Goal: Information Seeking & Learning: Learn about a topic

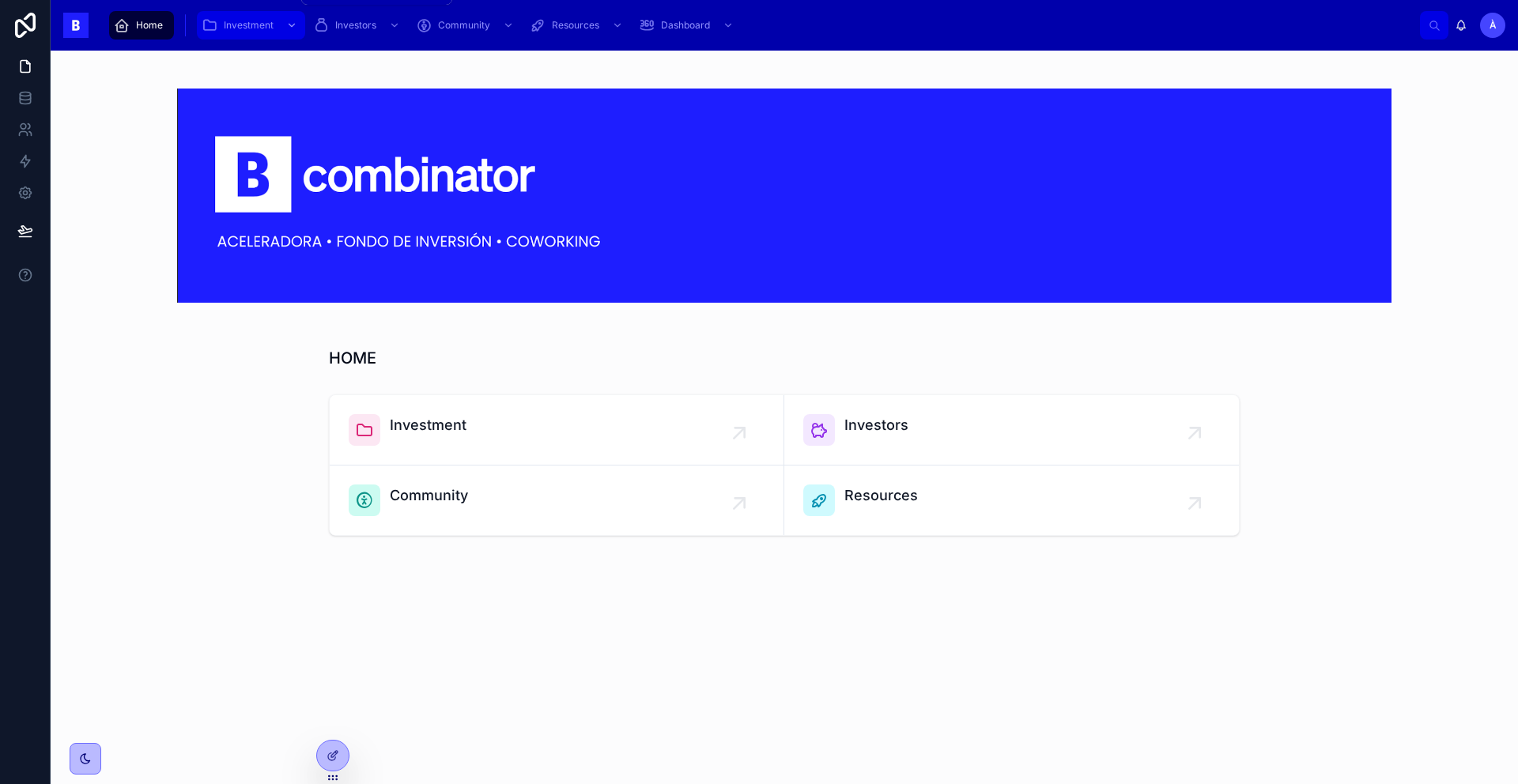
click at [229, 19] on span "Investment" at bounding box center [248, 25] width 50 height 12
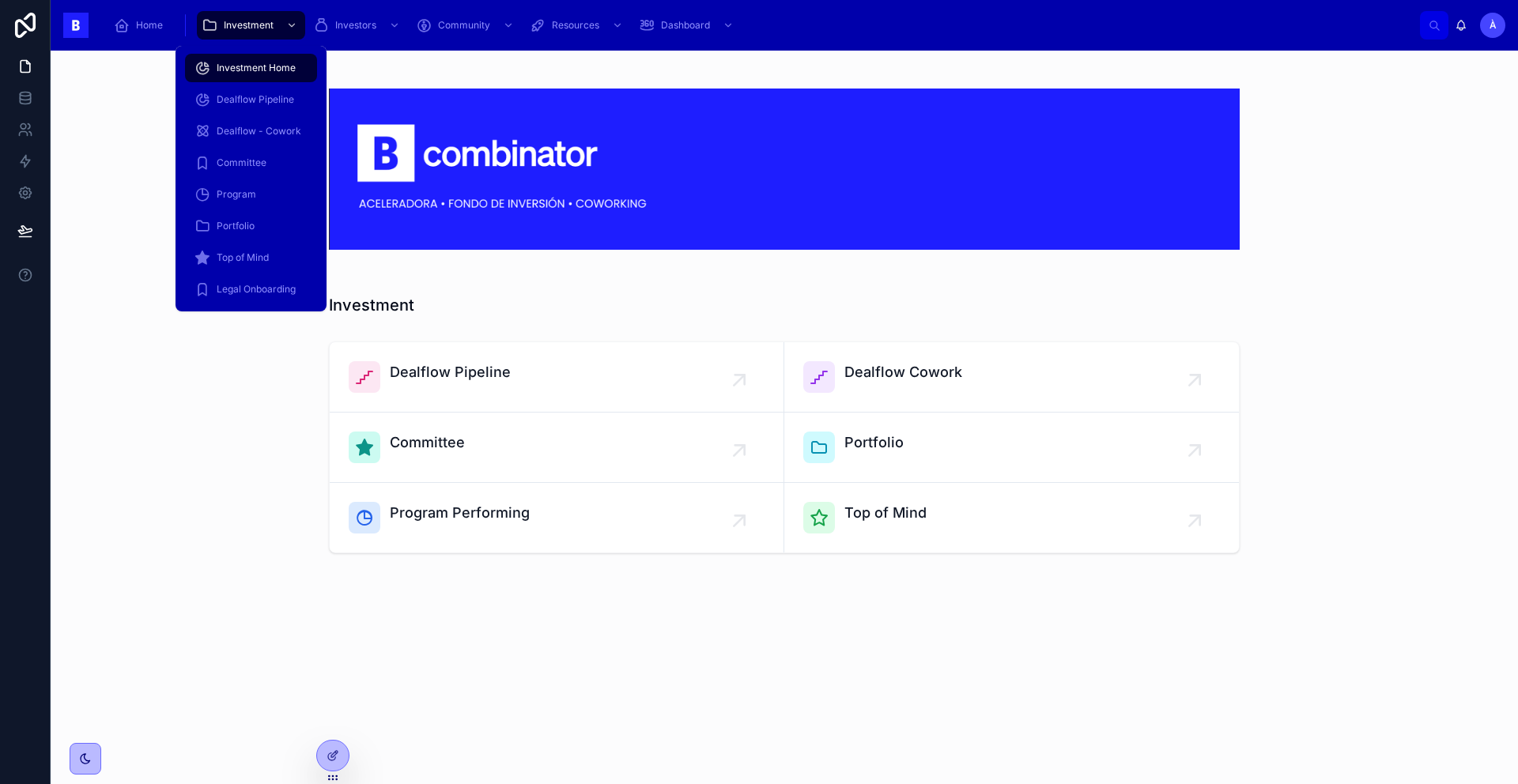
click at [281, 115] on div "Dealflow - Cowork" at bounding box center [251, 131] width 151 height 32
click at [269, 105] on span "Dealflow Pipeline" at bounding box center [255, 99] width 78 height 12
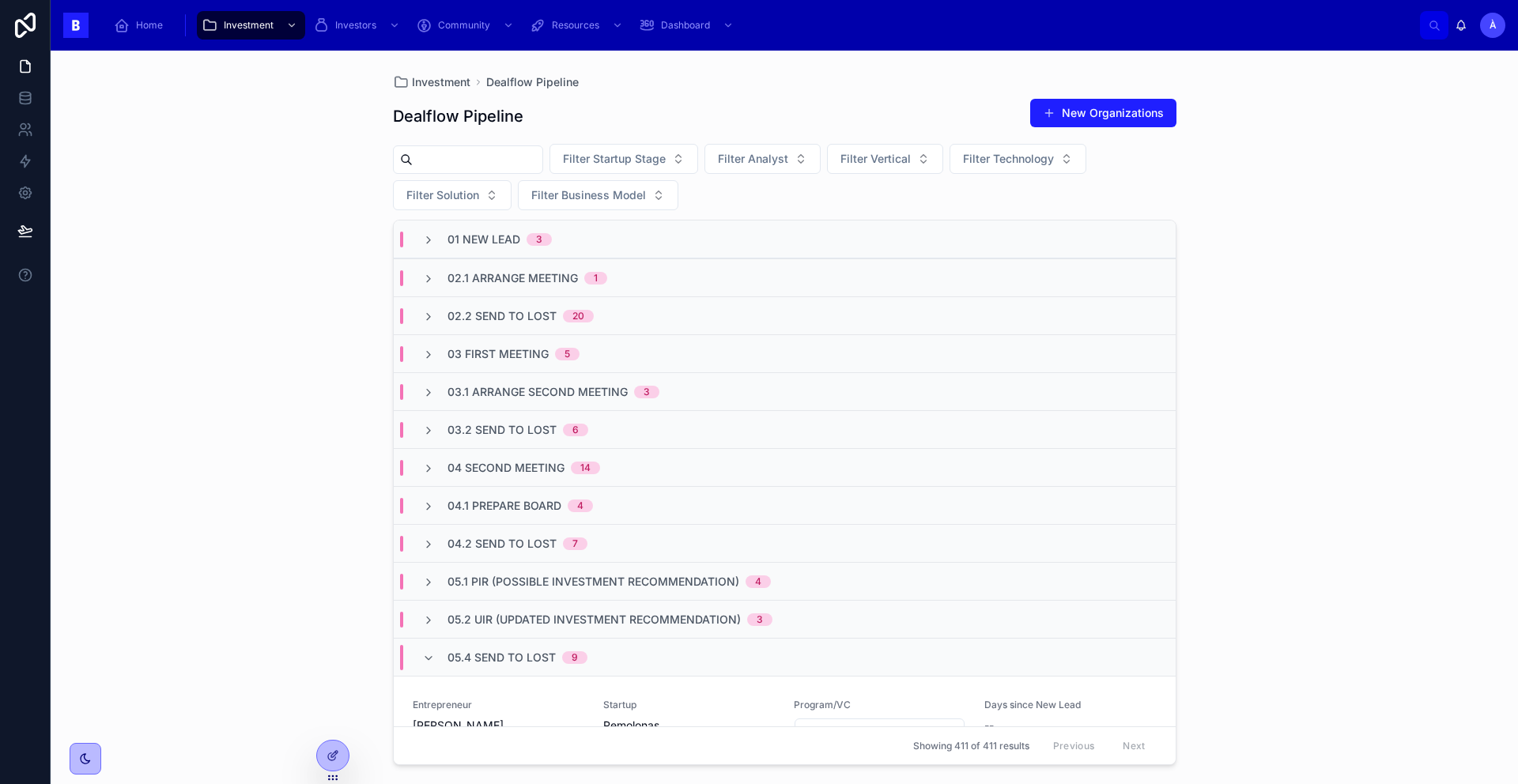
click at [539, 557] on span "05.4 Send to Lost" at bounding box center [502, 657] width 108 height 16
click at [540, 318] on span "02.2 Send To Lost" at bounding box center [502, 316] width 109 height 16
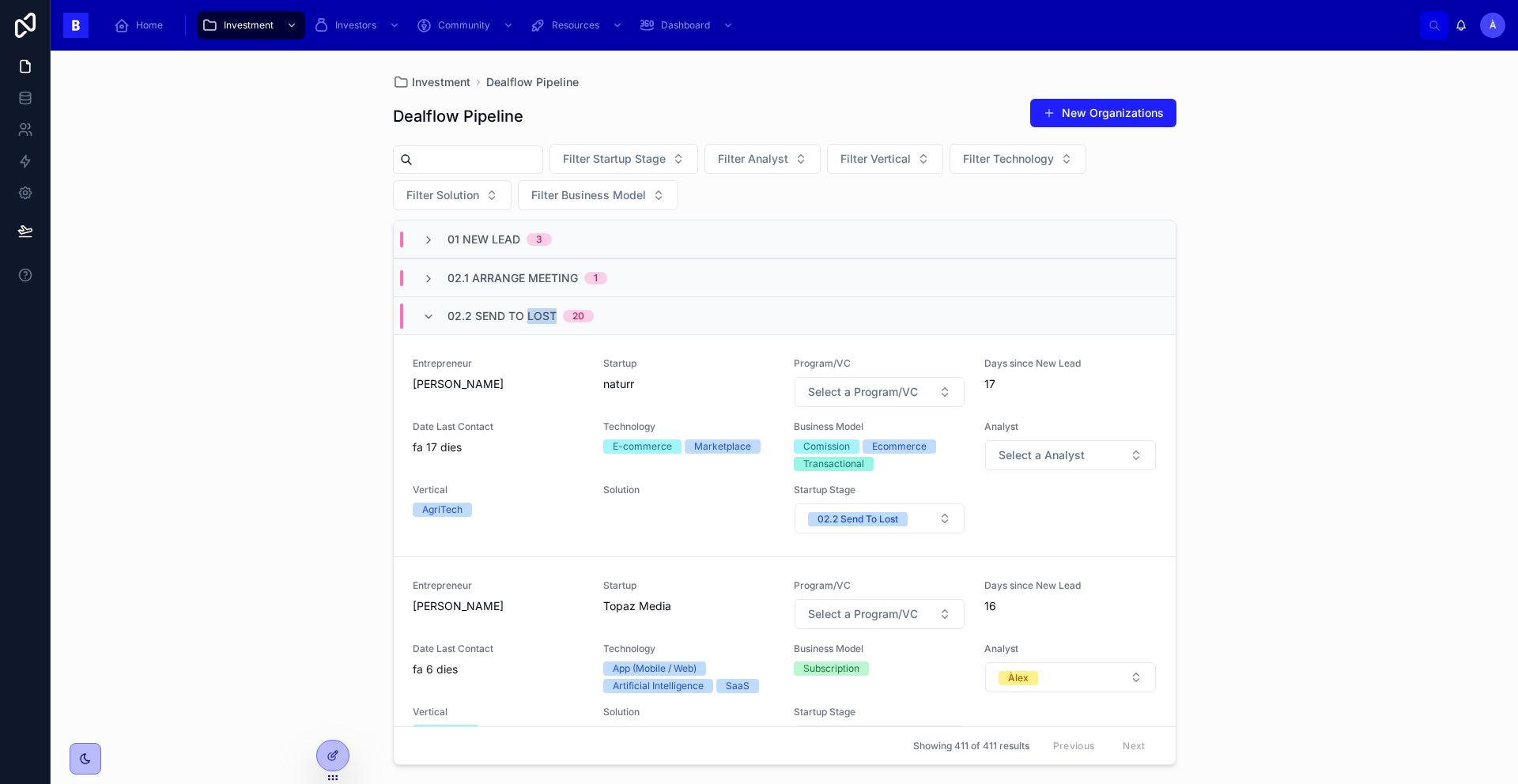
click at [540, 318] on span "02.2 Send To Lost" at bounding box center [502, 316] width 109 height 16
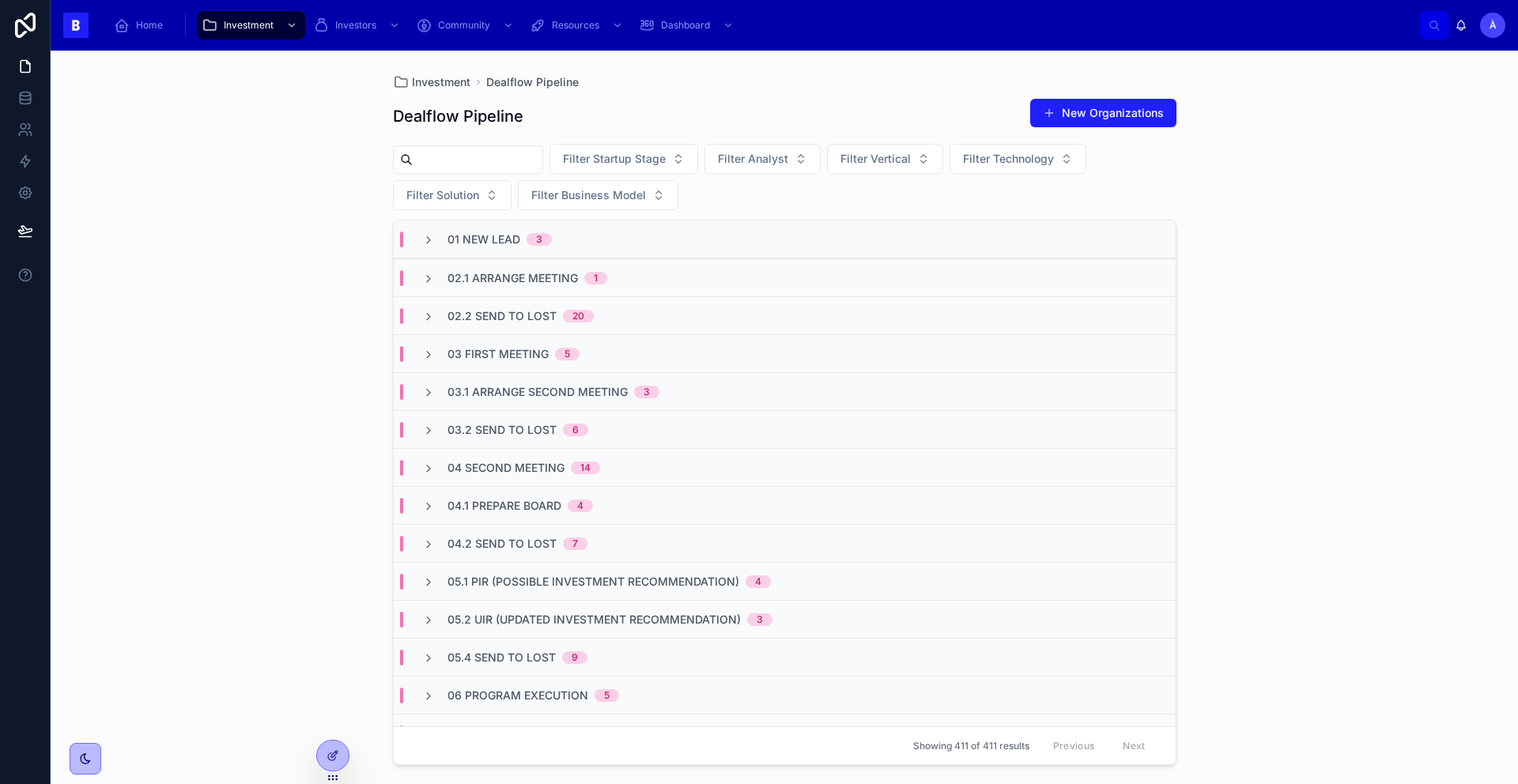
click at [545, 282] on span "02.1 Arrange Meeting" at bounding box center [513, 277] width 130 height 16
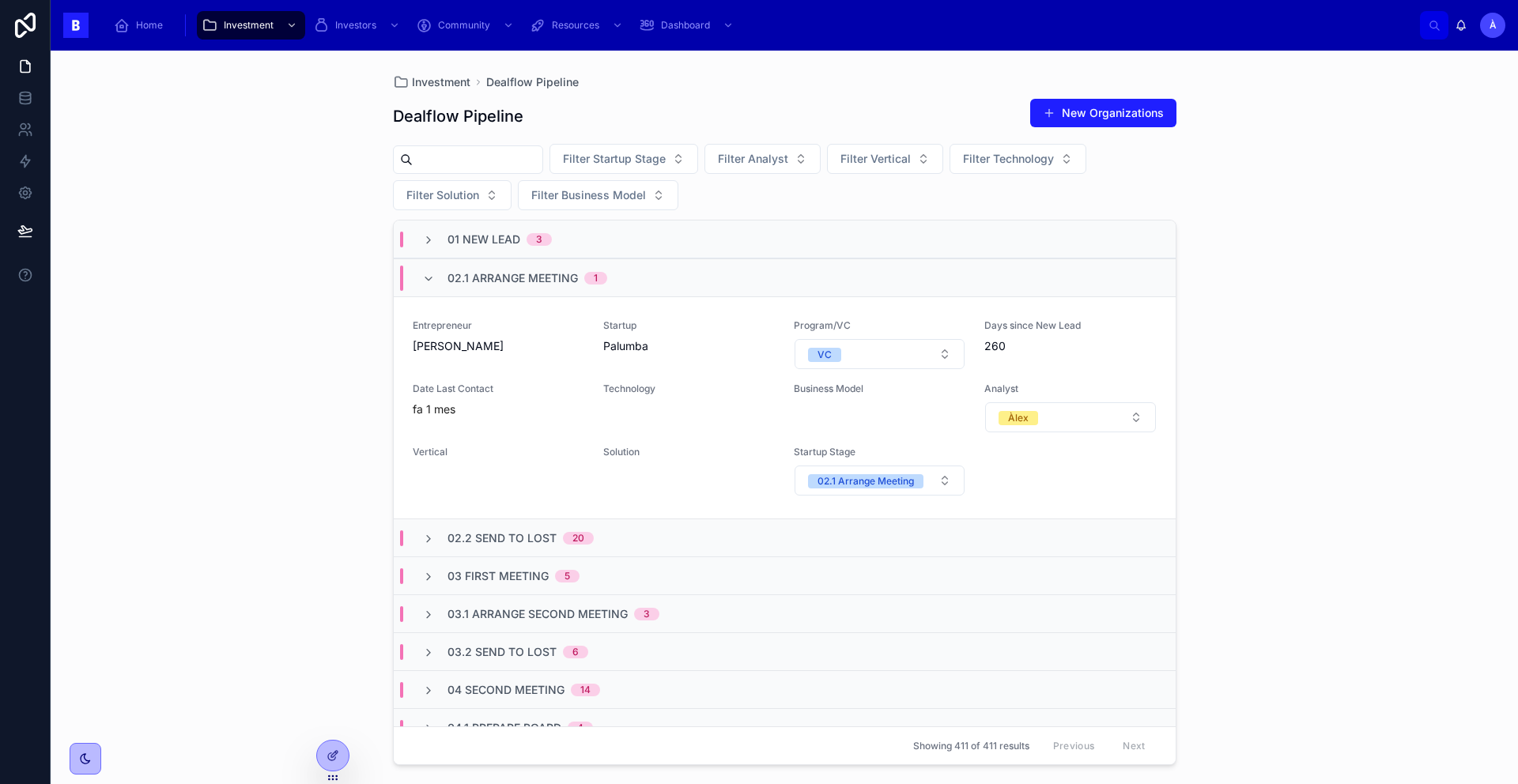
click at [545, 282] on span "02.1 Arrange Meeting" at bounding box center [513, 277] width 130 height 16
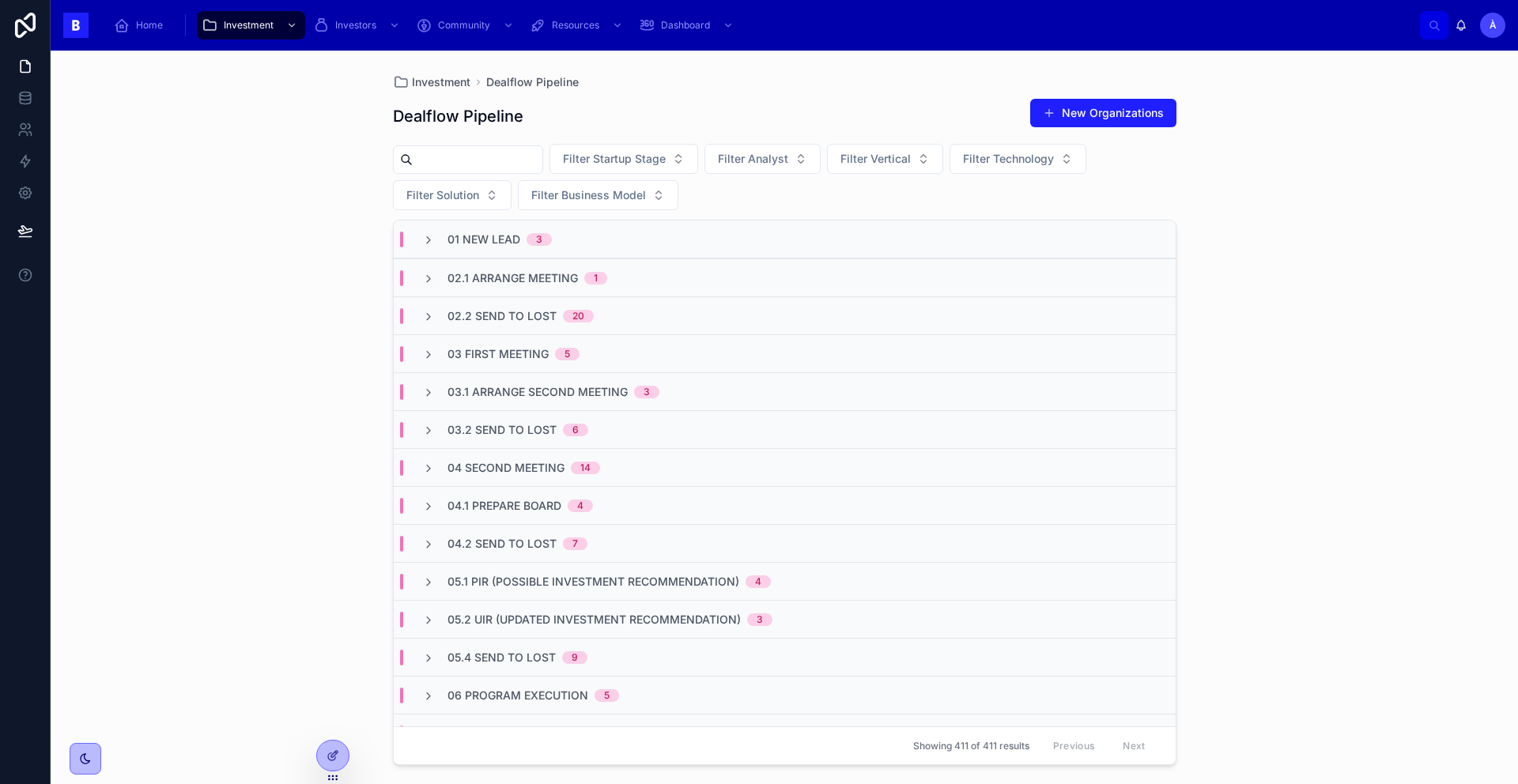
click at [545, 285] on div "02.1 Arrange Meeting 1" at bounding box center [784, 277] width 782 height 38
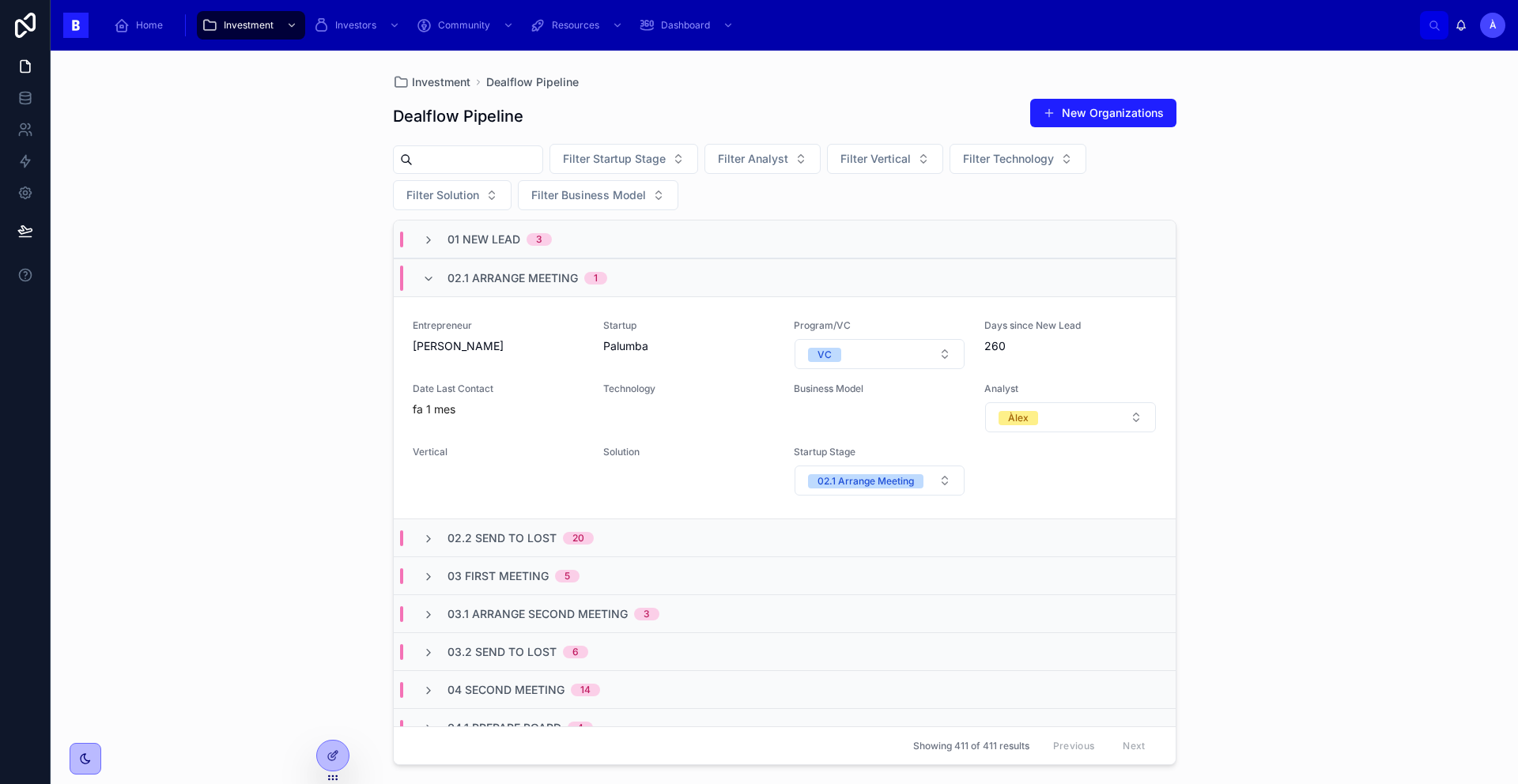
click at [545, 285] on div "02.1 Arrange Meeting 1" at bounding box center [528, 278] width 160 height 25
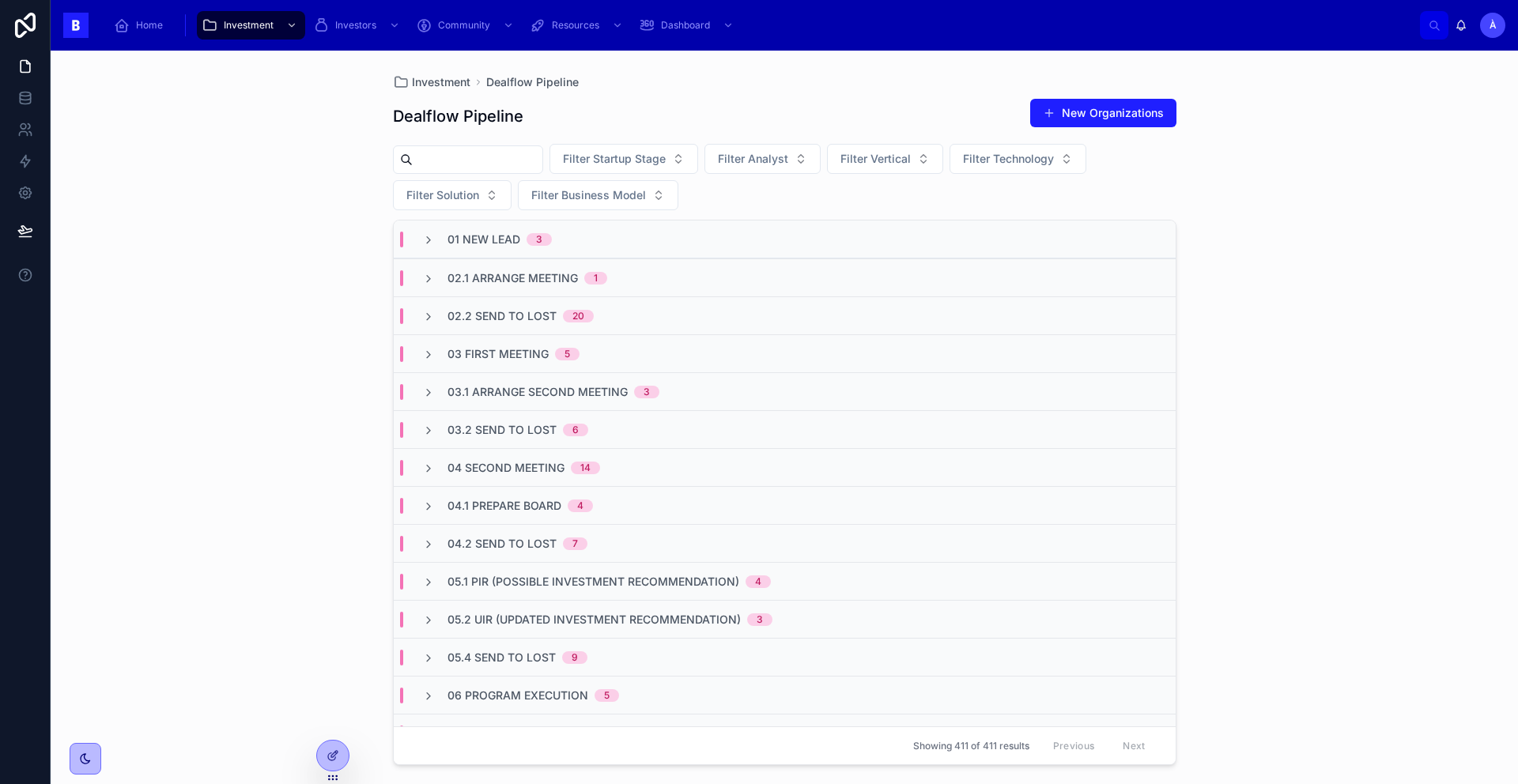
click at [534, 362] on div "03 First Meeting 5" at bounding box center [784, 353] width 782 height 38
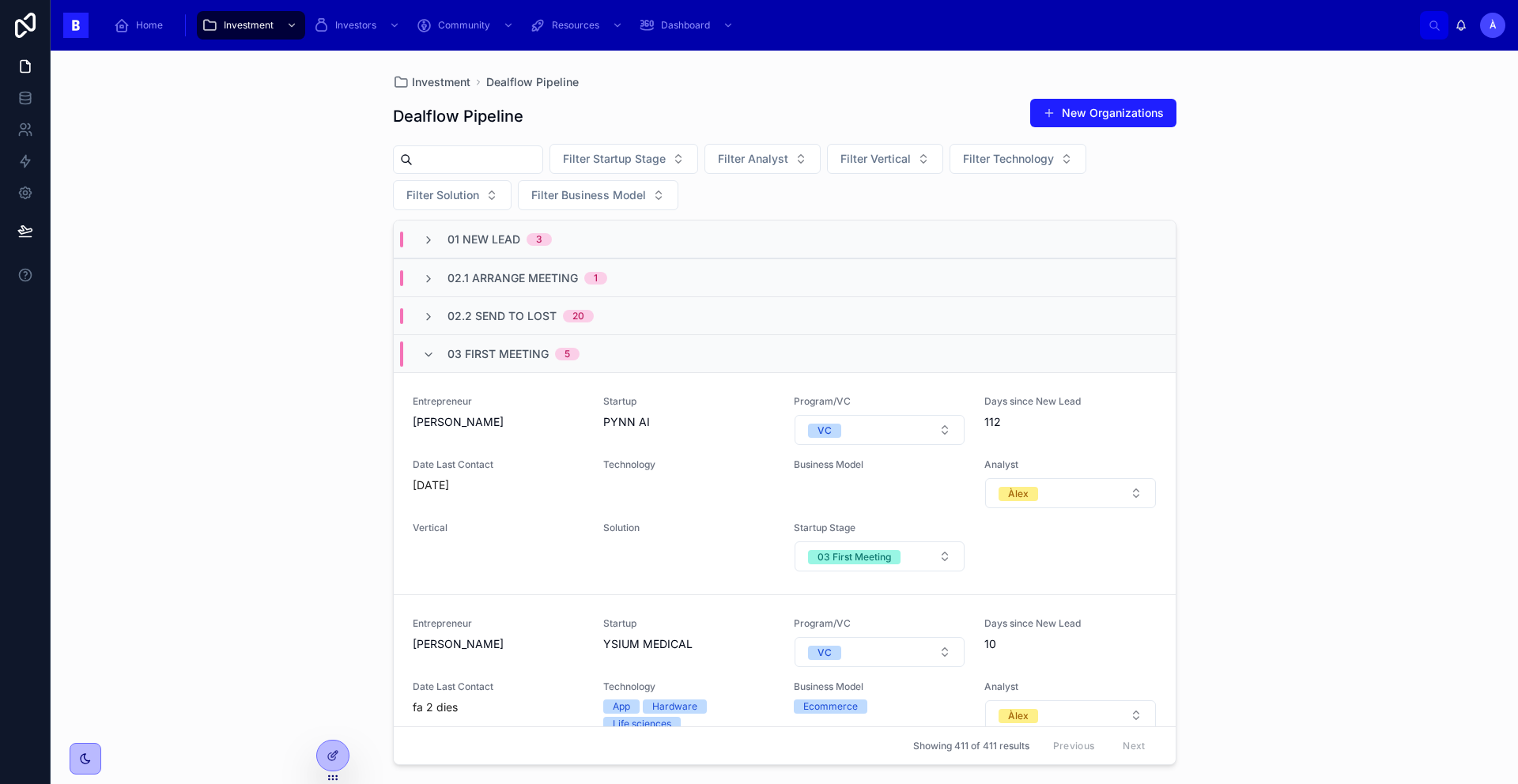
click at [534, 362] on div "03 First Meeting 5" at bounding box center [514, 354] width 132 height 25
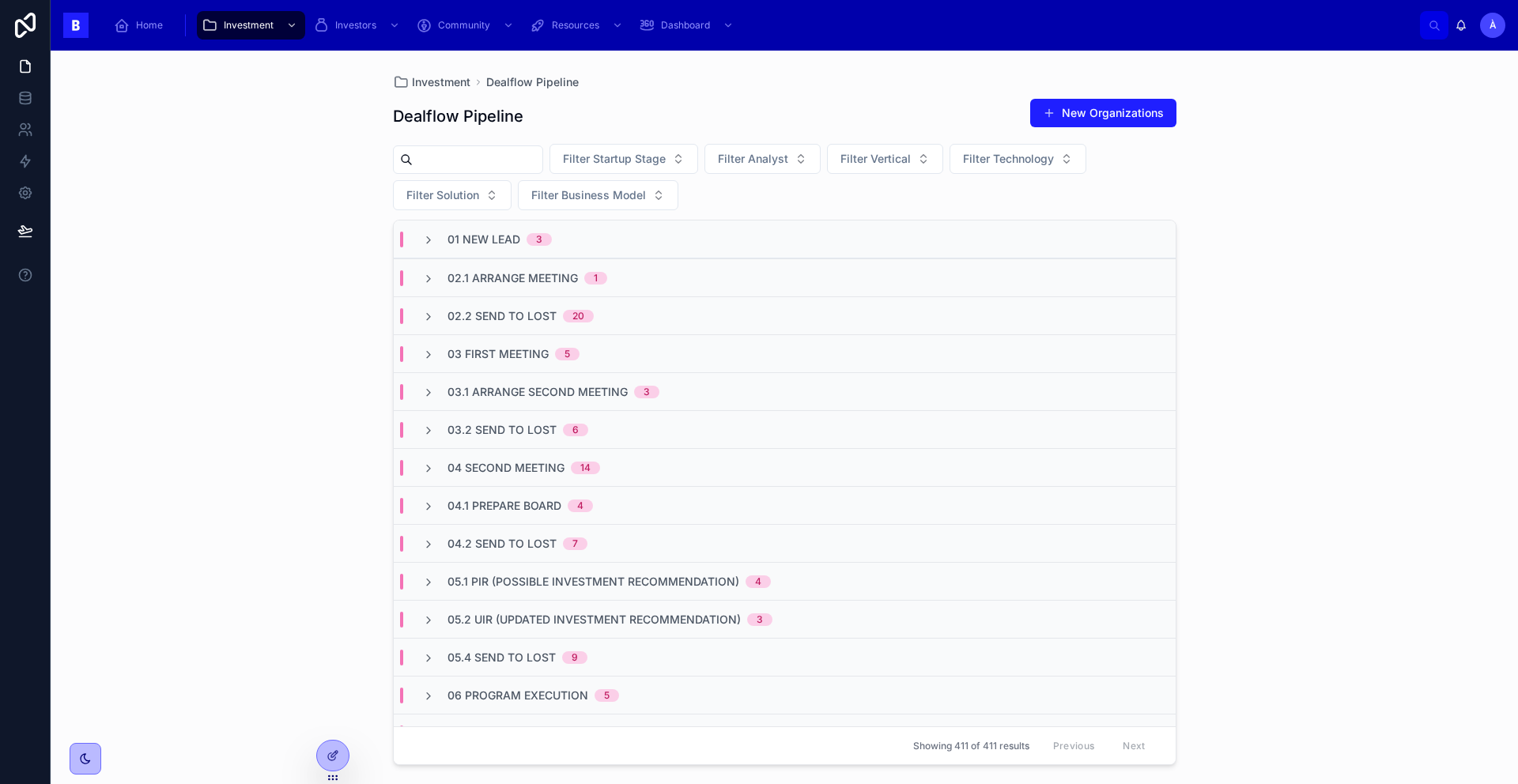
click at [542, 397] on span "03.1 Arrange Second Meeting" at bounding box center [538, 392] width 180 height 16
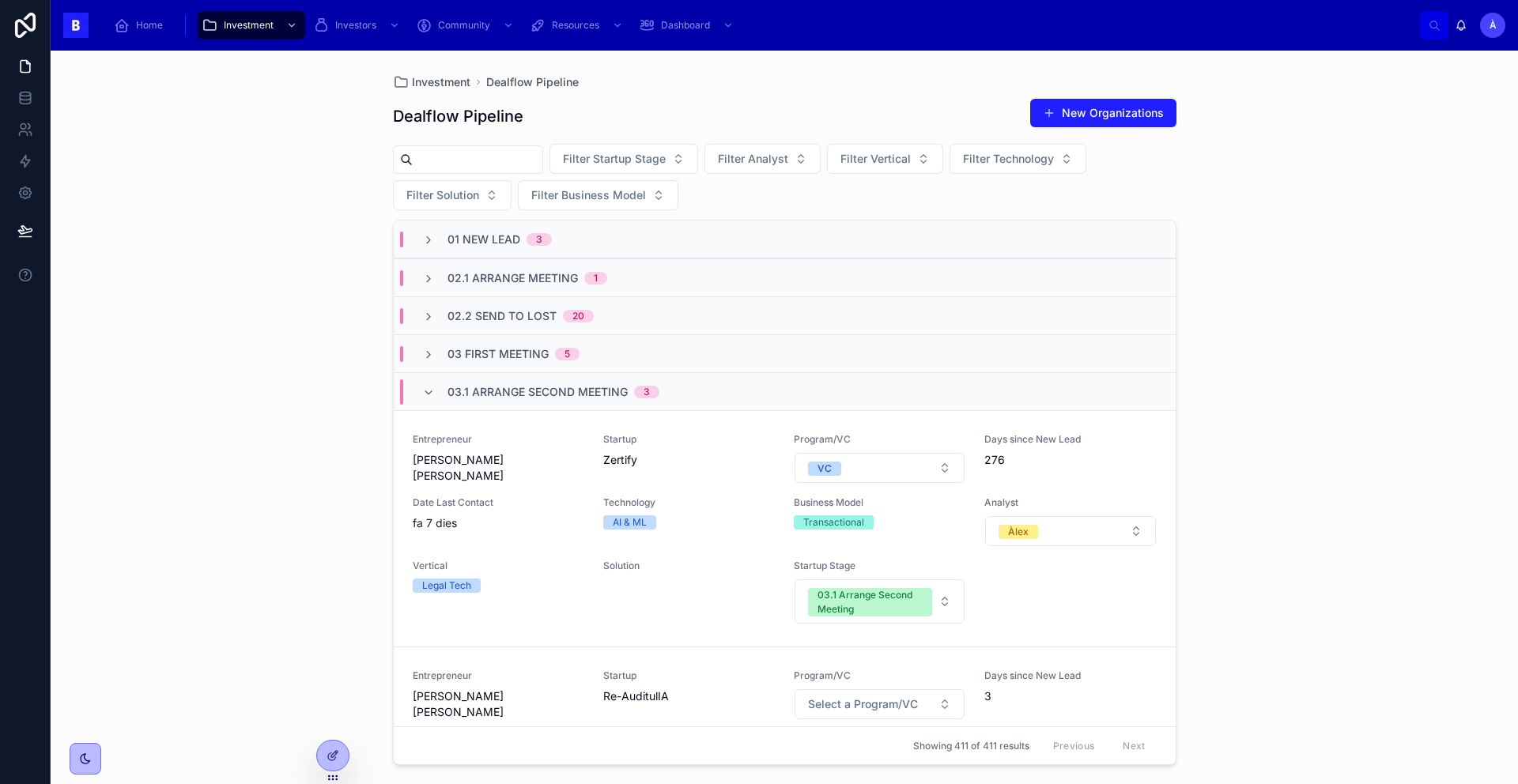
click at [537, 397] on span "03.1 Arrange Second Meeting" at bounding box center [538, 392] width 180 height 16
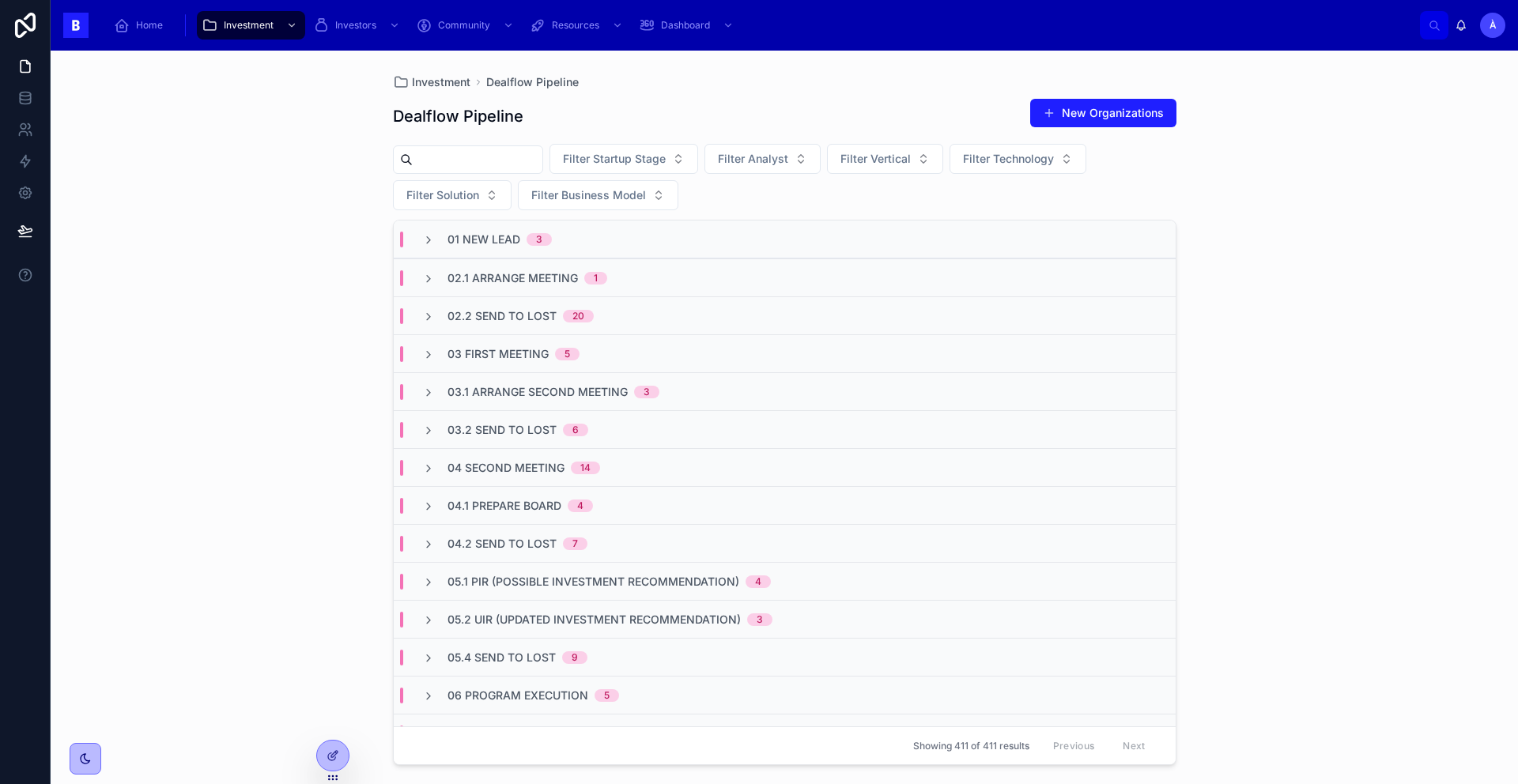
click at [522, 234] on div "01 New Lead 3" at bounding box center [499, 239] width 104 height 16
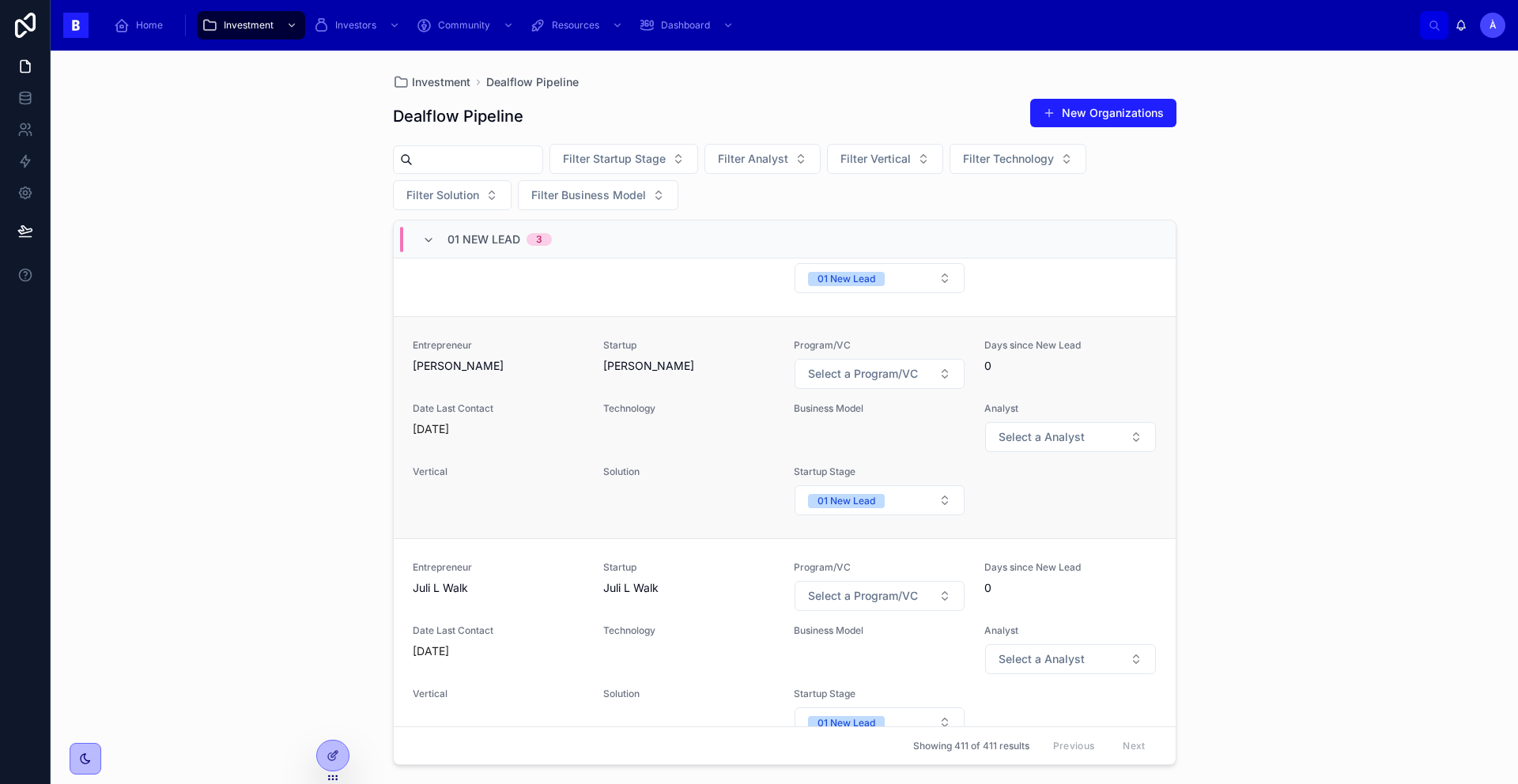
scroll to position [236, 0]
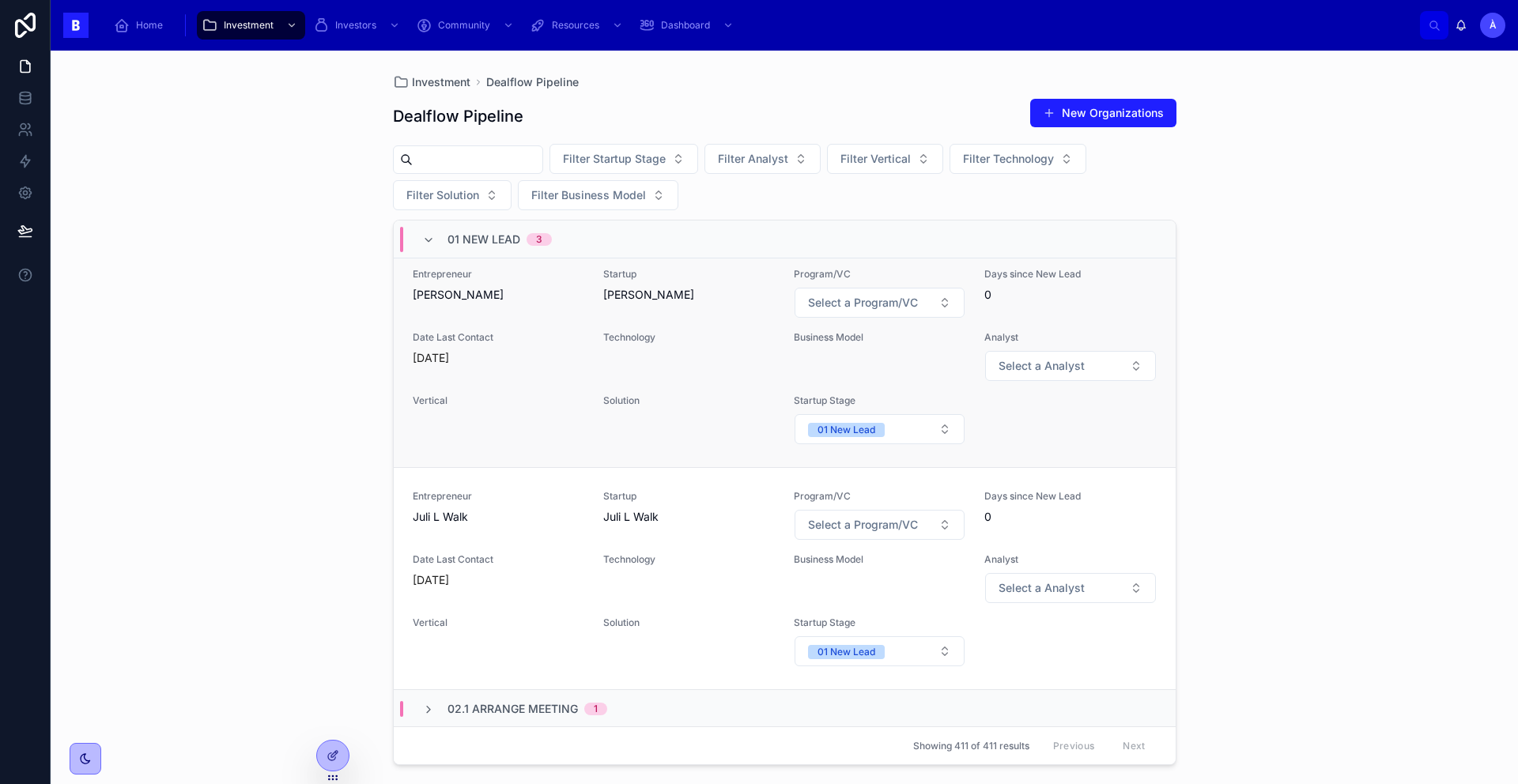
click at [480, 316] on div "Entrepreneur [PERSON_NAME]" at bounding box center [498, 292] width 172 height 51
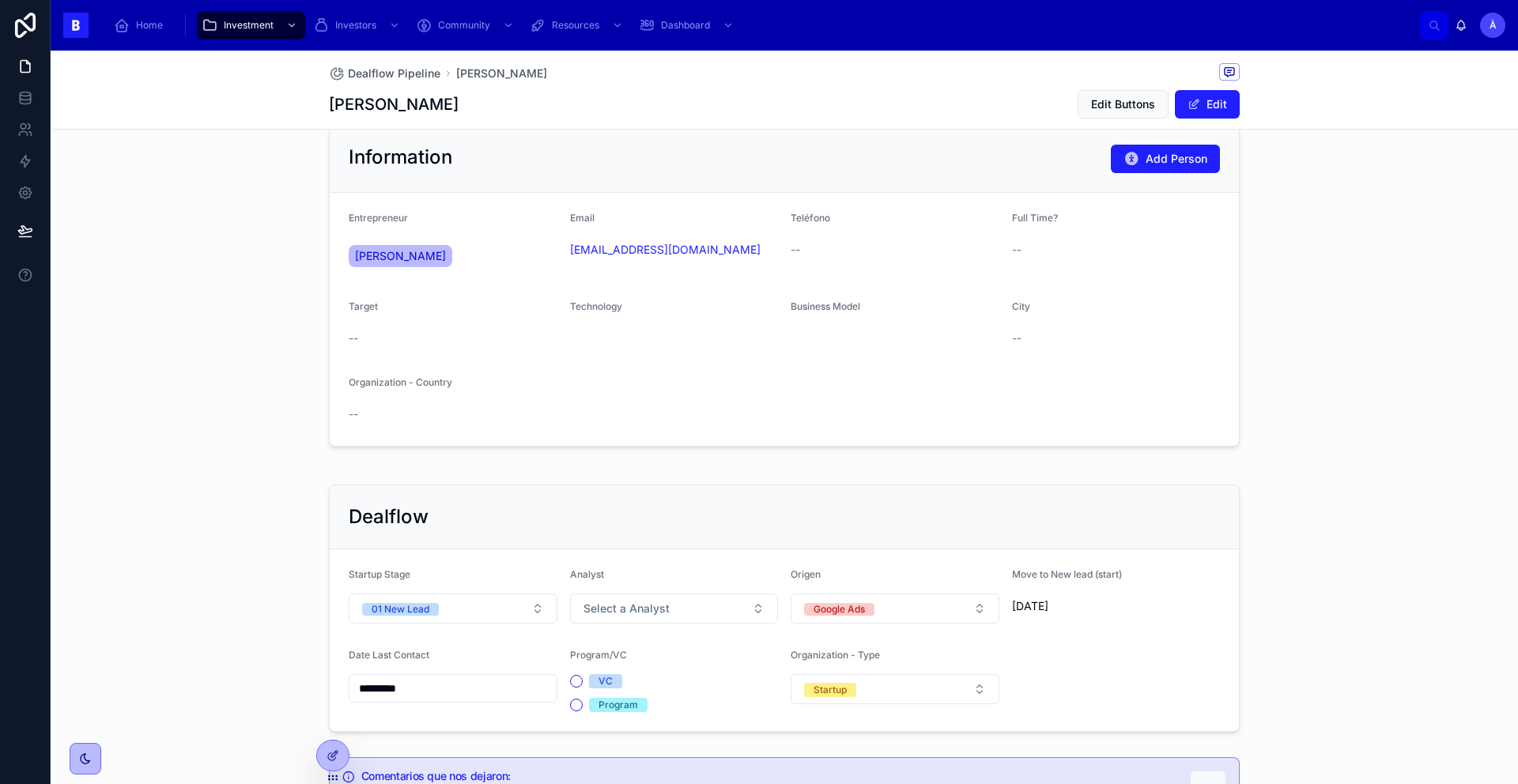
scroll to position [272, 0]
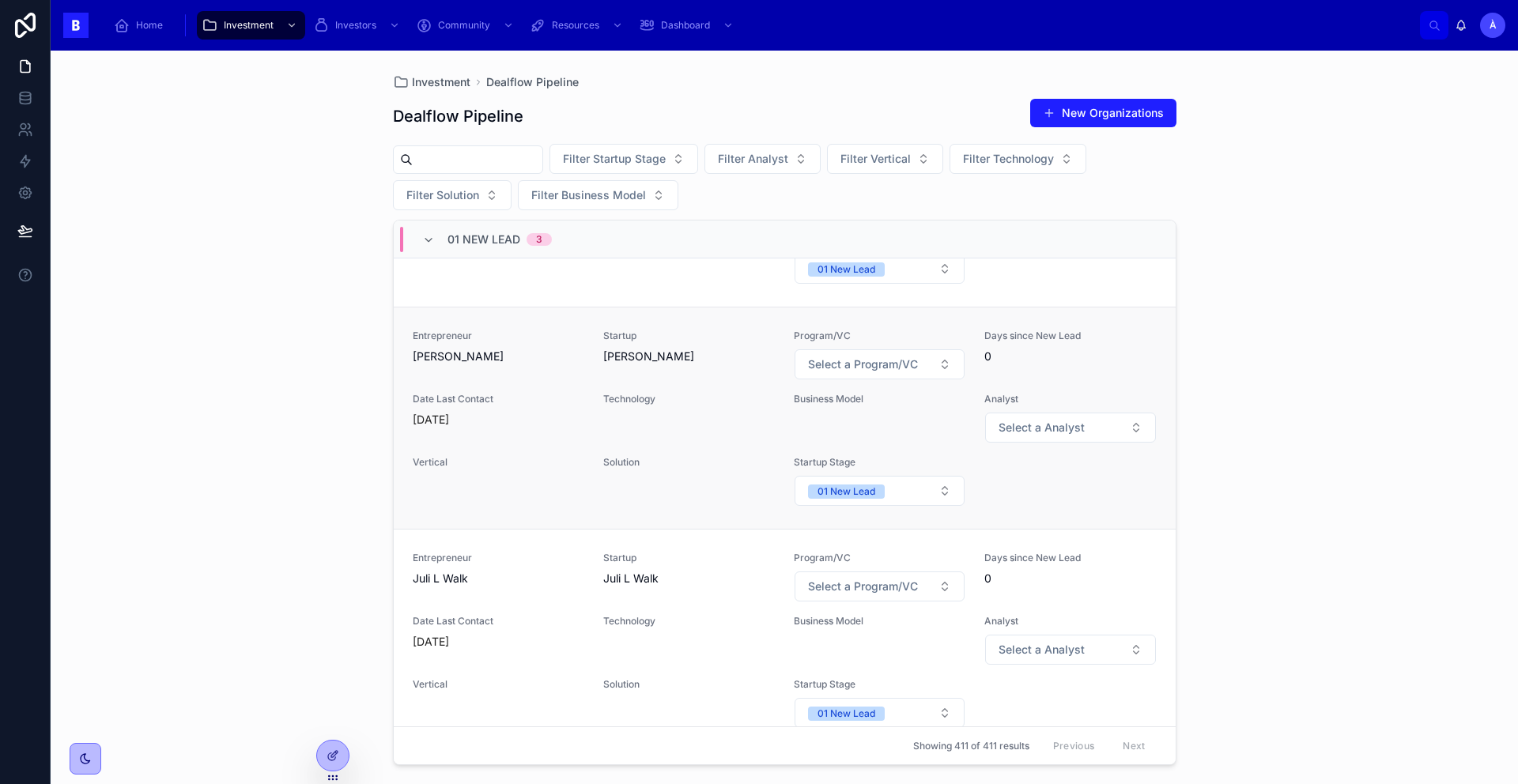
scroll to position [218, 0]
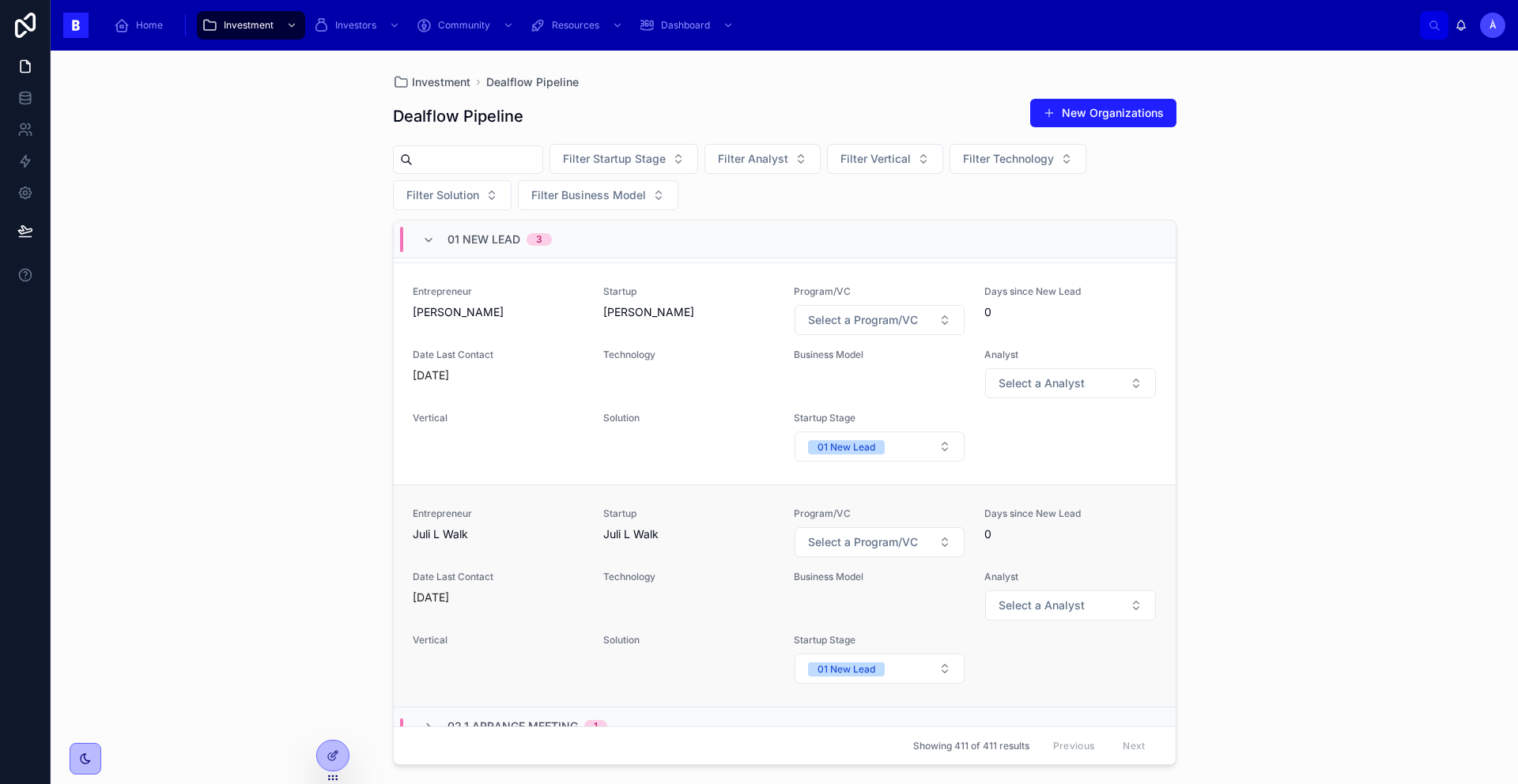
click at [488, 532] on span "Juli L Walk" at bounding box center [498, 534] width 172 height 16
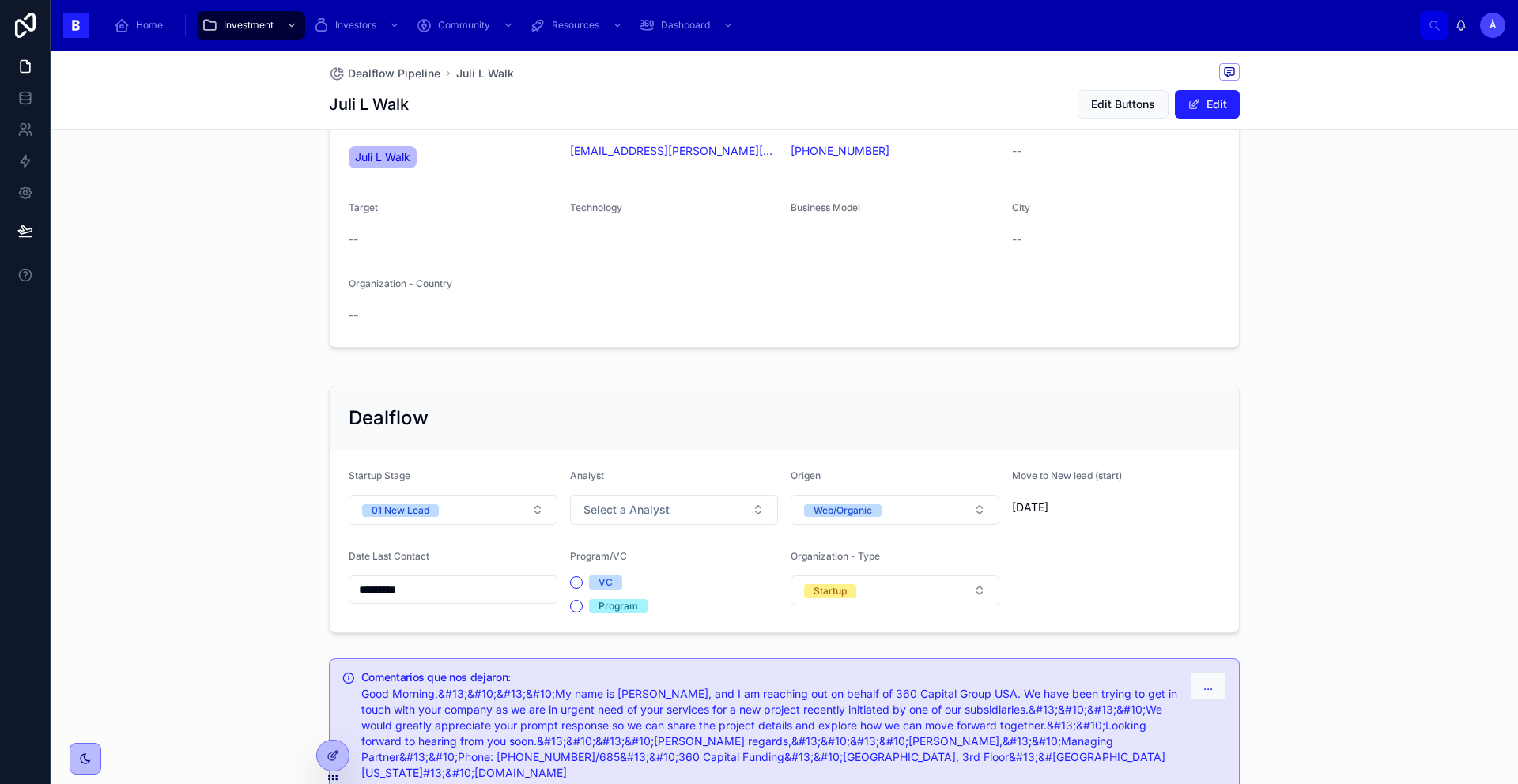
scroll to position [337, 0]
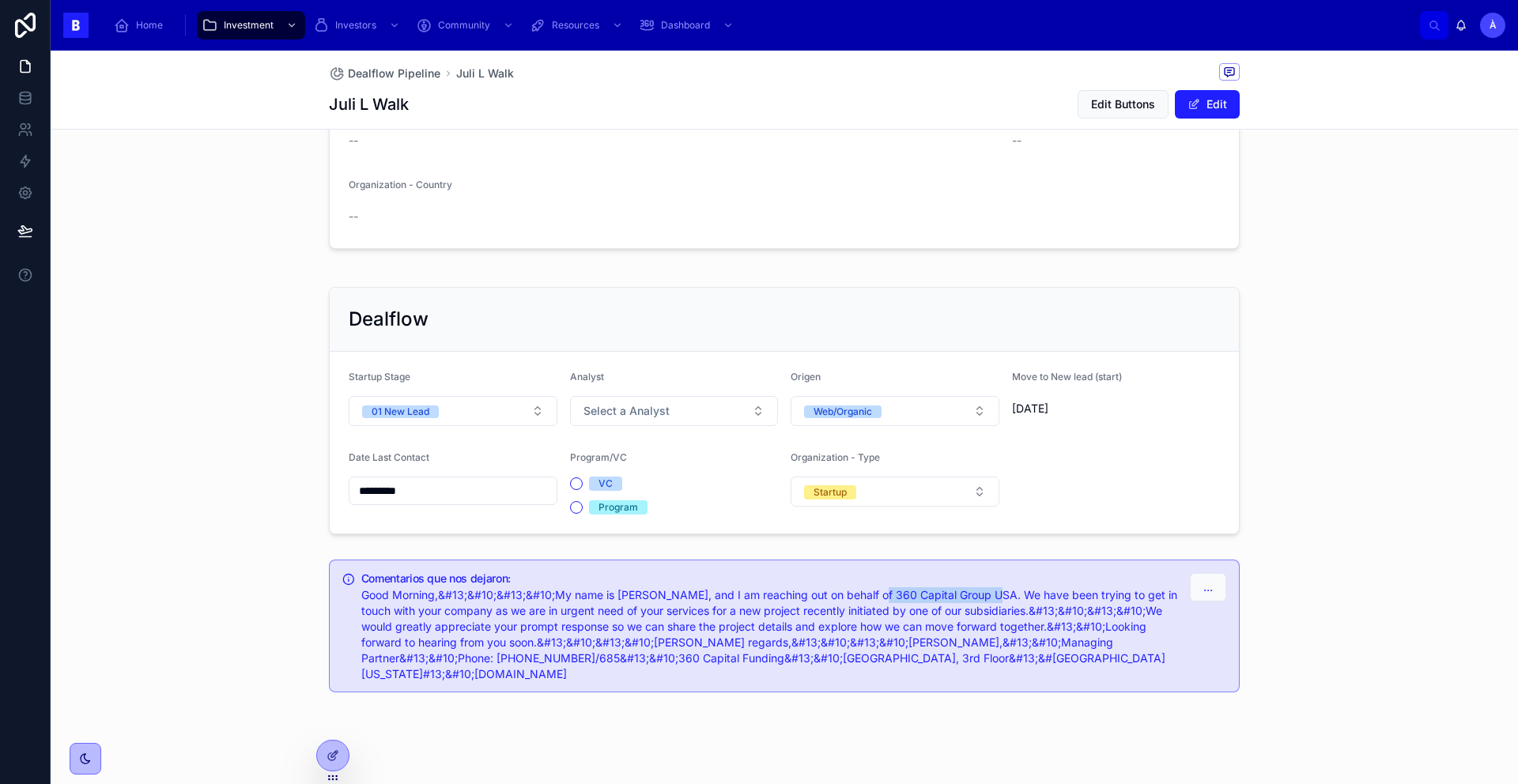
drag, startPoint x: 859, startPoint y: 594, endPoint x: 978, endPoint y: 587, distance: 119.2
click at [948, 557] on span "Good Morning,&#13;&#10;&#13;&#10;My name is [PERSON_NAME], and I am reaching ou…" at bounding box center [769, 633] width 816 height 92
copy span "360 Capital Group [GEOGRAPHIC_DATA]"
click at [674, 557] on div "Comentarios que nos dejaron: Good Morning,&#13;&#10;&#13;&#10;My name is [PERSO…" at bounding box center [769, 627] width 816 height 109
drag, startPoint x: 563, startPoint y: 660, endPoint x: 461, endPoint y: 655, distance: 102.1
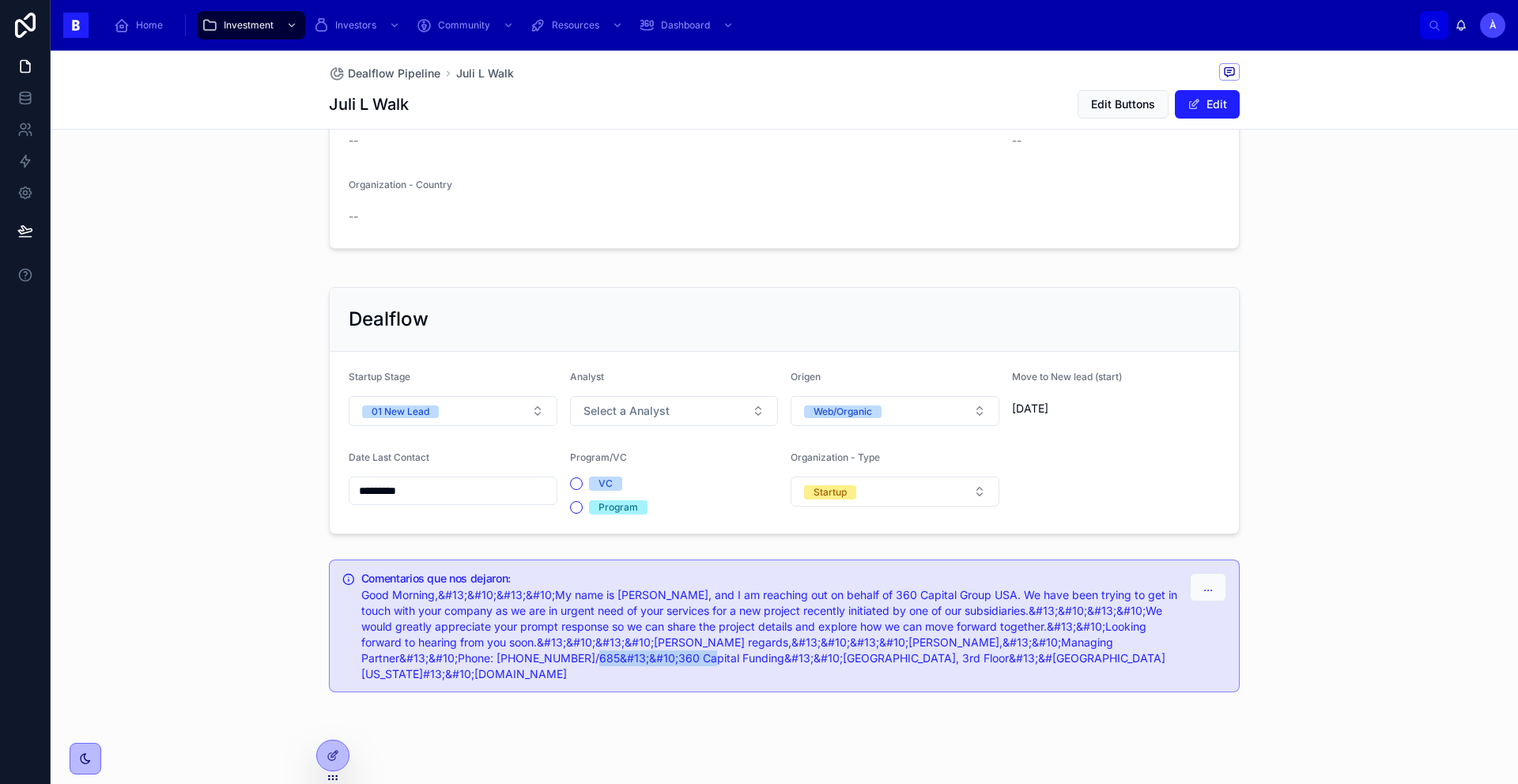
click at [461, 557] on span "Good Morning,&#13;&#10;&#13;&#10;My name is [PERSON_NAME], and I am reaching ou…" at bounding box center [769, 633] width 816 height 92
copy span "360 Capital Funding"
drag, startPoint x: 648, startPoint y: 599, endPoint x: 663, endPoint y: 592, distance: 16.6
click at [650, 557] on span "Good Morning,&#13;&#10;&#13;&#10;My name is [PERSON_NAME], and I am reaching ou…" at bounding box center [769, 633] width 816 height 92
drag, startPoint x: 669, startPoint y: 594, endPoint x: 614, endPoint y: 588, distance: 55.3
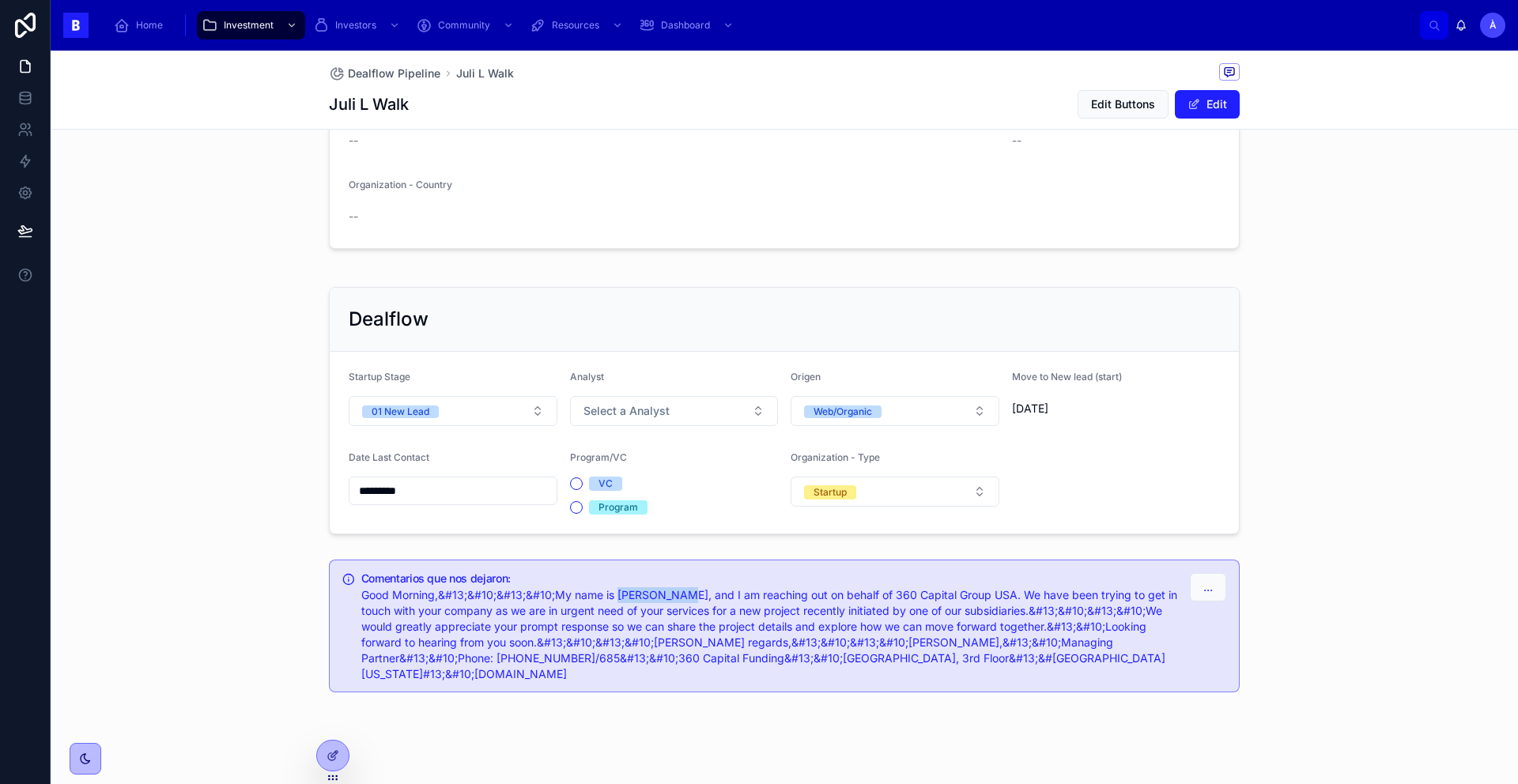
click at [614, 557] on span "Good Morning,&#13;&#10;&#13;&#10;My name is [PERSON_NAME], and I am reaching ou…" at bounding box center [769, 633] width 816 height 92
copy span "[PERSON_NAME]"
click at [948, 557] on span "Good Morning,&#13;&#10;&#13;&#10;My name is [PERSON_NAME], and I am reaching ou…" at bounding box center [769, 633] width 816 height 92
drag, startPoint x: 975, startPoint y: 598, endPoint x: 857, endPoint y: 590, distance: 118.3
click at [857, 557] on span "Good Morning,&#13;&#10;&#13;&#10;My name is [PERSON_NAME], and I am reaching ou…" at bounding box center [769, 633] width 816 height 92
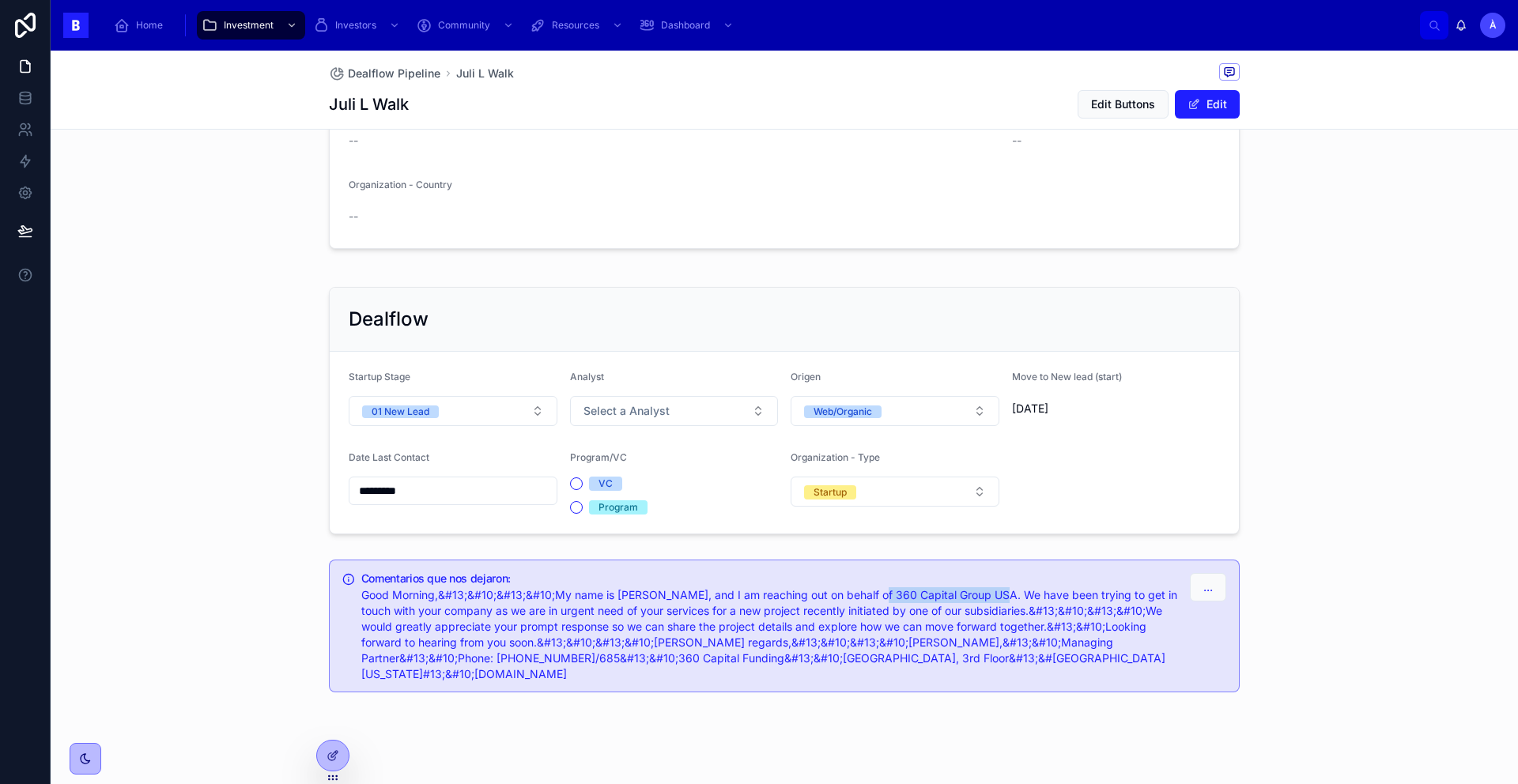
copy span "360 Capital Group [GEOGRAPHIC_DATA]."
drag, startPoint x: 1143, startPoint y: 657, endPoint x: 1050, endPoint y: 663, distance: 93.2
click at [948, 557] on div "Good Morning,&#13;&#10;&#13;&#10;My name is [PERSON_NAME], and I am reaching ou…" at bounding box center [769, 635] width 816 height 95
copy span "[DOMAIN_NAME]"
click at [453, 410] on button "01 New Lead" at bounding box center [453, 411] width 208 height 30
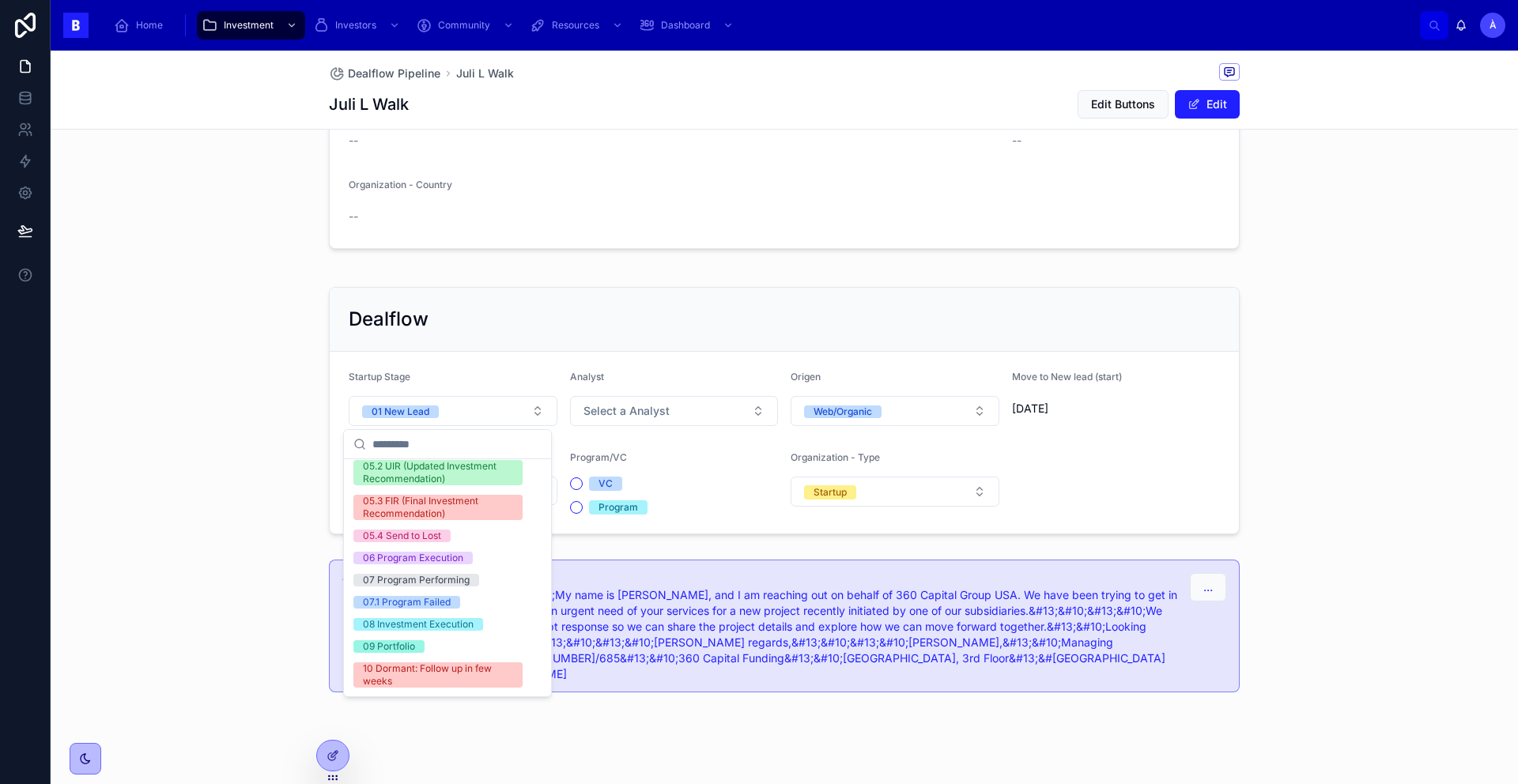
scroll to position [547, 0]
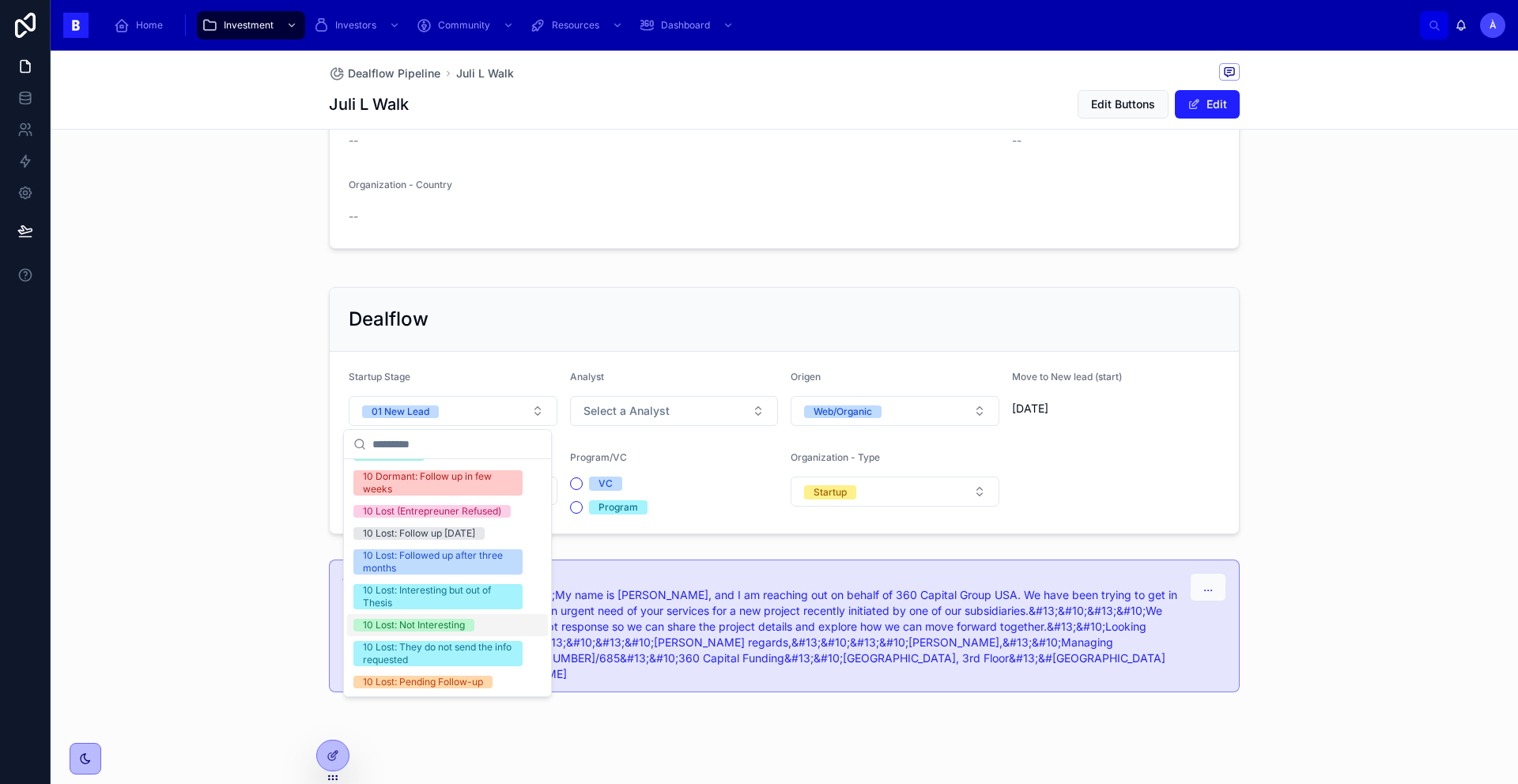
click at [430, 557] on div "10 Lost: Not Interesting" at bounding box center [413, 624] width 102 height 12
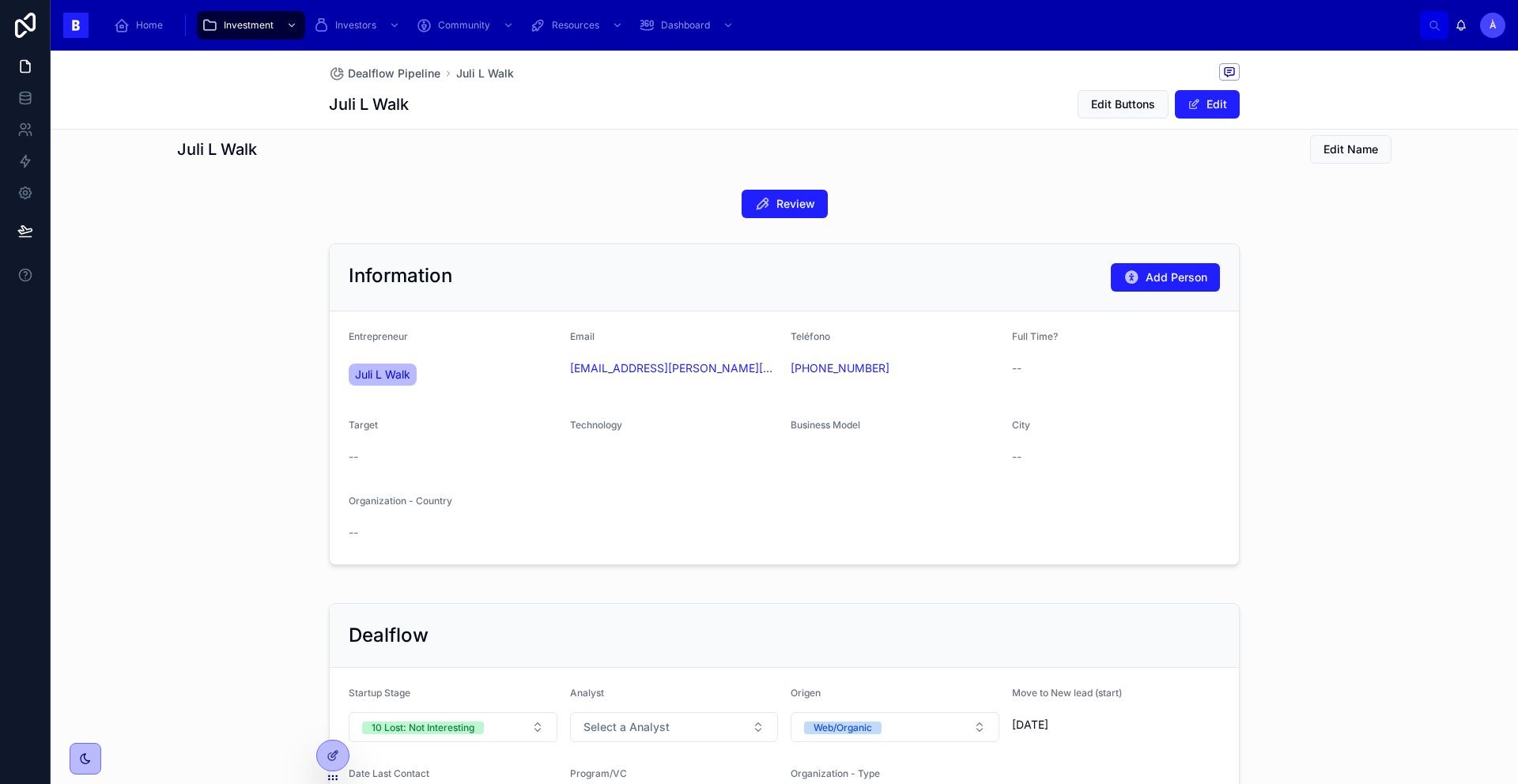
scroll to position [0, 0]
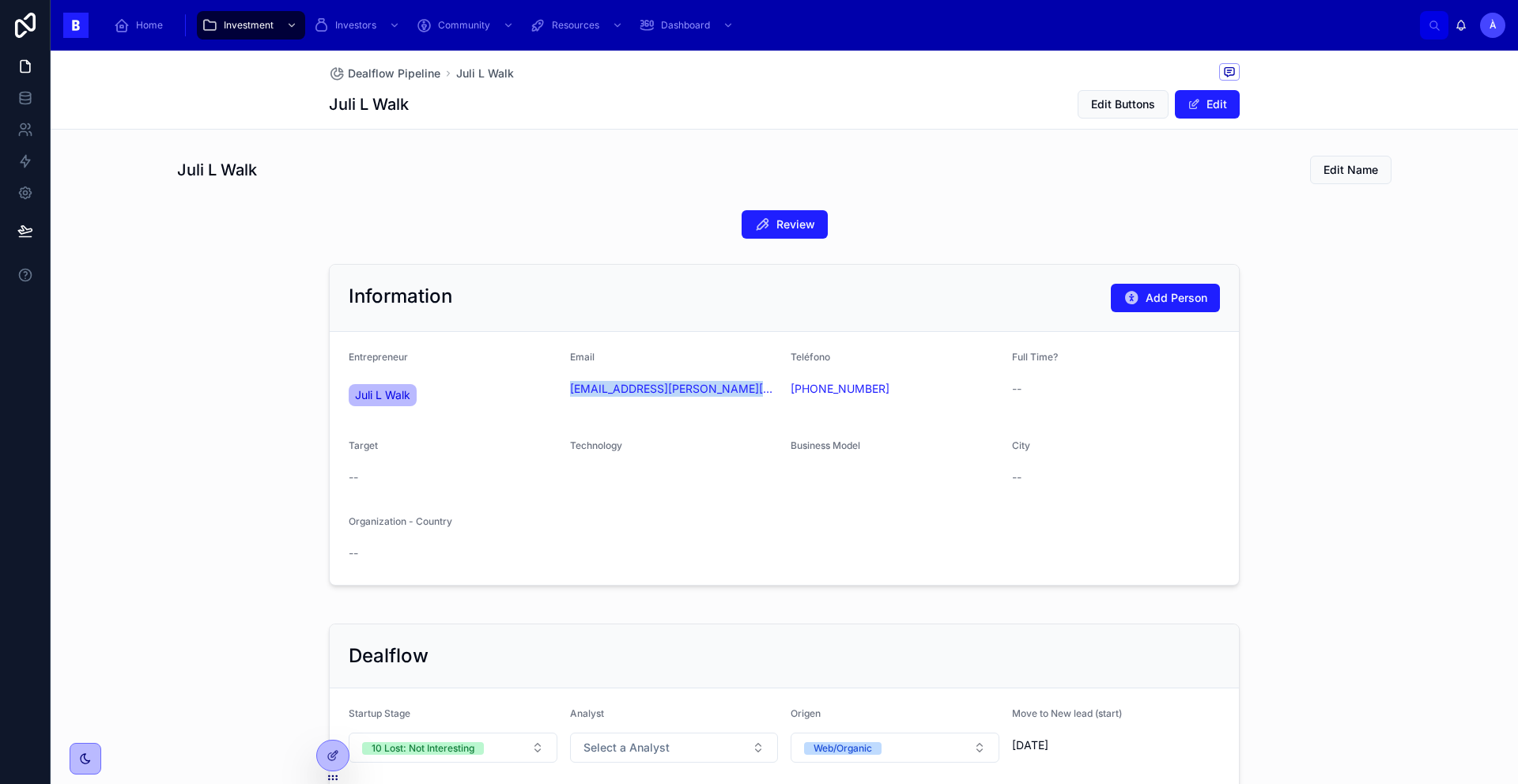
drag, startPoint x: 613, startPoint y: 406, endPoint x: 560, endPoint y: 396, distance: 53.9
click at [560, 396] on form "Entrepreneur Juli L Walk Email [EMAIL_ADDRESS][PERSON_NAME][DOMAIN_NAME] Teléfo…" at bounding box center [784, 457] width 909 height 252
copy link "[EMAIL_ADDRESS][PERSON_NAME][DOMAIN_NAME]"
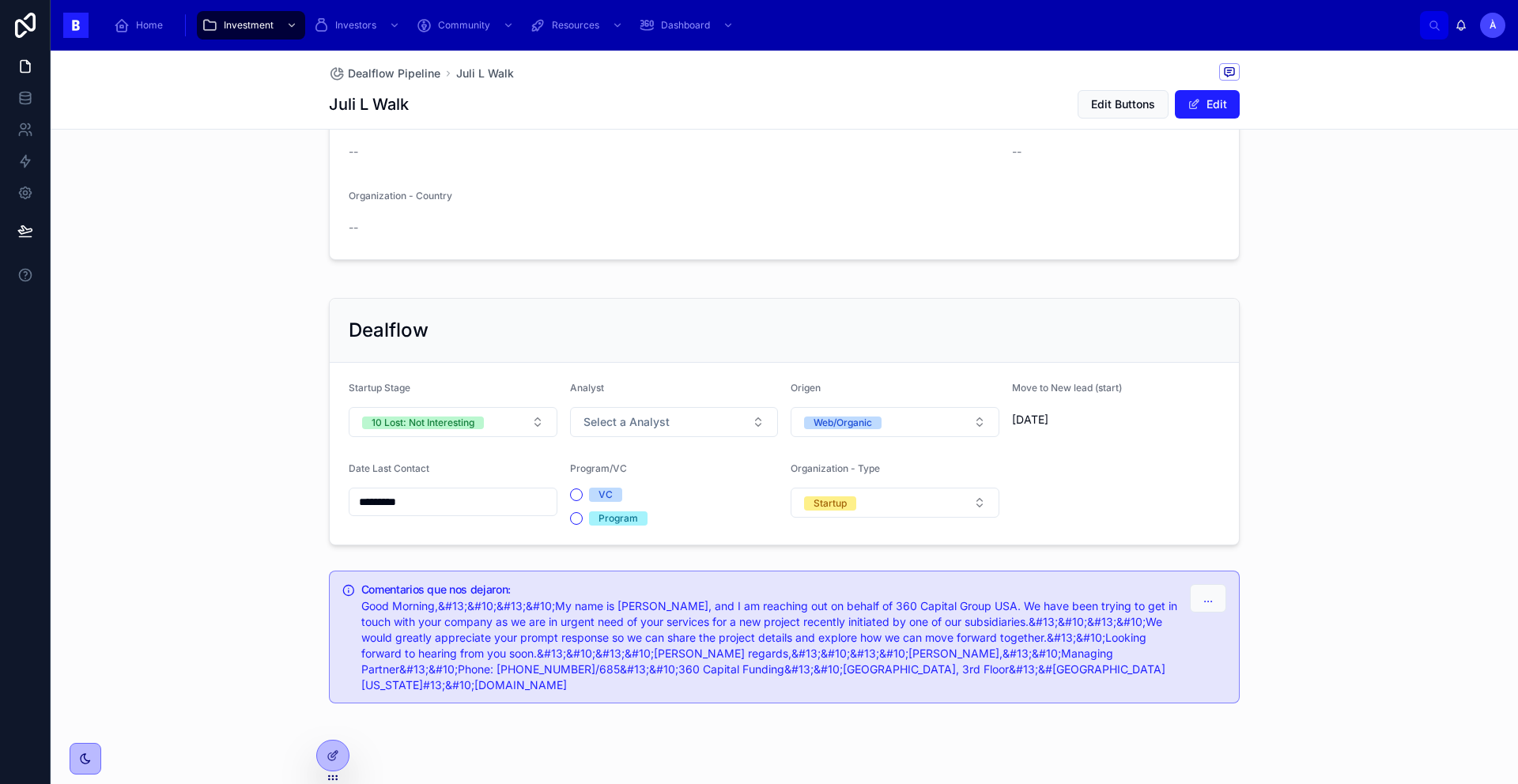
scroll to position [337, 0]
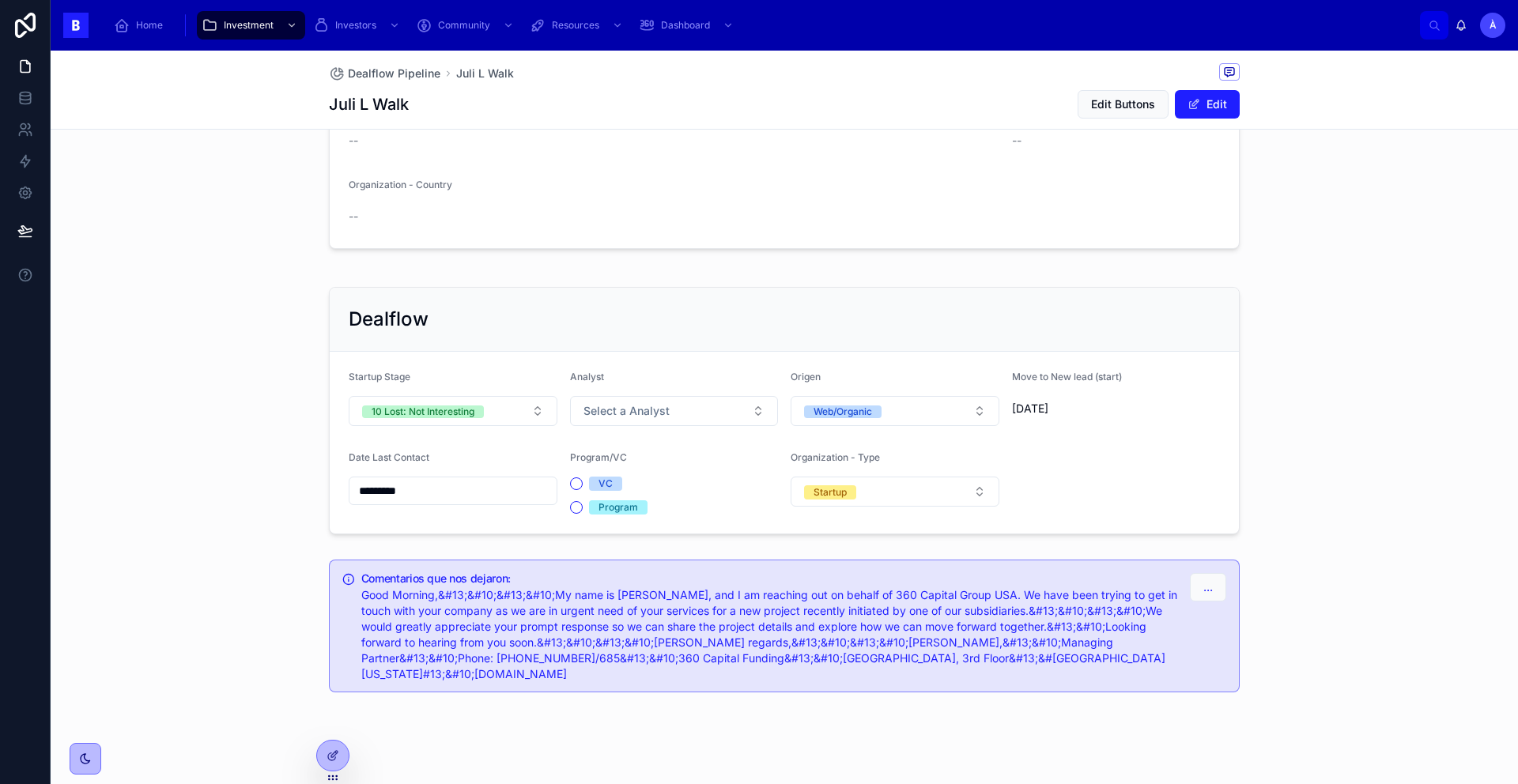
click at [449, 428] on form "Startup Stage 10 Lost: Not Interesting Analyst Select a Analyst Origen Web/Orga…" at bounding box center [784, 442] width 909 height 182
click at [451, 424] on button "10 Lost: Not Interesting" at bounding box center [453, 411] width 208 height 30
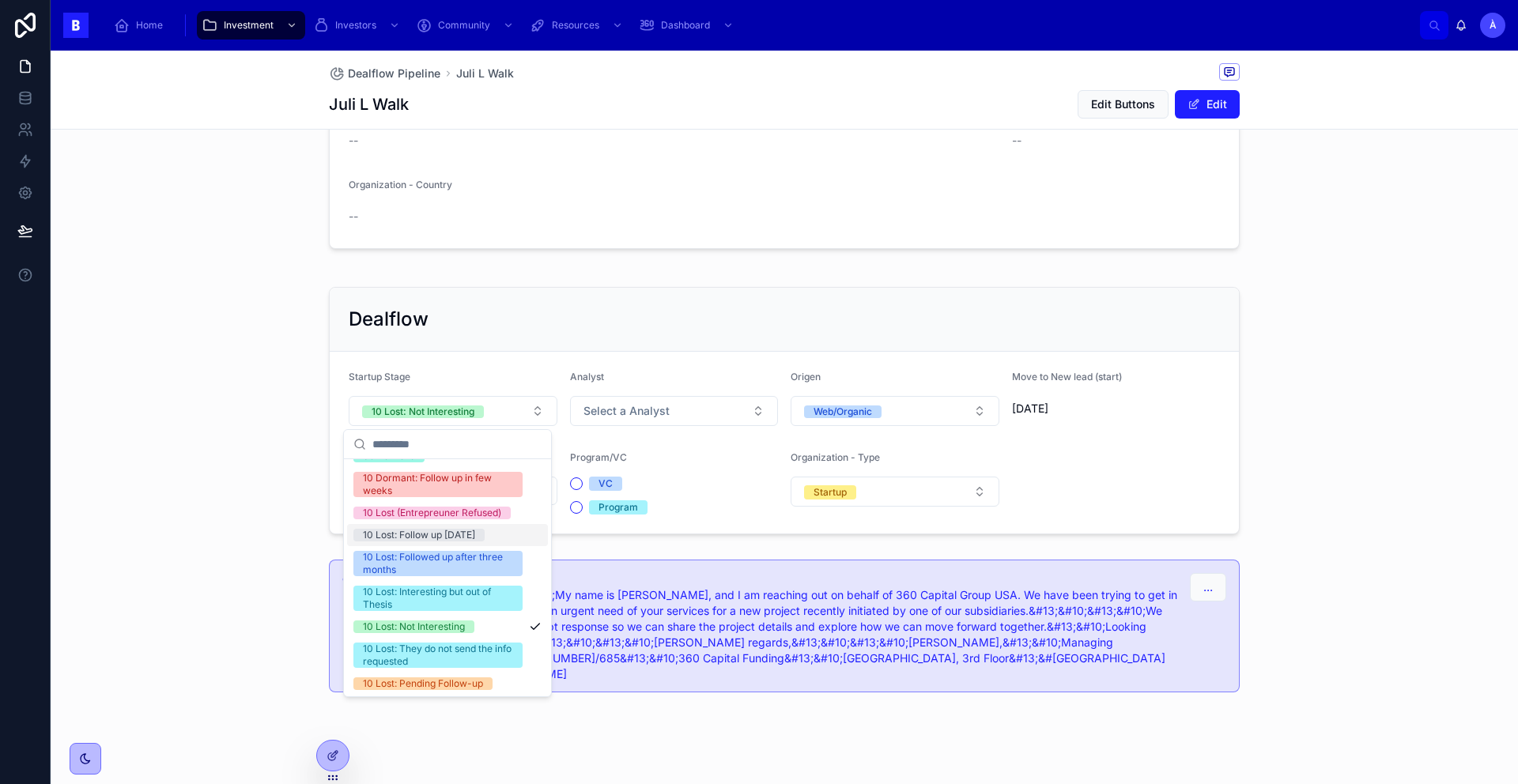
scroll to position [547, 0]
click at [448, 557] on div "10 Lost: They do not send the info requested" at bounding box center [438, 653] width 150 height 25
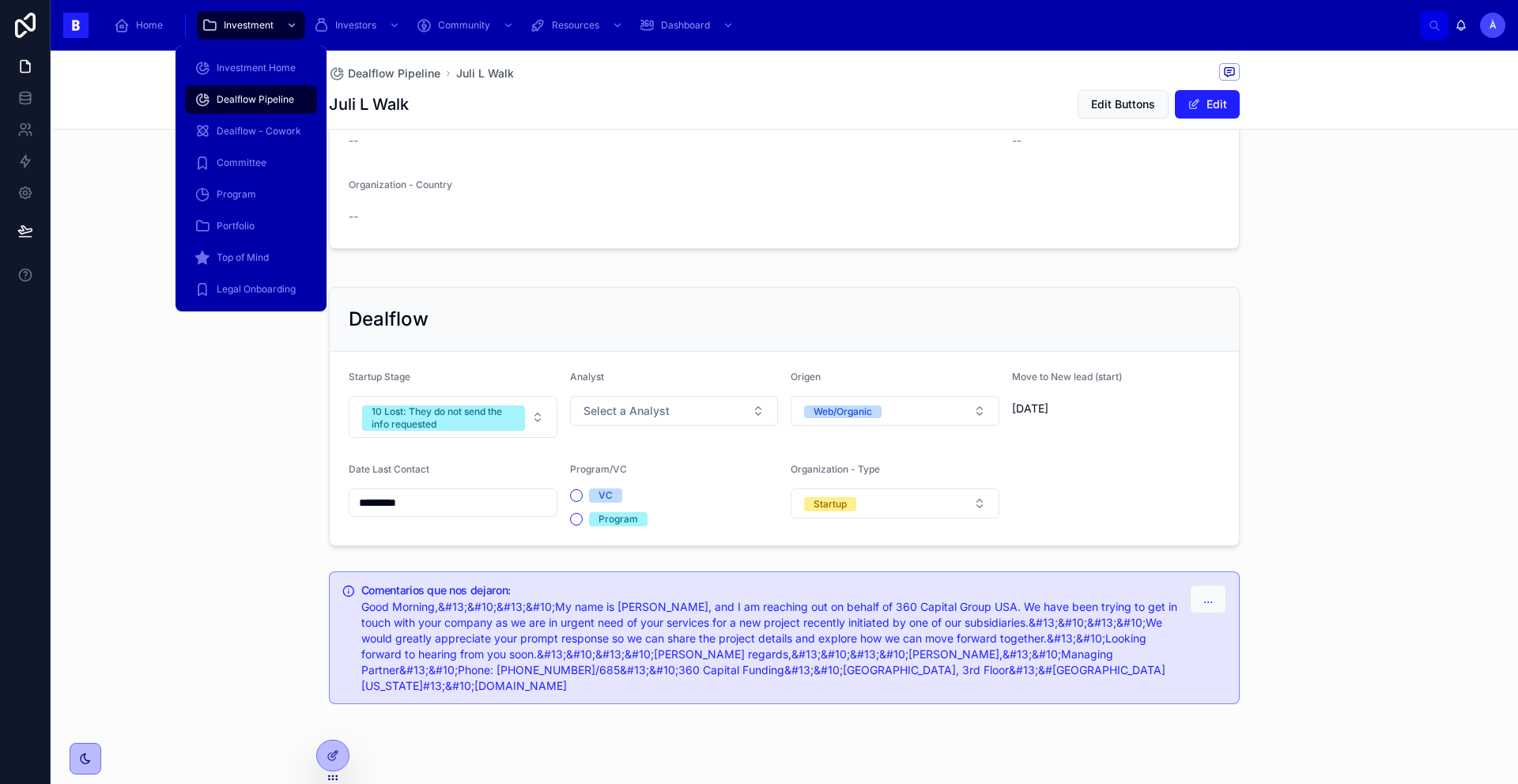
click at [253, 103] on span "Dealflow Pipeline" at bounding box center [255, 99] width 78 height 12
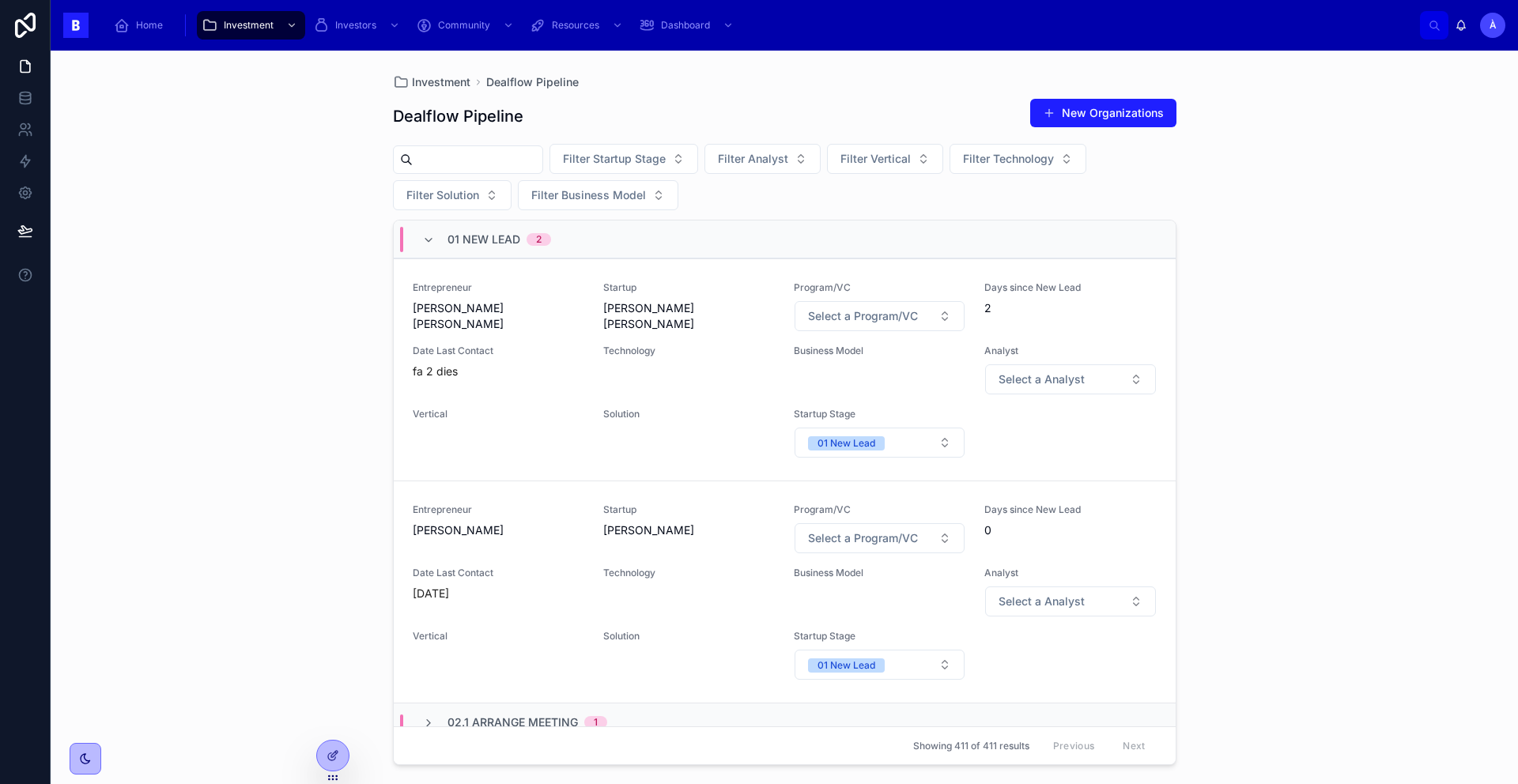
click at [461, 232] on span "01 New Lead" at bounding box center [483, 239] width 73 height 16
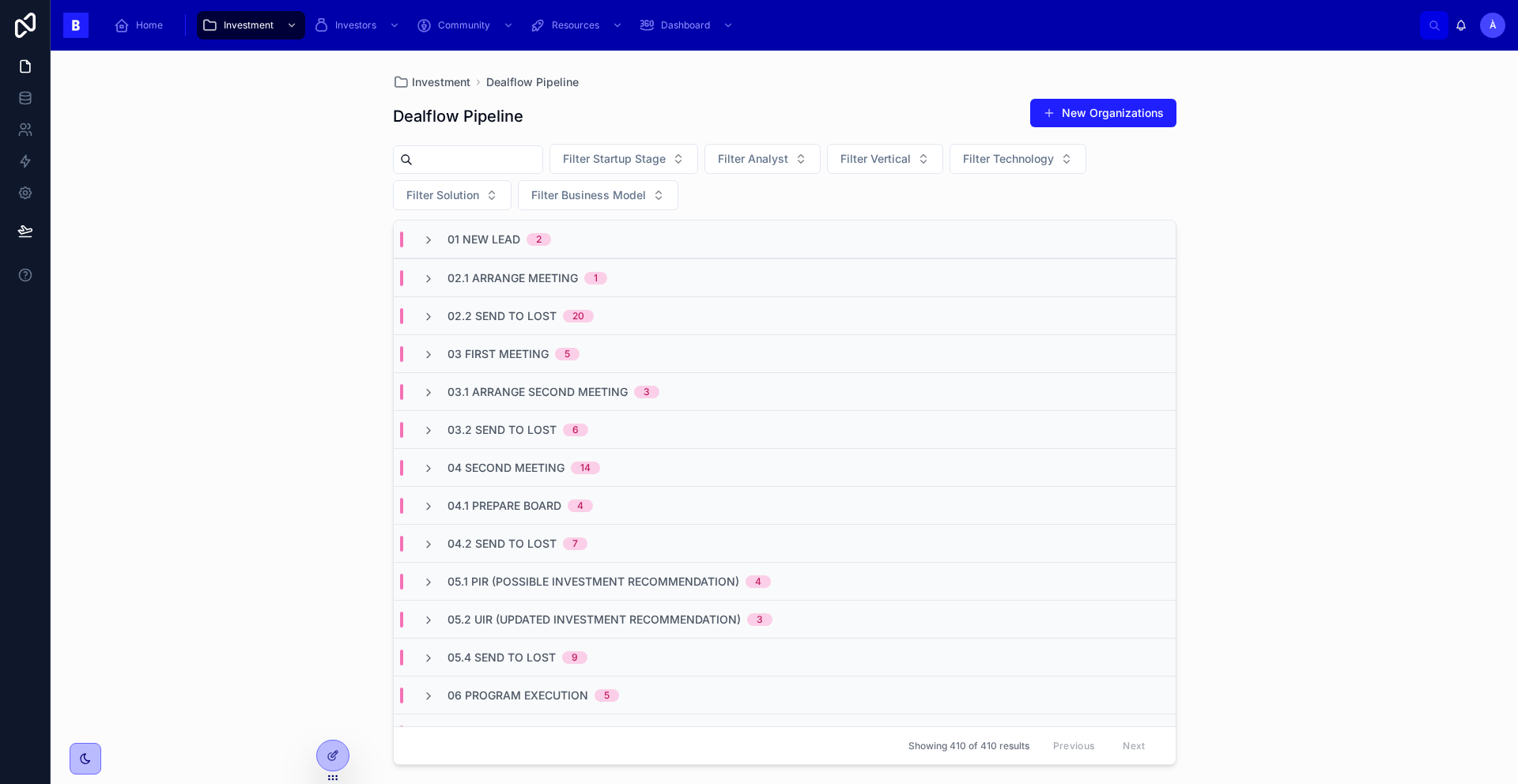
click at [537, 401] on div "03.1 Arrange Second Meeting 3" at bounding box center [784, 392] width 782 height 38
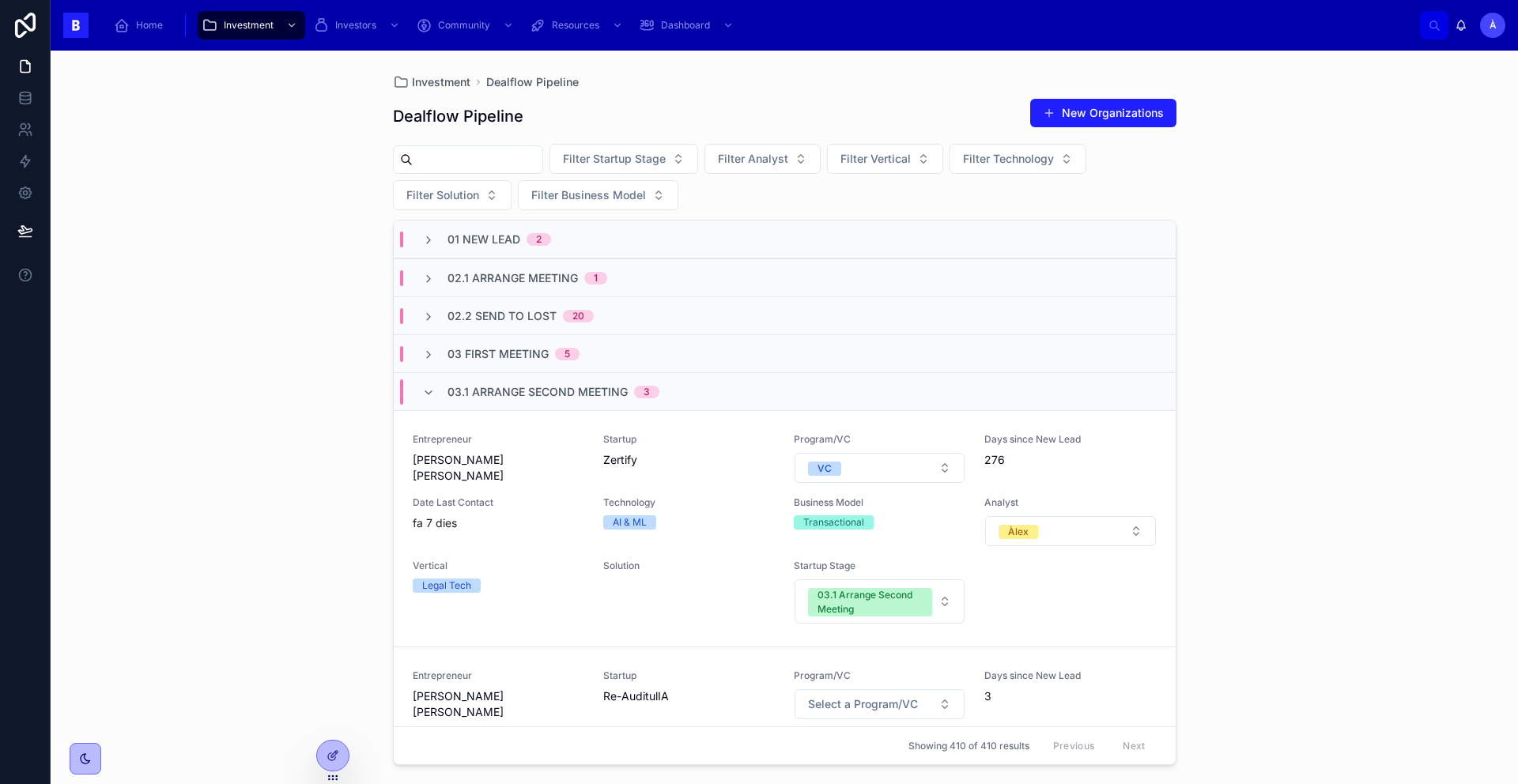
click at [537, 401] on div "03.1 Arrange Second Meeting 3" at bounding box center [554, 392] width 212 height 25
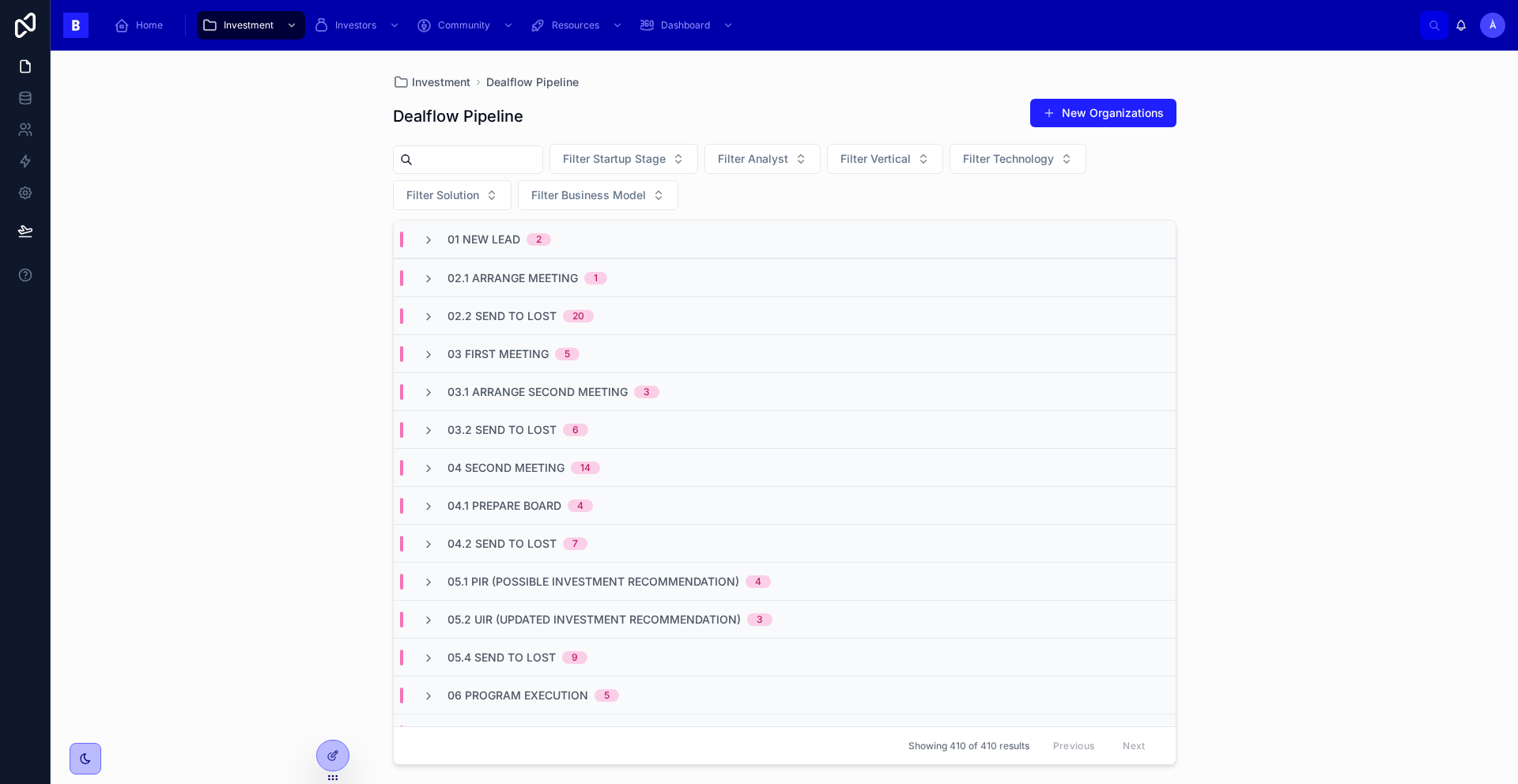
click at [501, 343] on div "03 First Meeting 5" at bounding box center [784, 353] width 782 height 38
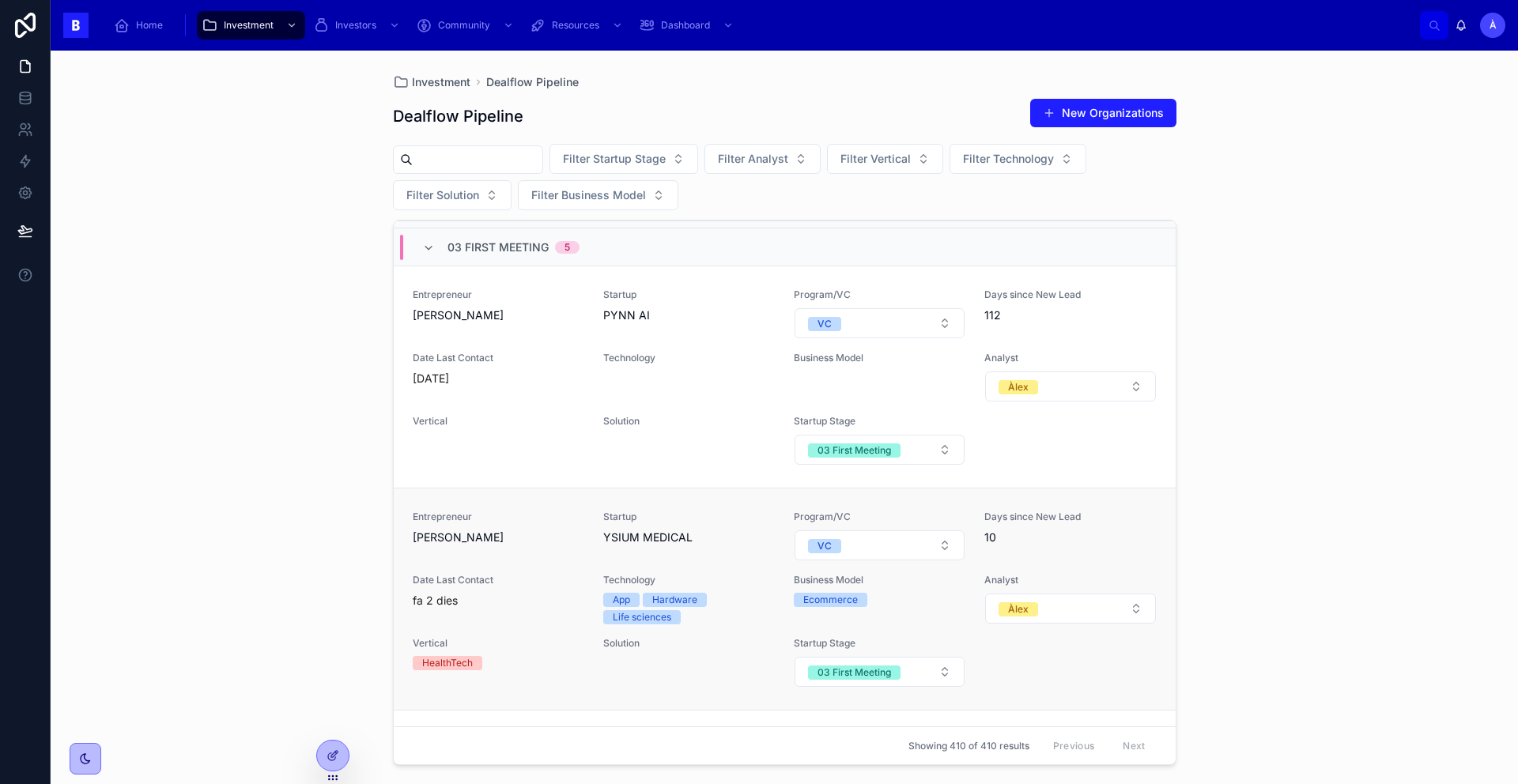
scroll to position [286, 0]
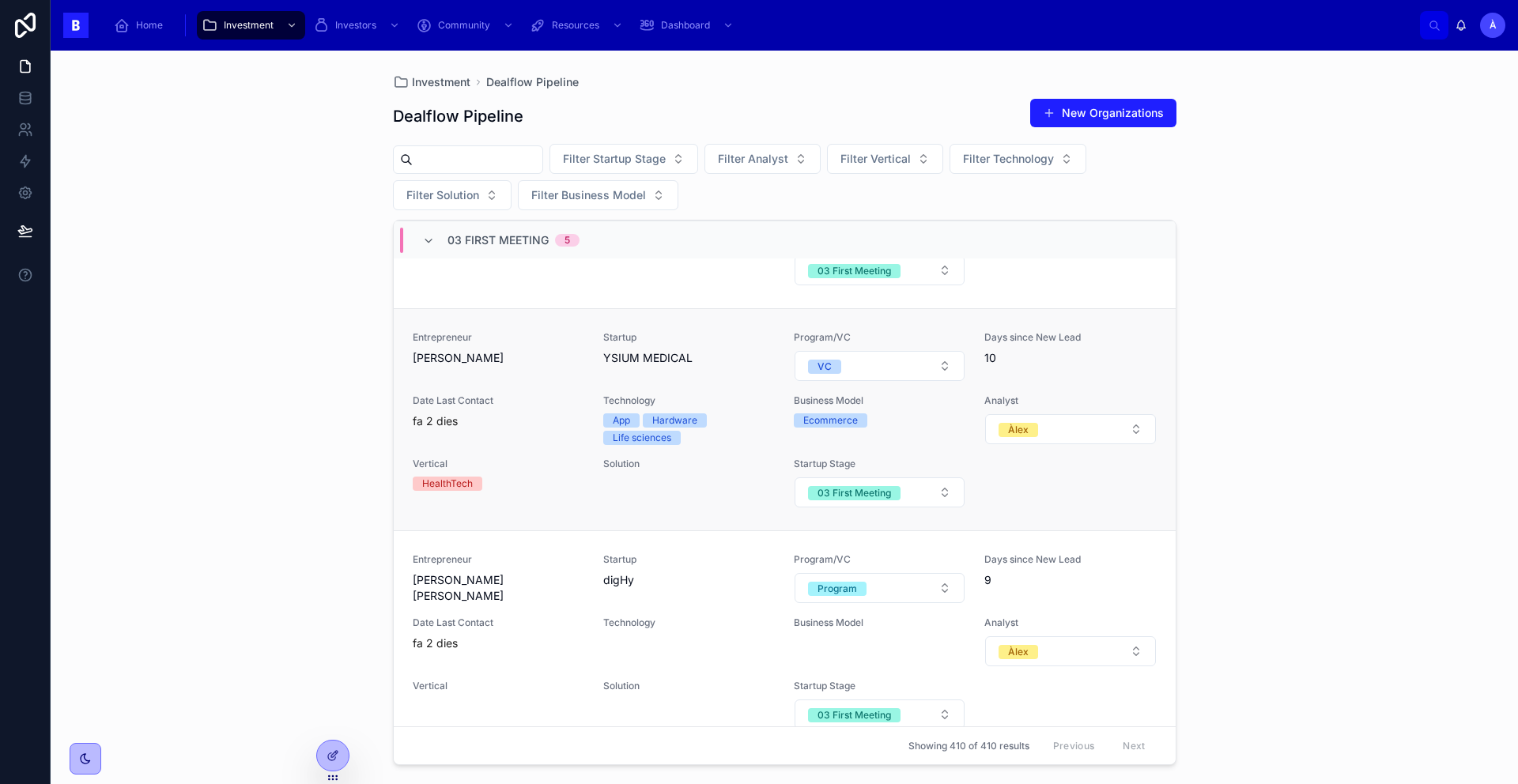
click at [538, 398] on span "Date Last Contact" at bounding box center [498, 400] width 172 height 12
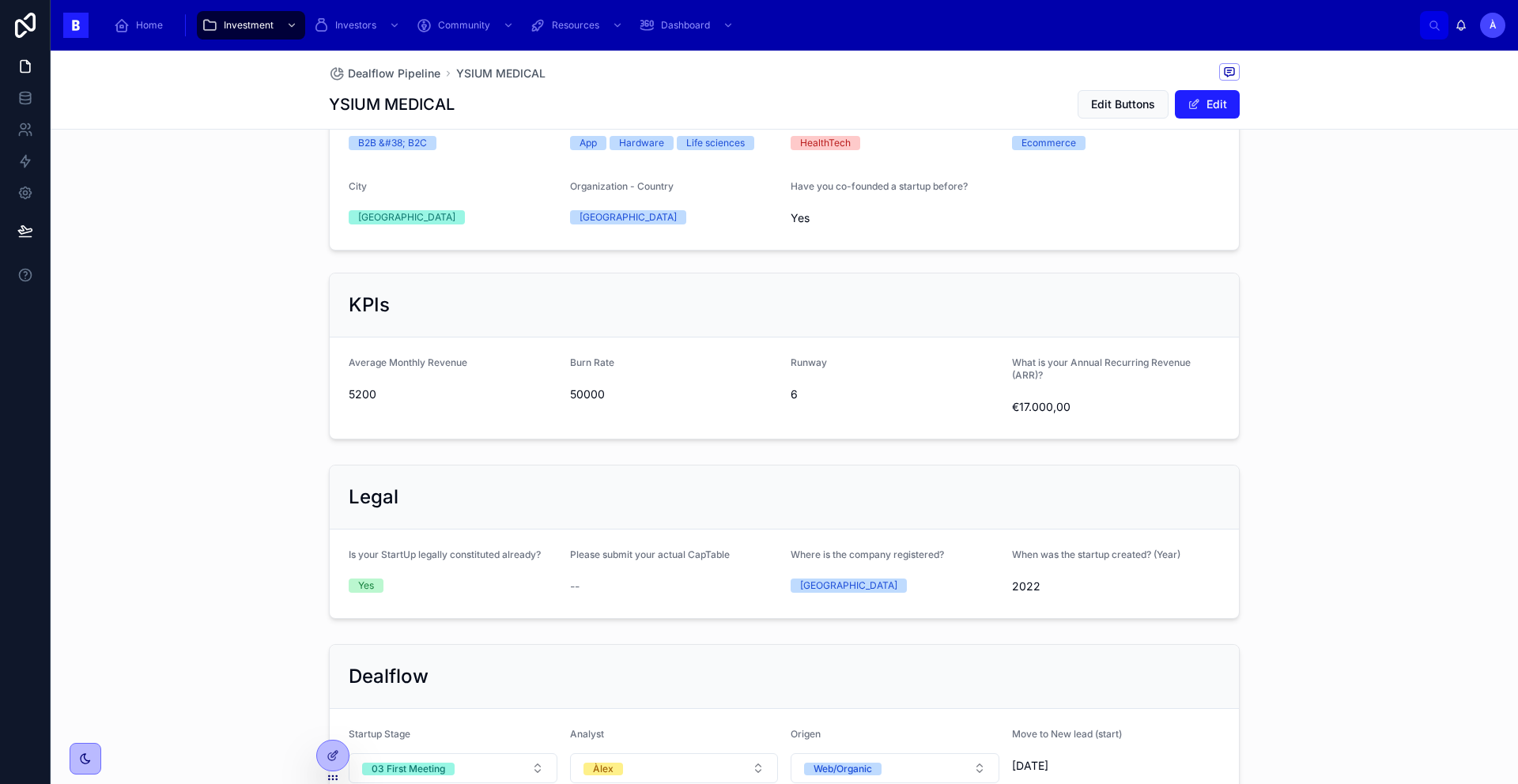
scroll to position [923, 0]
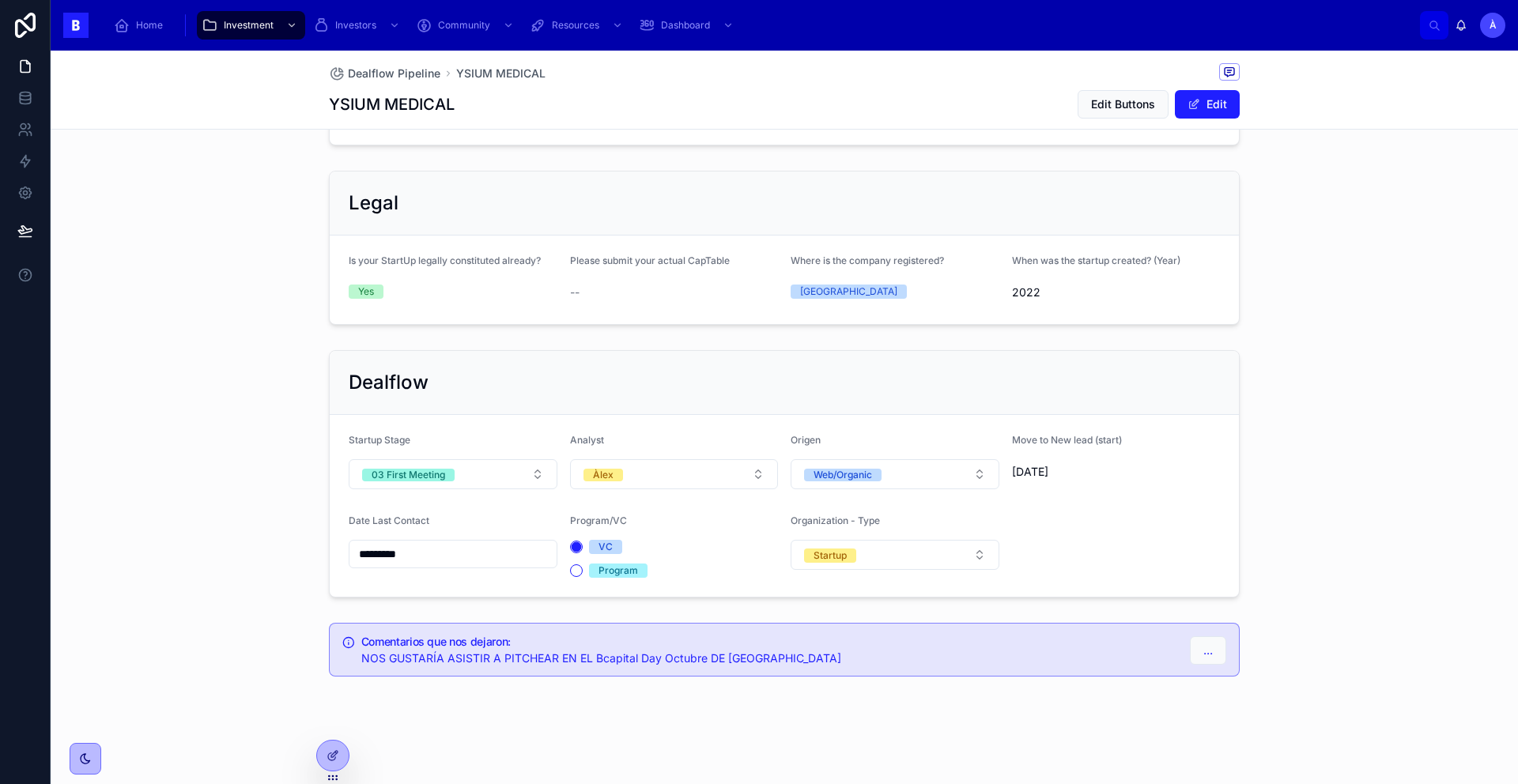
click at [447, 548] on input "*********" at bounding box center [453, 553] width 207 height 22
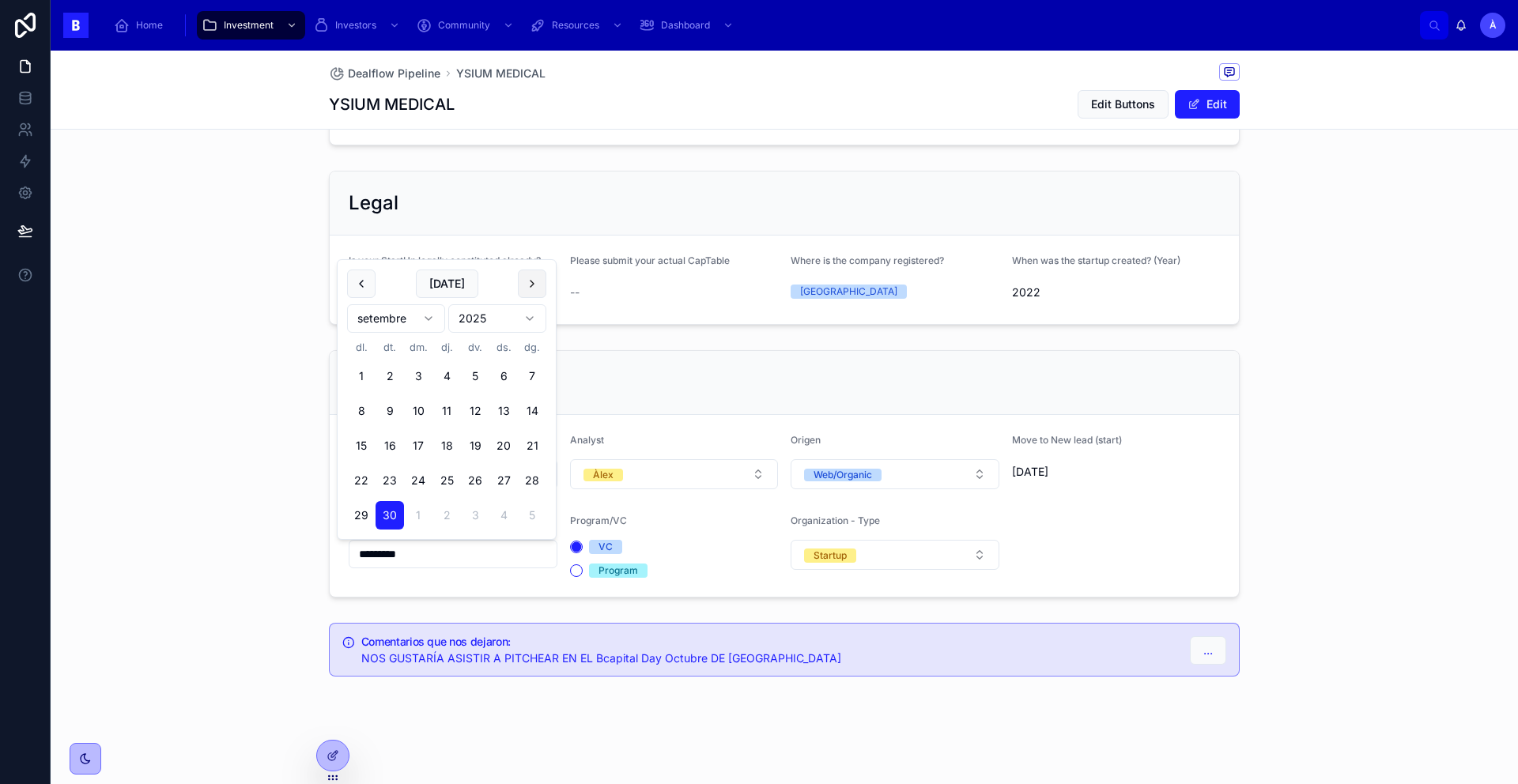
click at [530, 292] on button at bounding box center [532, 283] width 28 height 28
click at [478, 412] on button "10" at bounding box center [475, 411] width 28 height 28
type input "**********"
click at [237, 404] on div "**********" at bounding box center [784, 473] width 1467 height 260
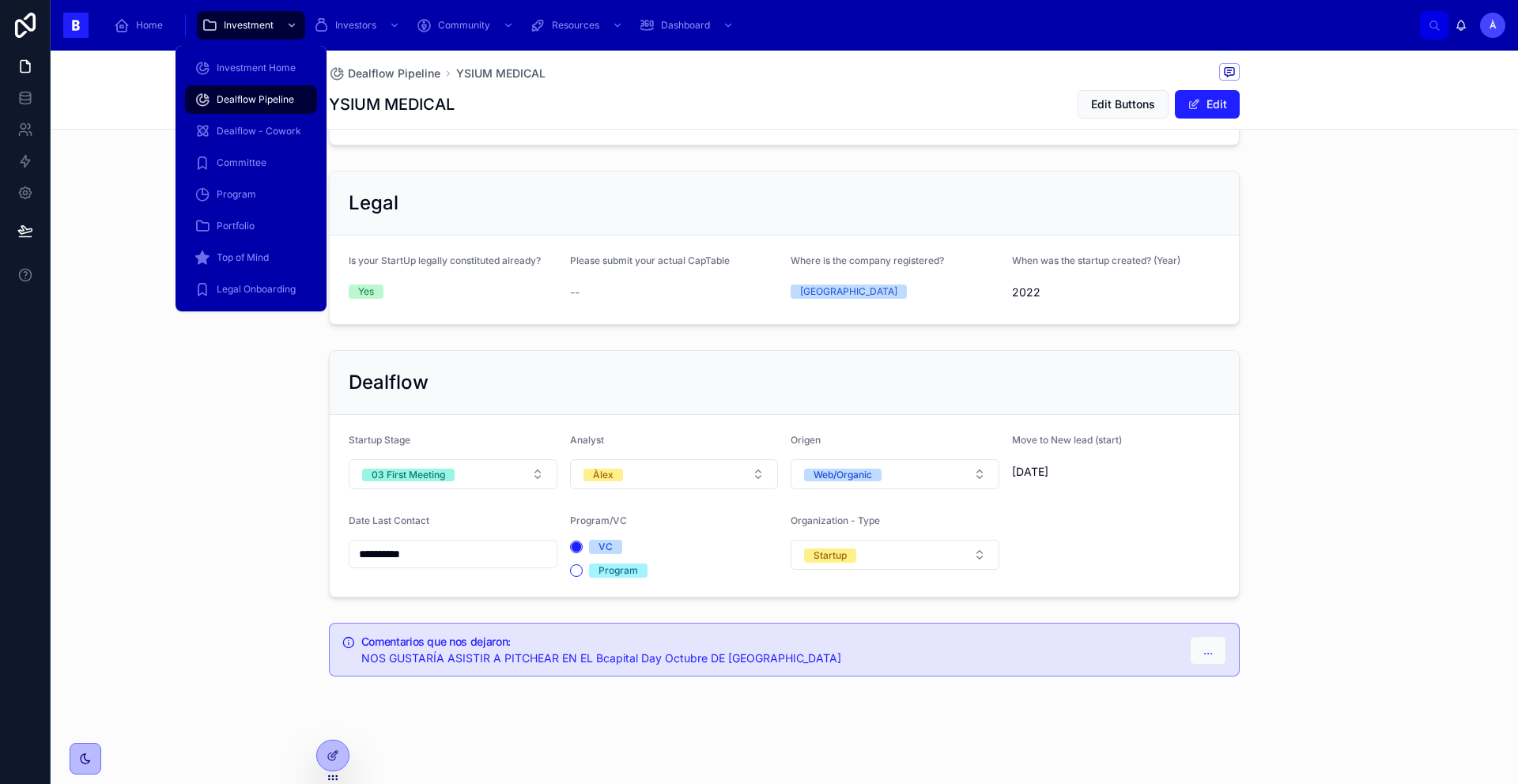
click at [260, 98] on span "Dealflow Pipeline" at bounding box center [255, 99] width 78 height 12
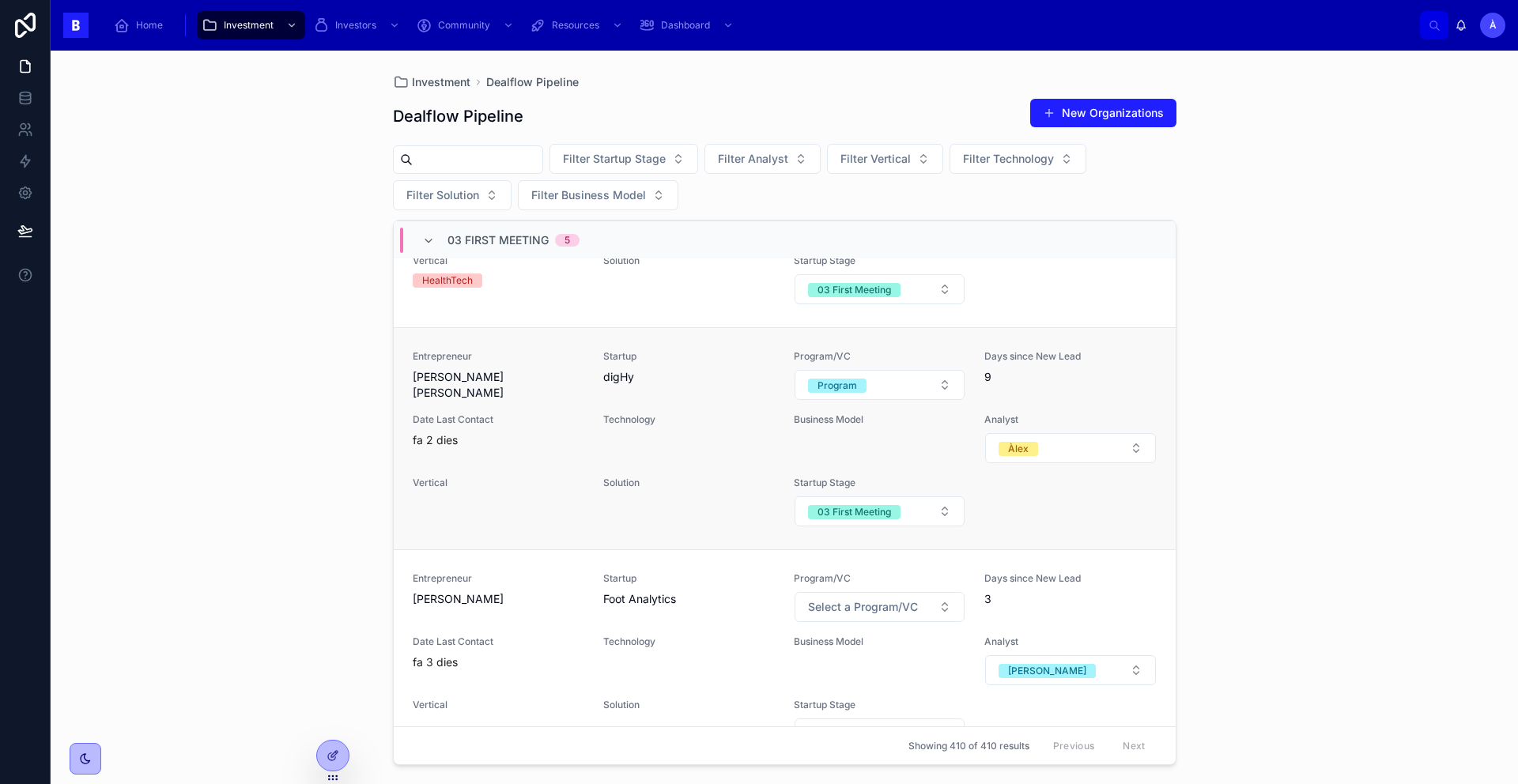
scroll to position [501, 0]
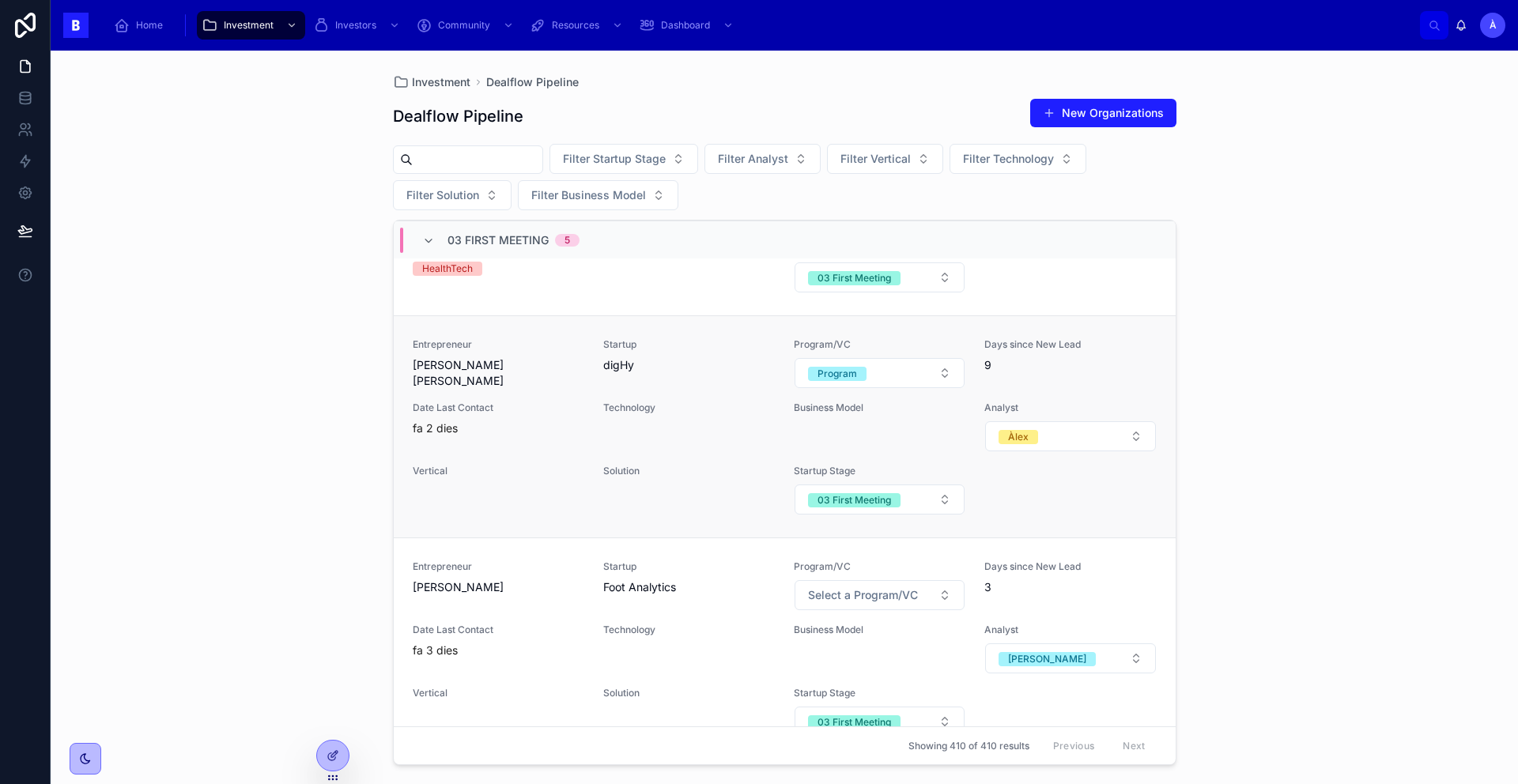
click at [534, 412] on span "Date Last Contact" at bounding box center [498, 407] width 172 height 12
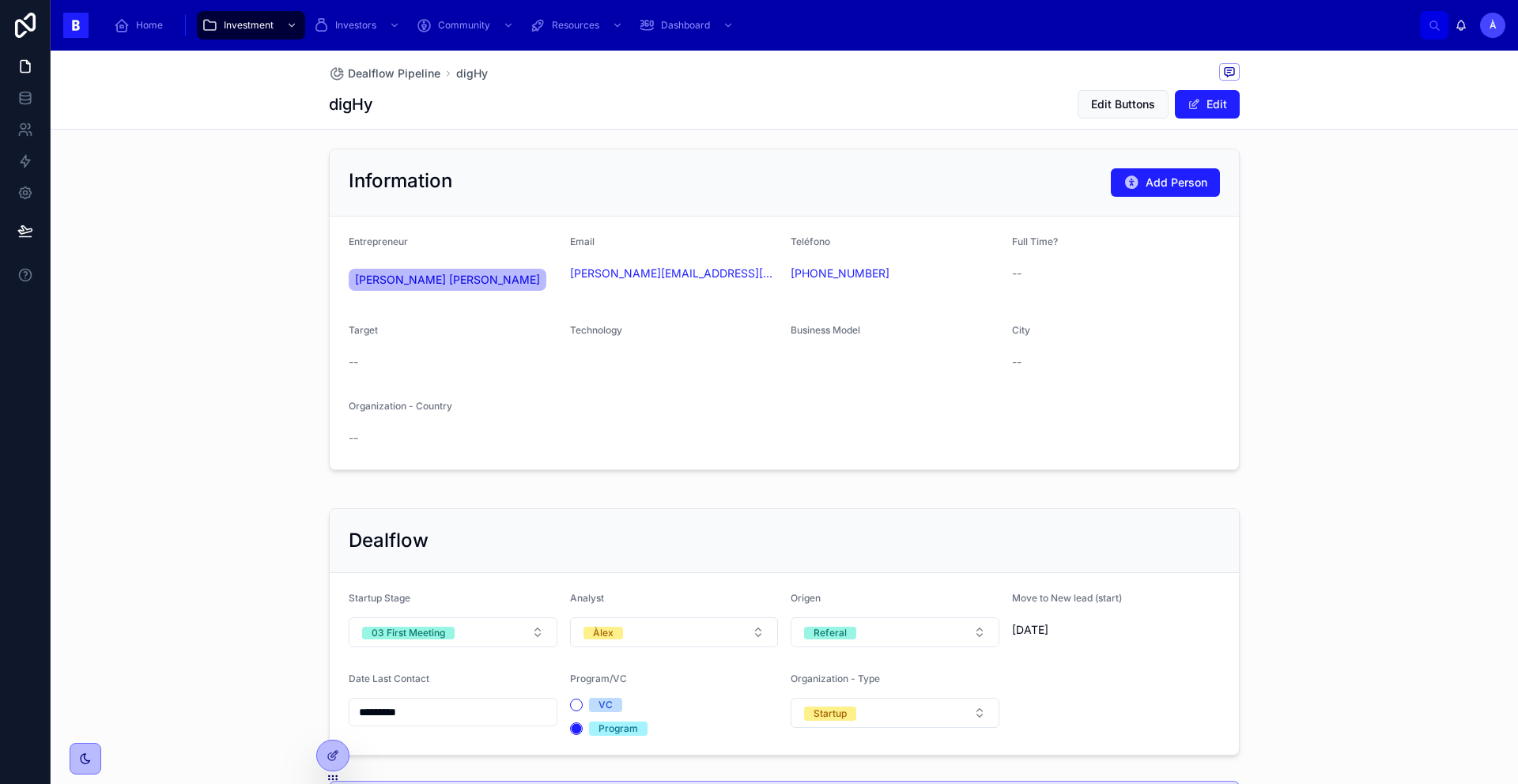
scroll to position [273, 0]
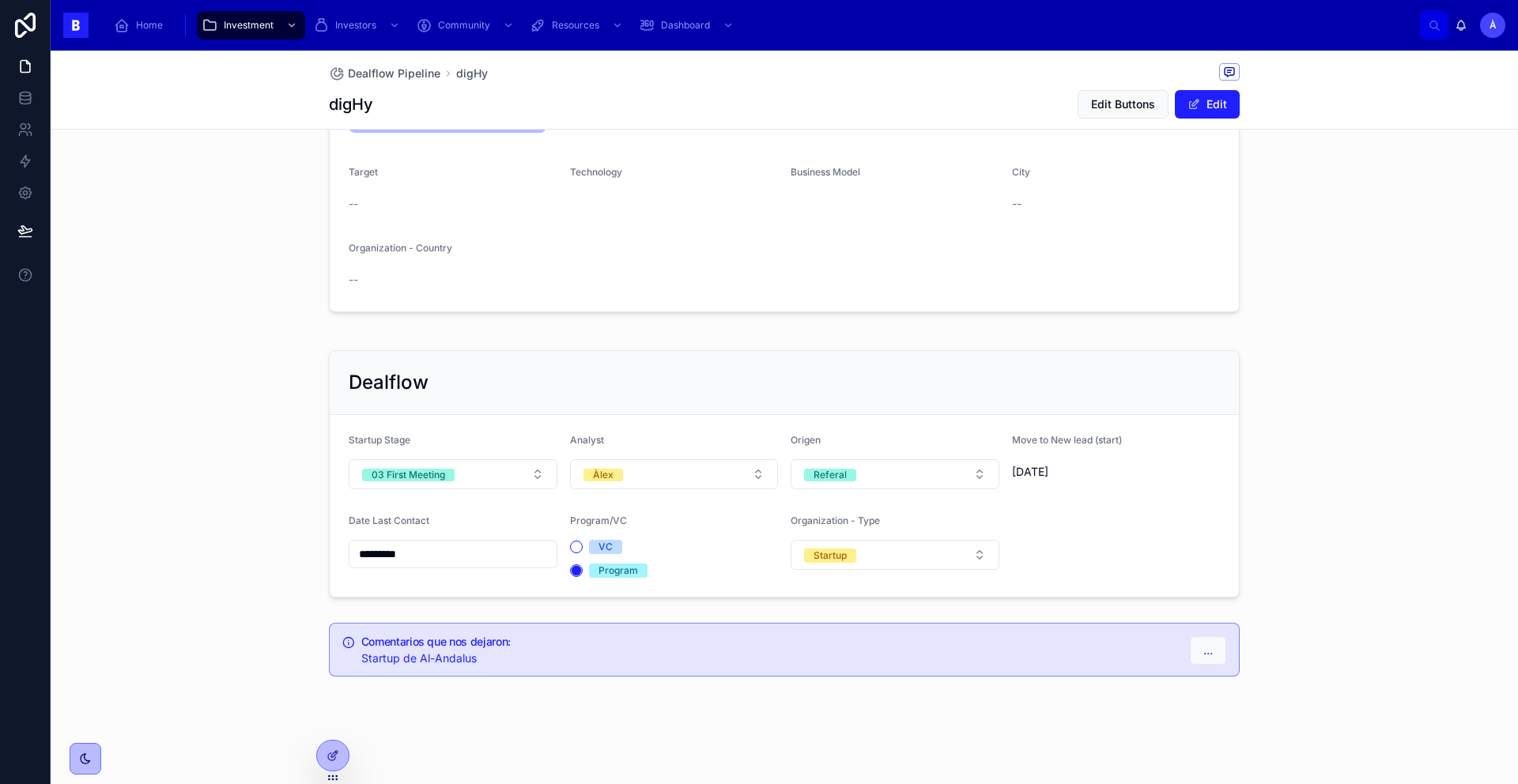
click at [449, 542] on input "*********" at bounding box center [453, 553] width 207 height 22
click at [525, 285] on button at bounding box center [532, 283] width 28 height 28
click at [359, 409] on button "6" at bounding box center [361, 411] width 28 height 28
type input "*********"
click at [173, 274] on div "Information Add Person Entrepreneur [PERSON_NAME] [PERSON_NAME] Email [PERSON_N…" at bounding box center [784, 151] width 1467 height 334
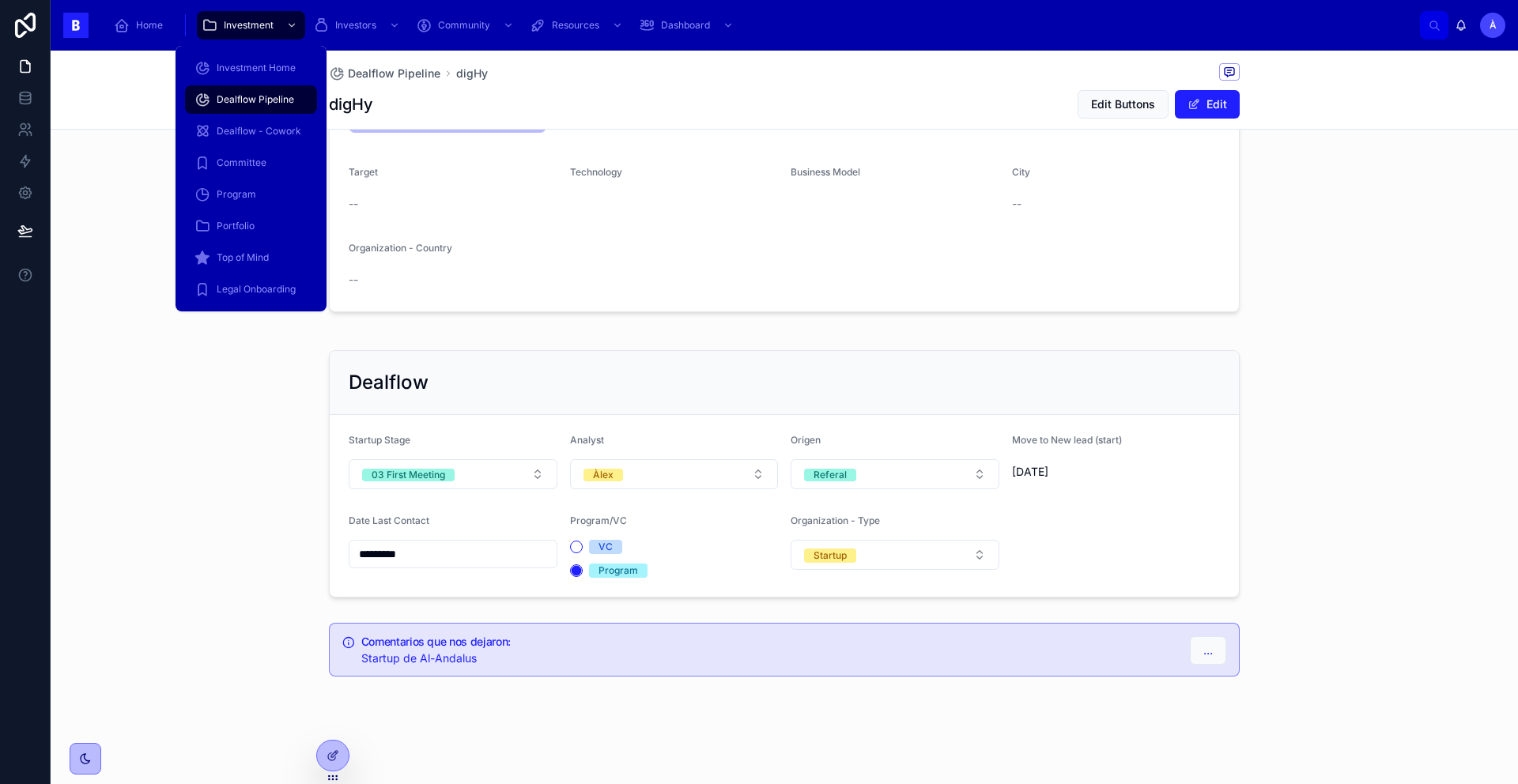
click at [268, 102] on span "Dealflow Pipeline" at bounding box center [255, 99] width 78 height 12
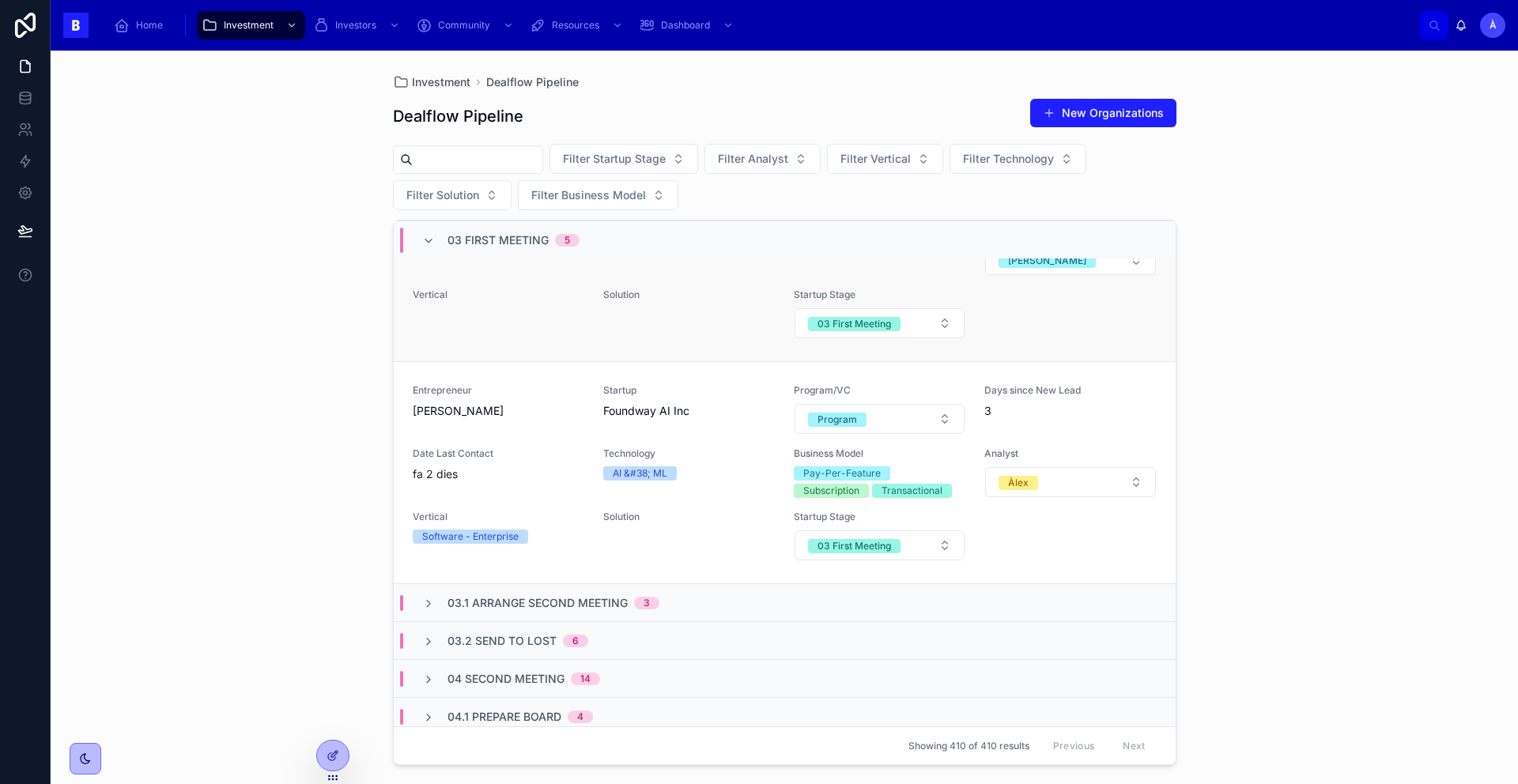
scroll to position [949, 0]
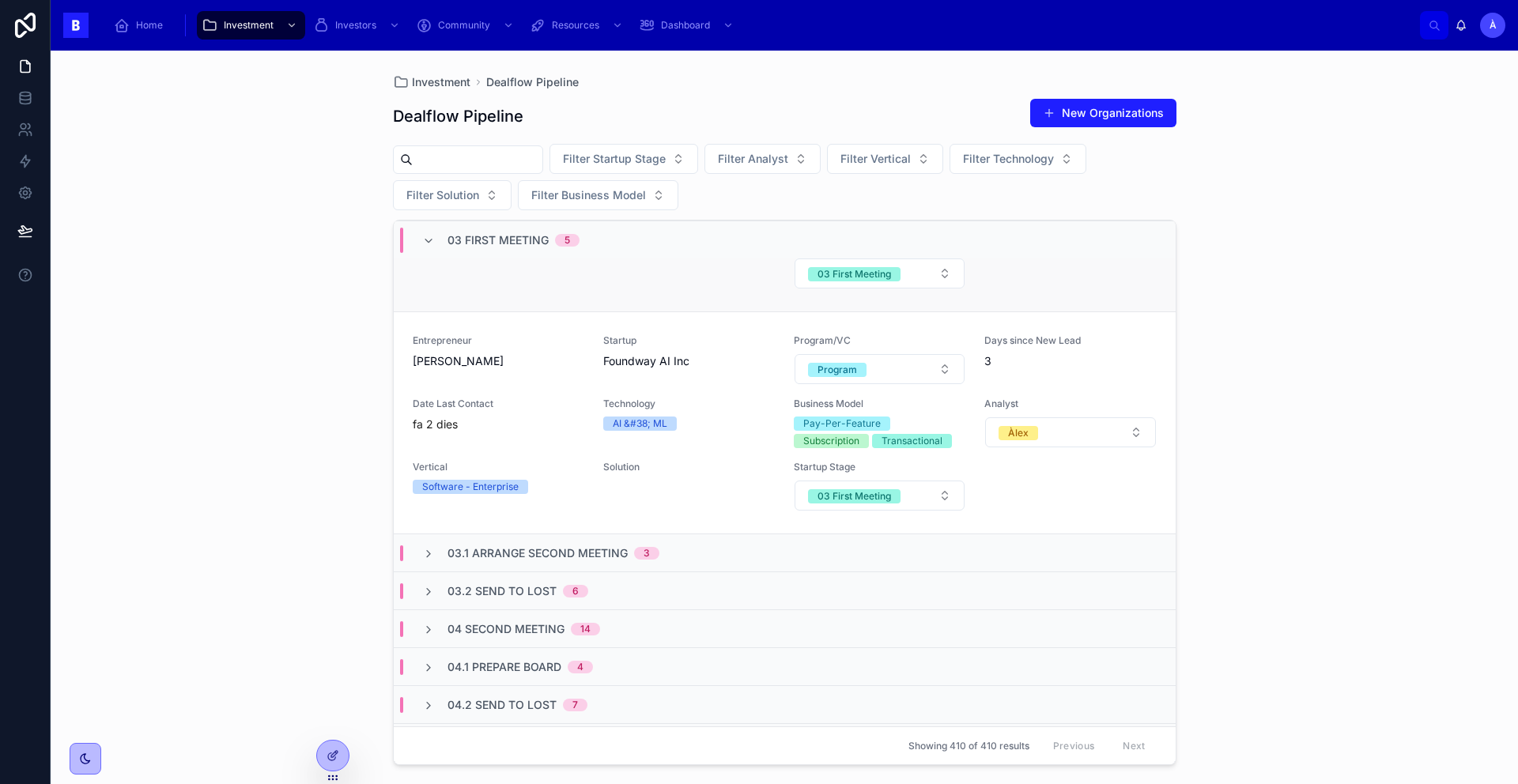
click at [509, 427] on div "fa 2 dies" at bounding box center [498, 424] width 172 height 16
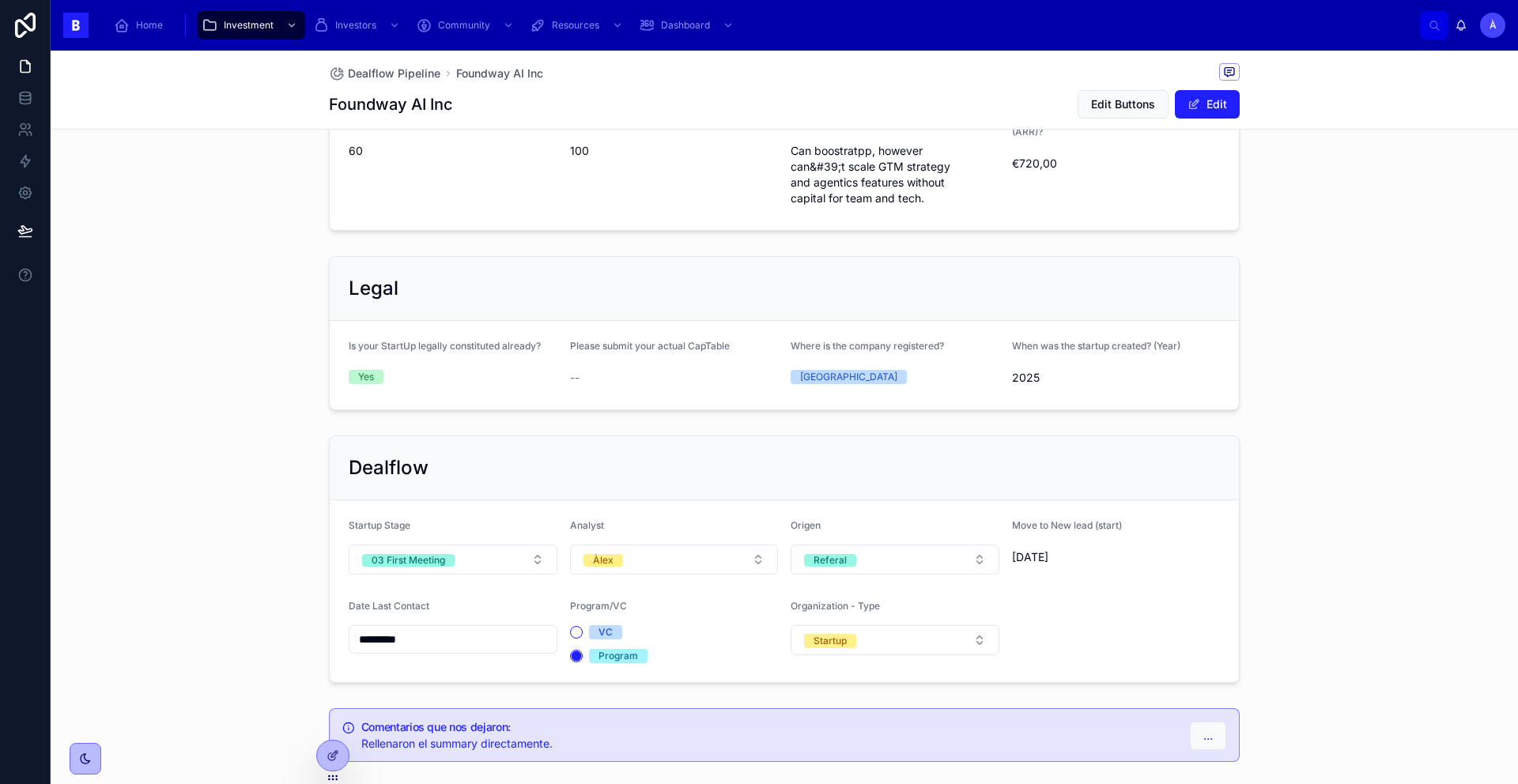
scroll to position [975, 0]
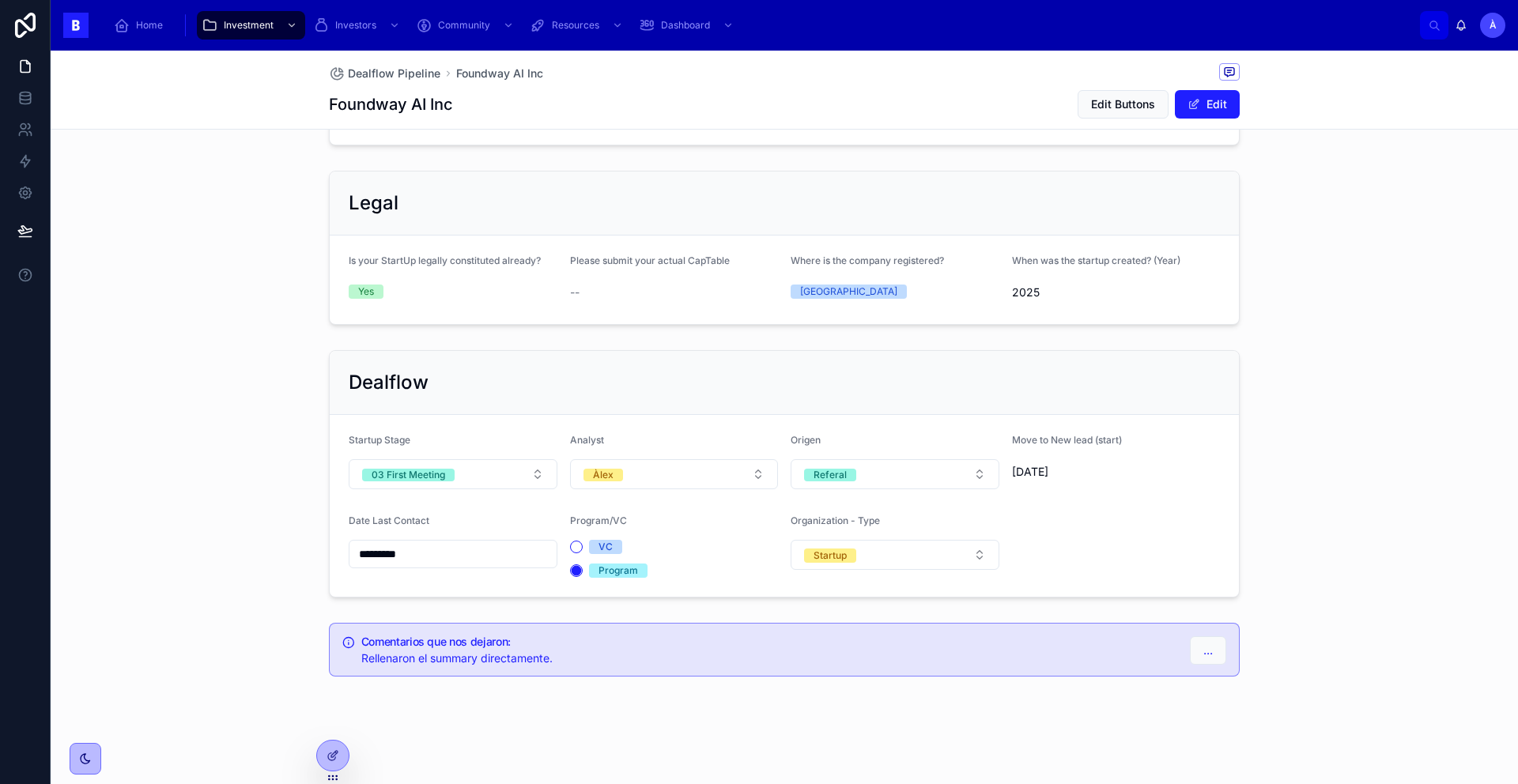
click at [437, 554] on input "*********" at bounding box center [453, 553] width 207 height 22
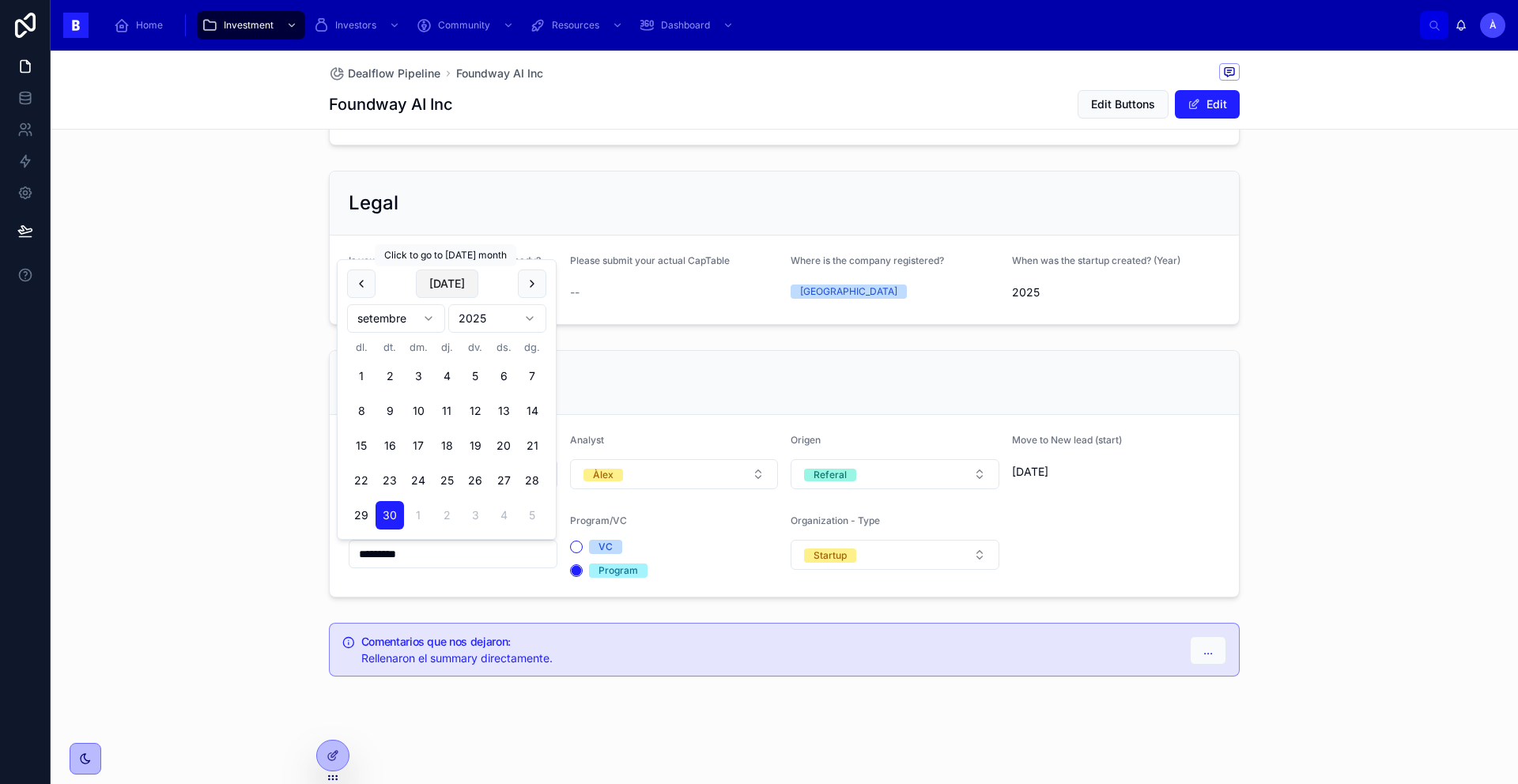
click at [438, 280] on button "[DATE]" at bounding box center [447, 283] width 63 height 28
type input "*********"
click at [210, 343] on div "Dealflow Startup Stage 03 First Meeting Analyst Àlex Origen Referal Move to New…" at bounding box center [784, 473] width 1467 height 260
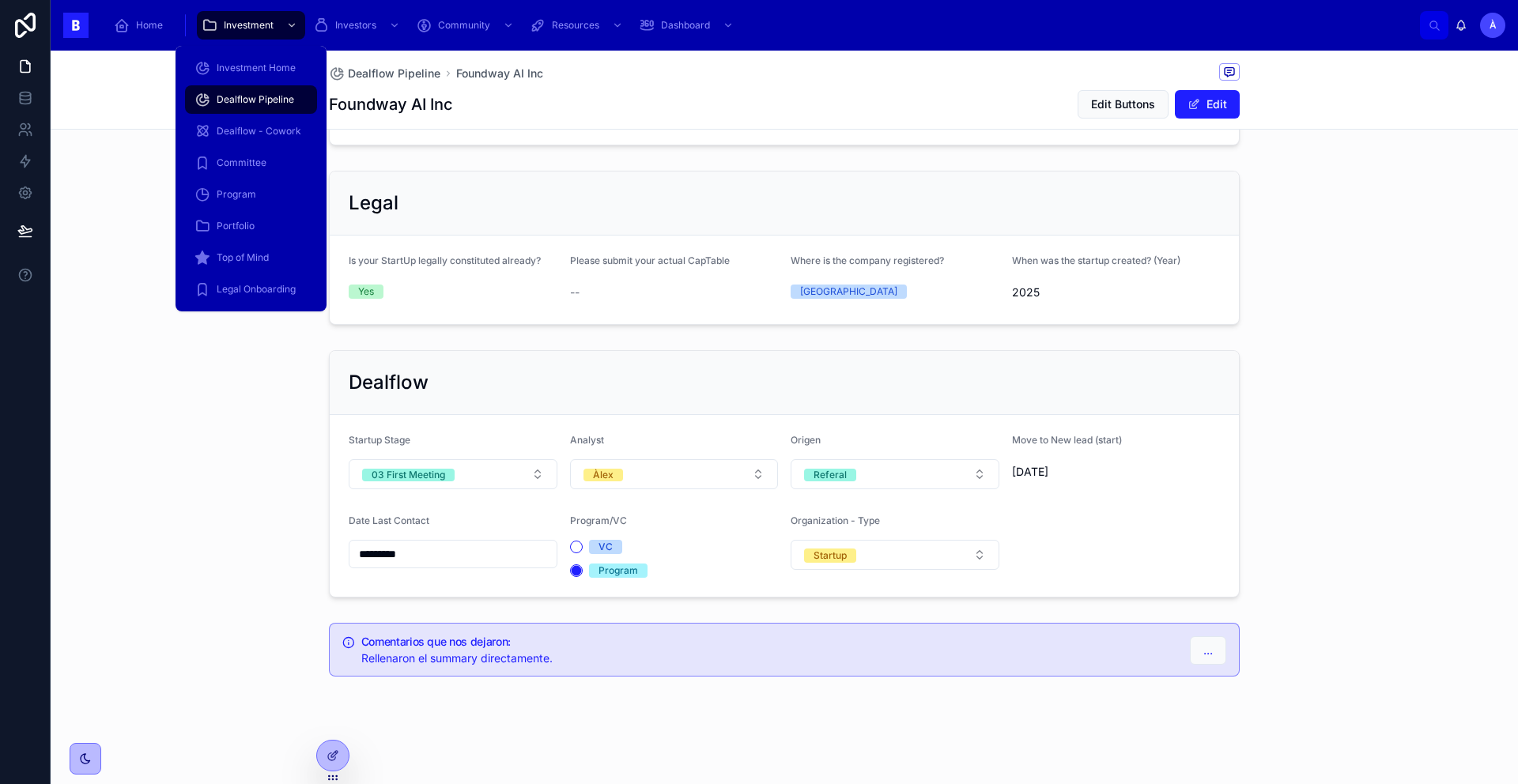
click at [253, 101] on span "Dealflow Pipeline" at bounding box center [255, 99] width 78 height 12
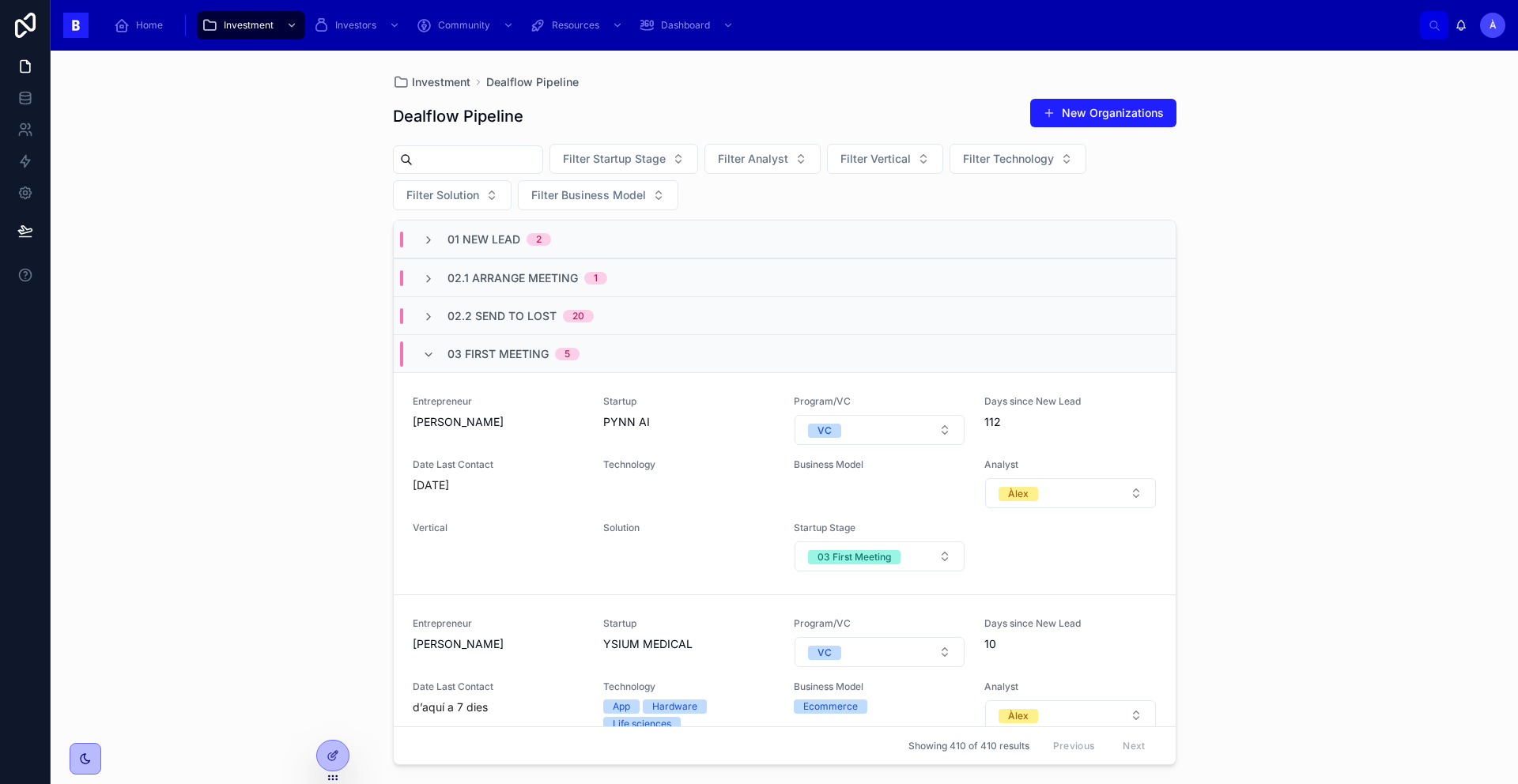
click at [495, 355] on span "03 First Meeting" at bounding box center [498, 353] width 101 height 16
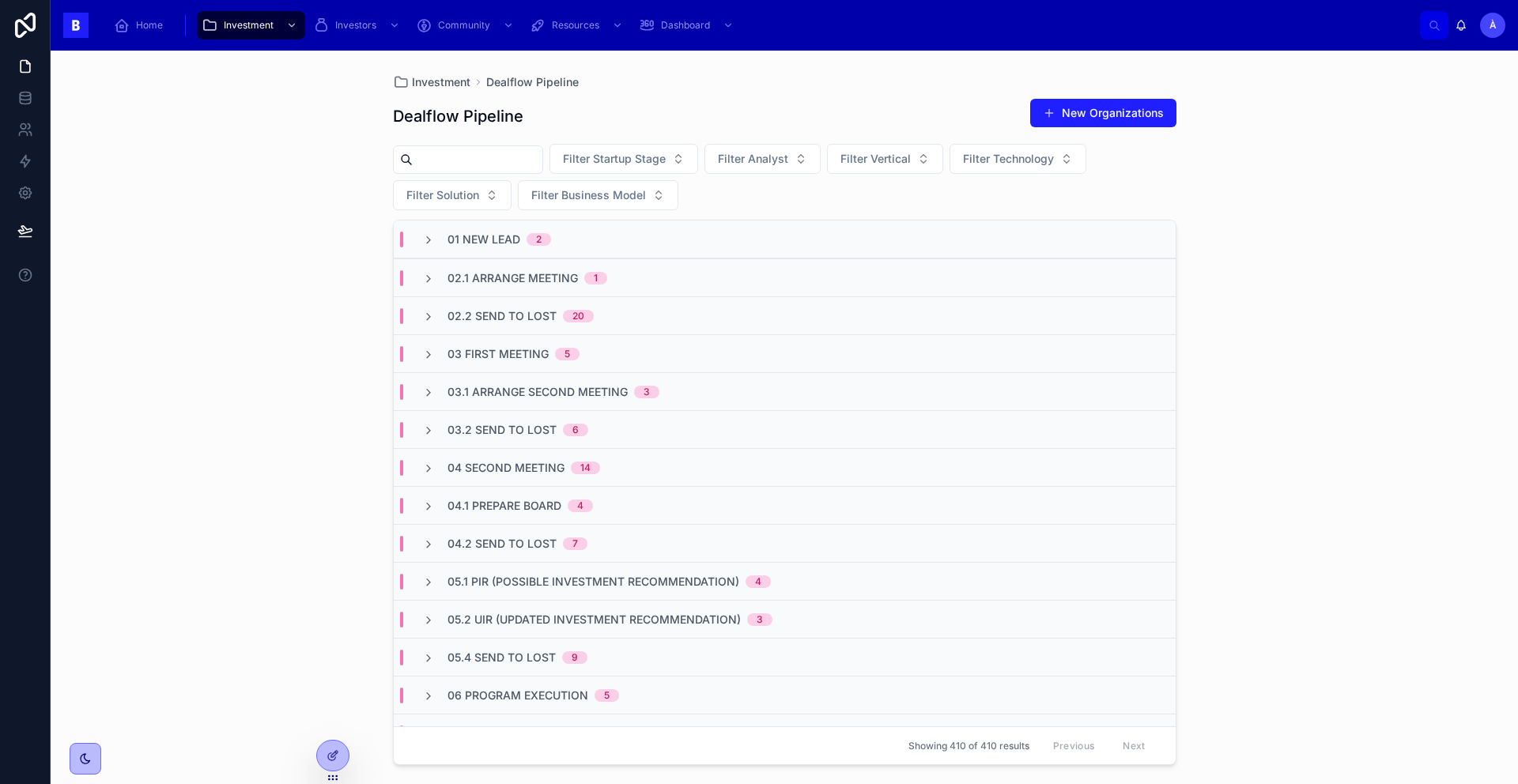
click at [528, 397] on span "03.1 Arrange Second Meeting" at bounding box center [538, 392] width 180 height 16
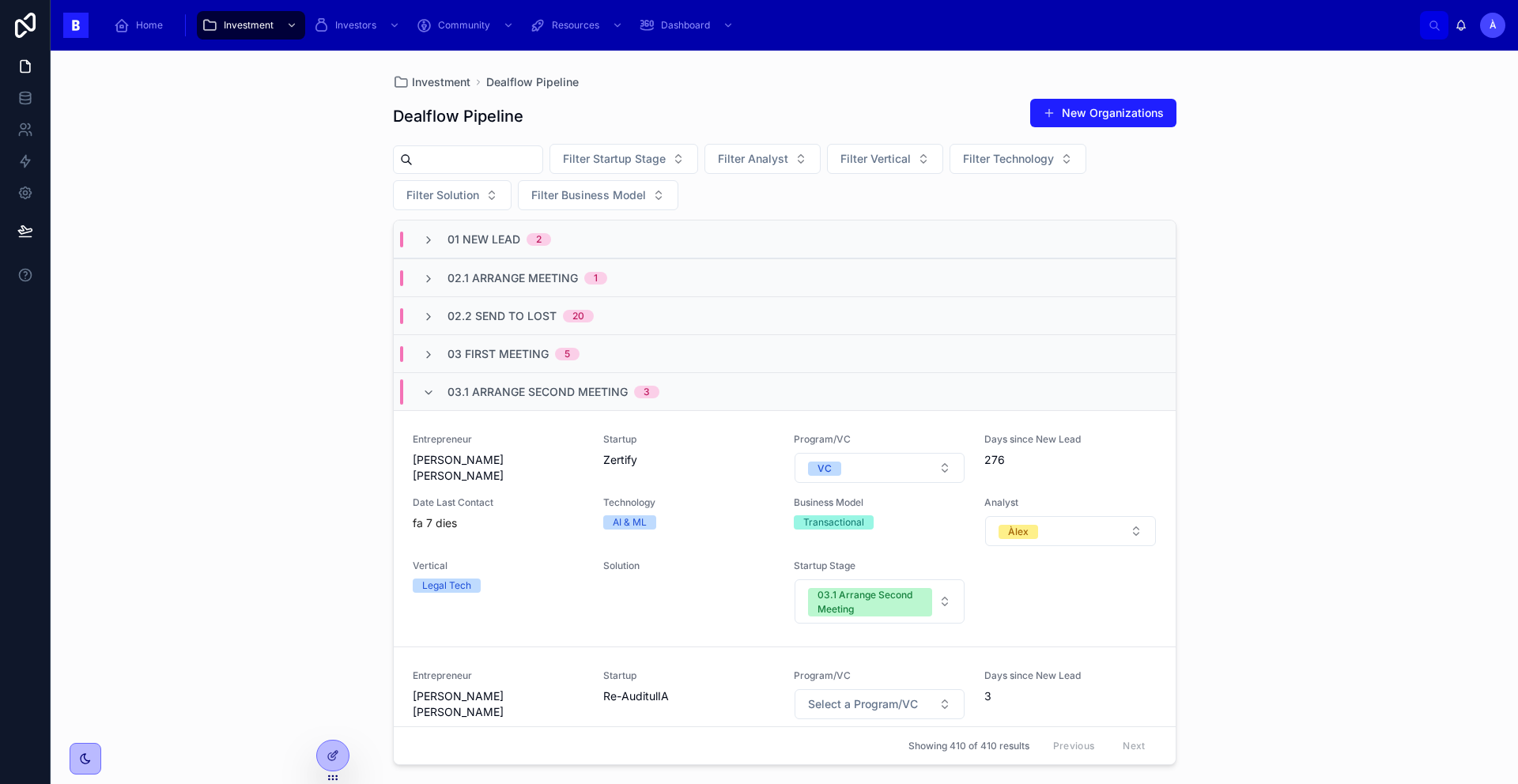
click at [521, 393] on span "03.1 Arrange Second Meeting" at bounding box center [538, 392] width 180 height 16
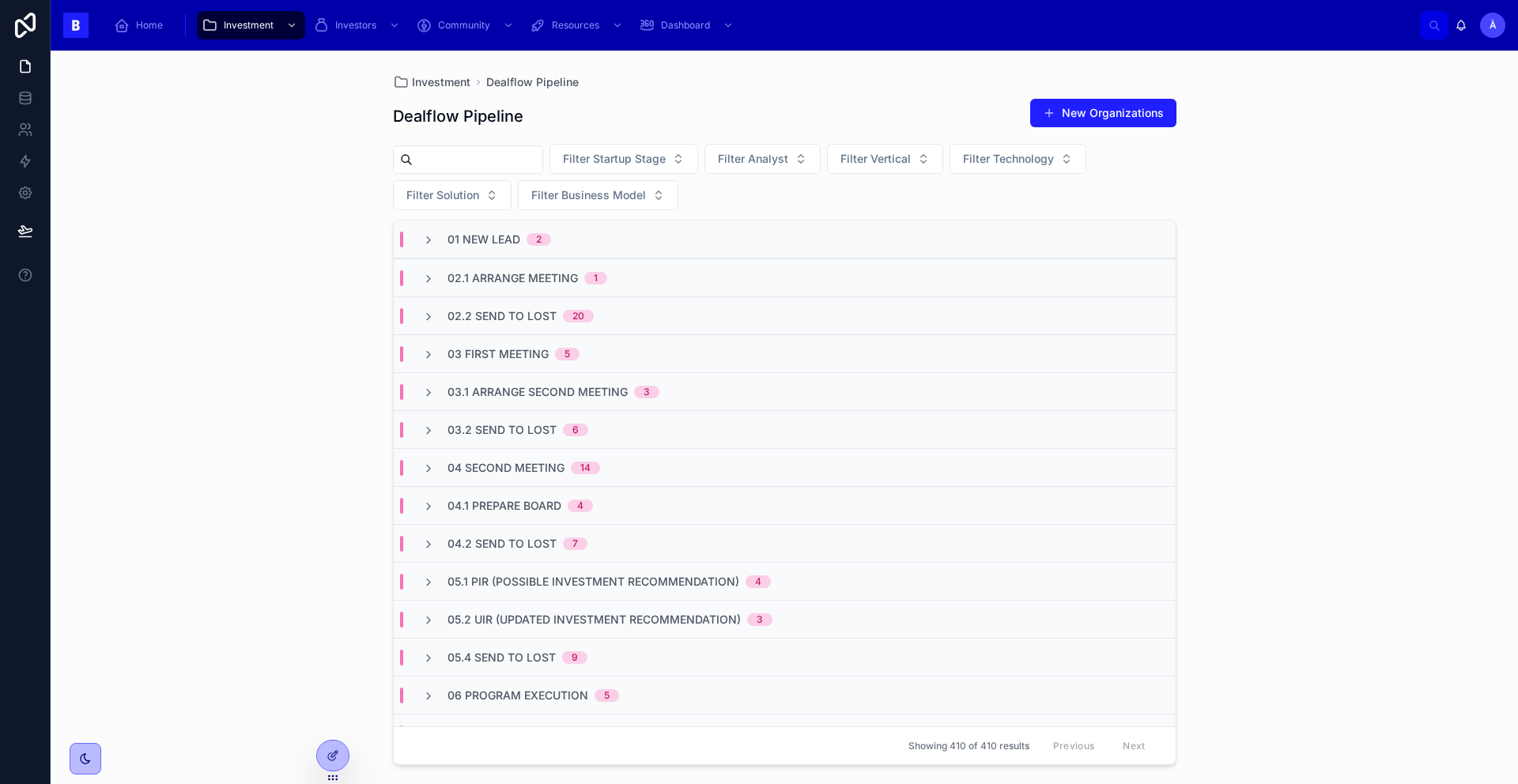
click at [542, 509] on span "04.1 Prepare Board" at bounding box center [504, 505] width 114 height 16
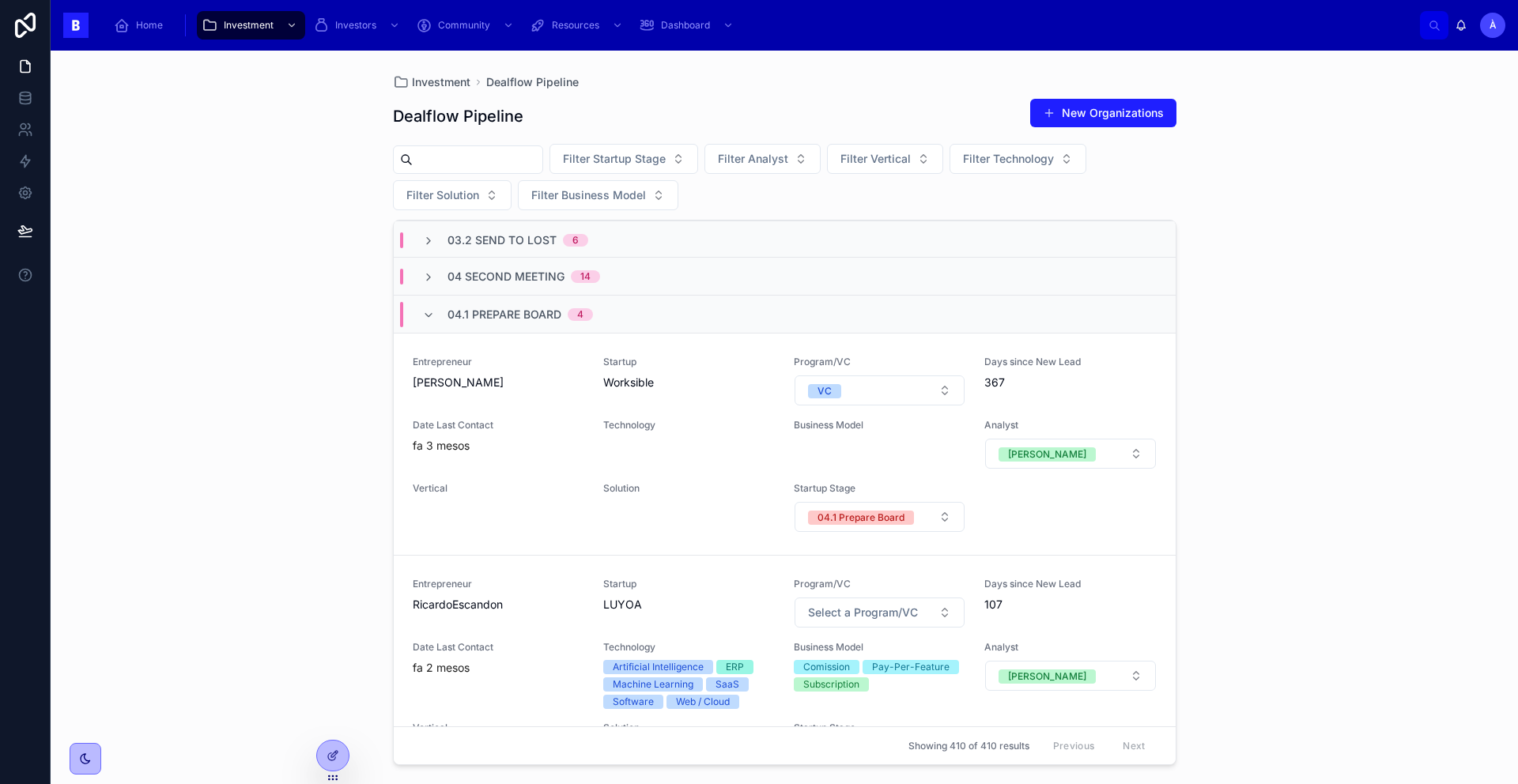
scroll to position [191, 0]
click at [506, 314] on span "04.1 Prepare Board" at bounding box center [504, 315] width 114 height 16
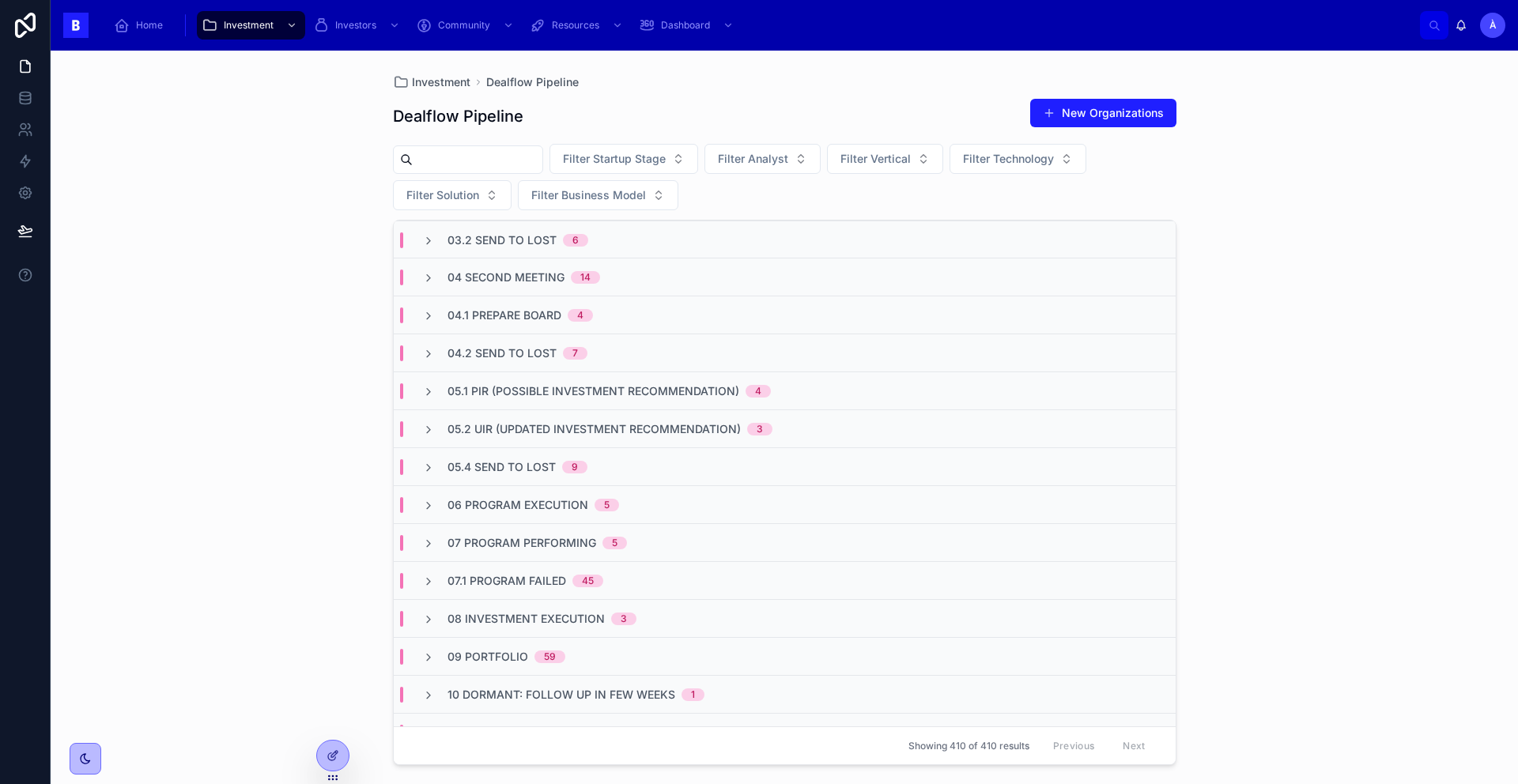
click at [501, 383] on span "05.1 PIR (Possible Investment Recommendation)" at bounding box center [594, 391] width 292 height 16
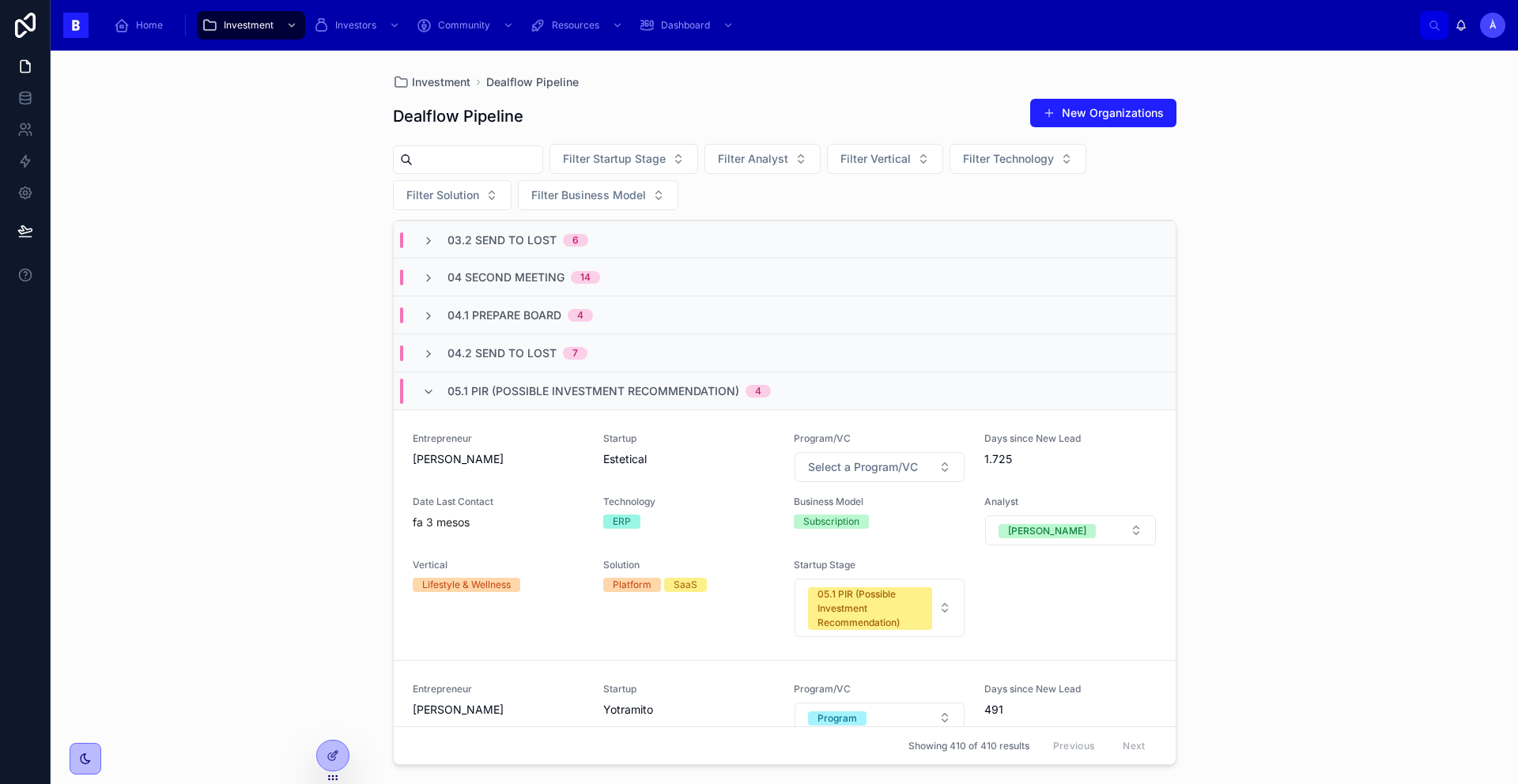
click at [504, 388] on span "05.1 PIR (Possible Investment Recommendation)" at bounding box center [594, 391] width 292 height 16
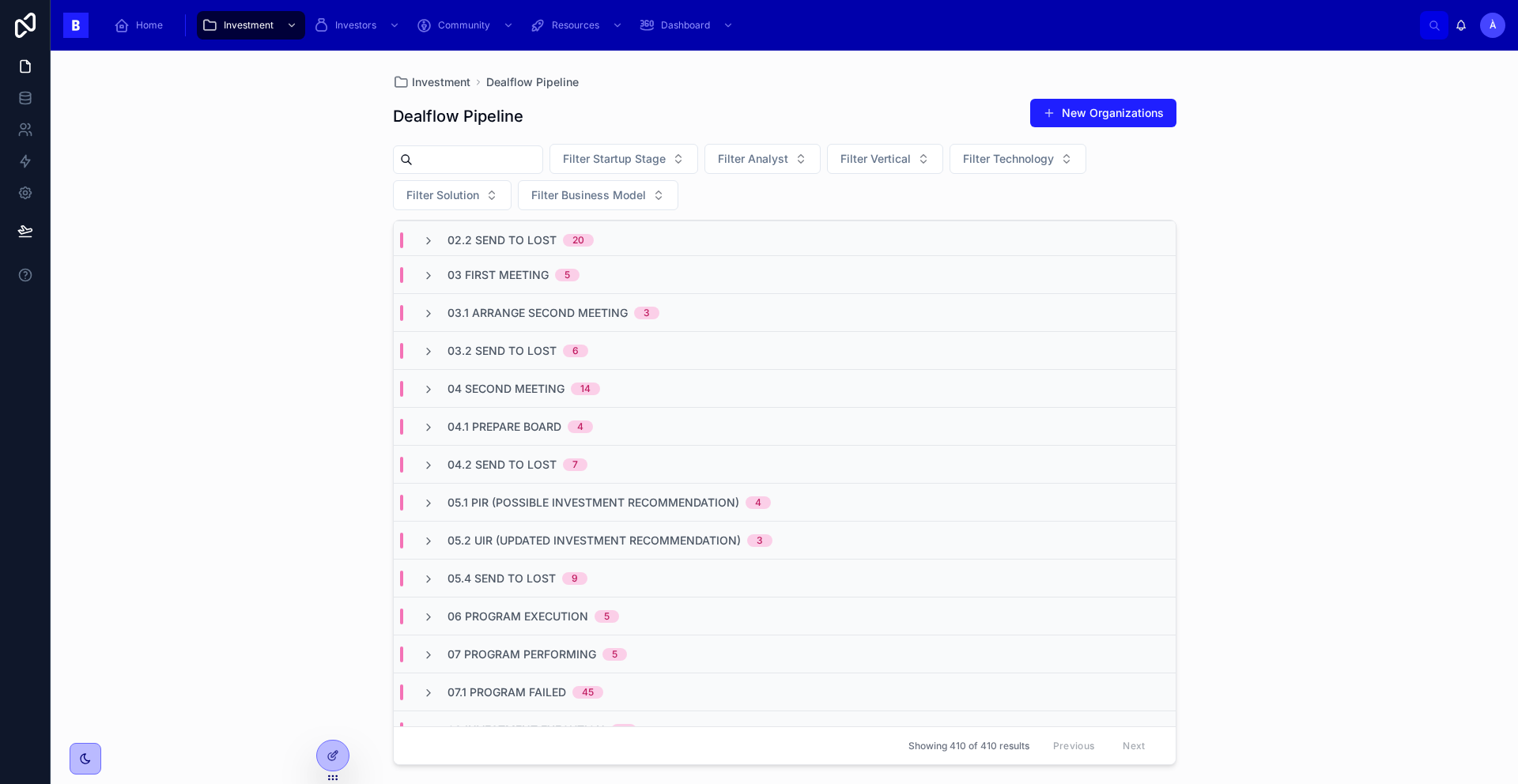
scroll to position [0, 0]
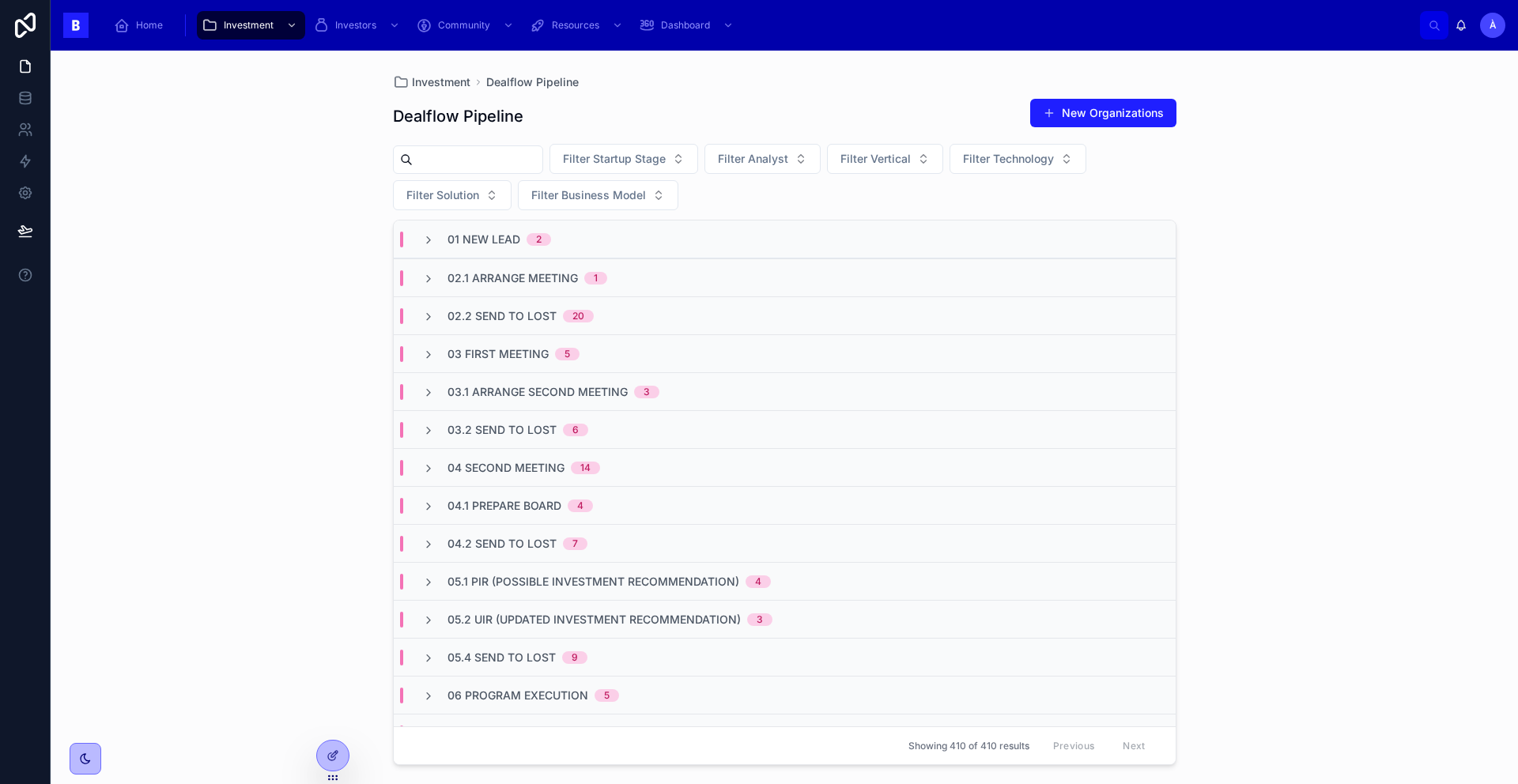
click at [520, 351] on span "03 First Meeting" at bounding box center [498, 353] width 101 height 16
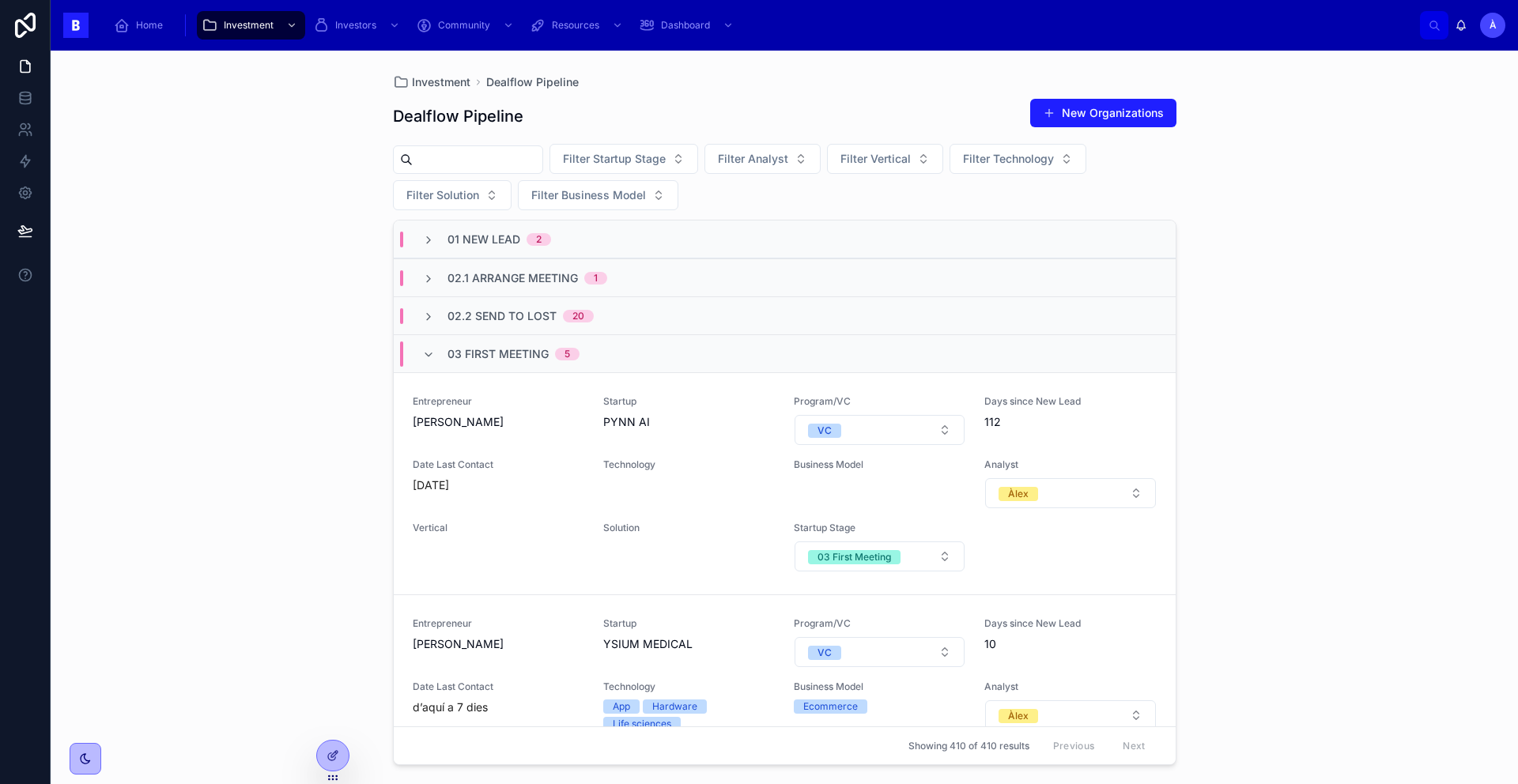
click at [520, 351] on span "03 First Meeting" at bounding box center [498, 353] width 101 height 16
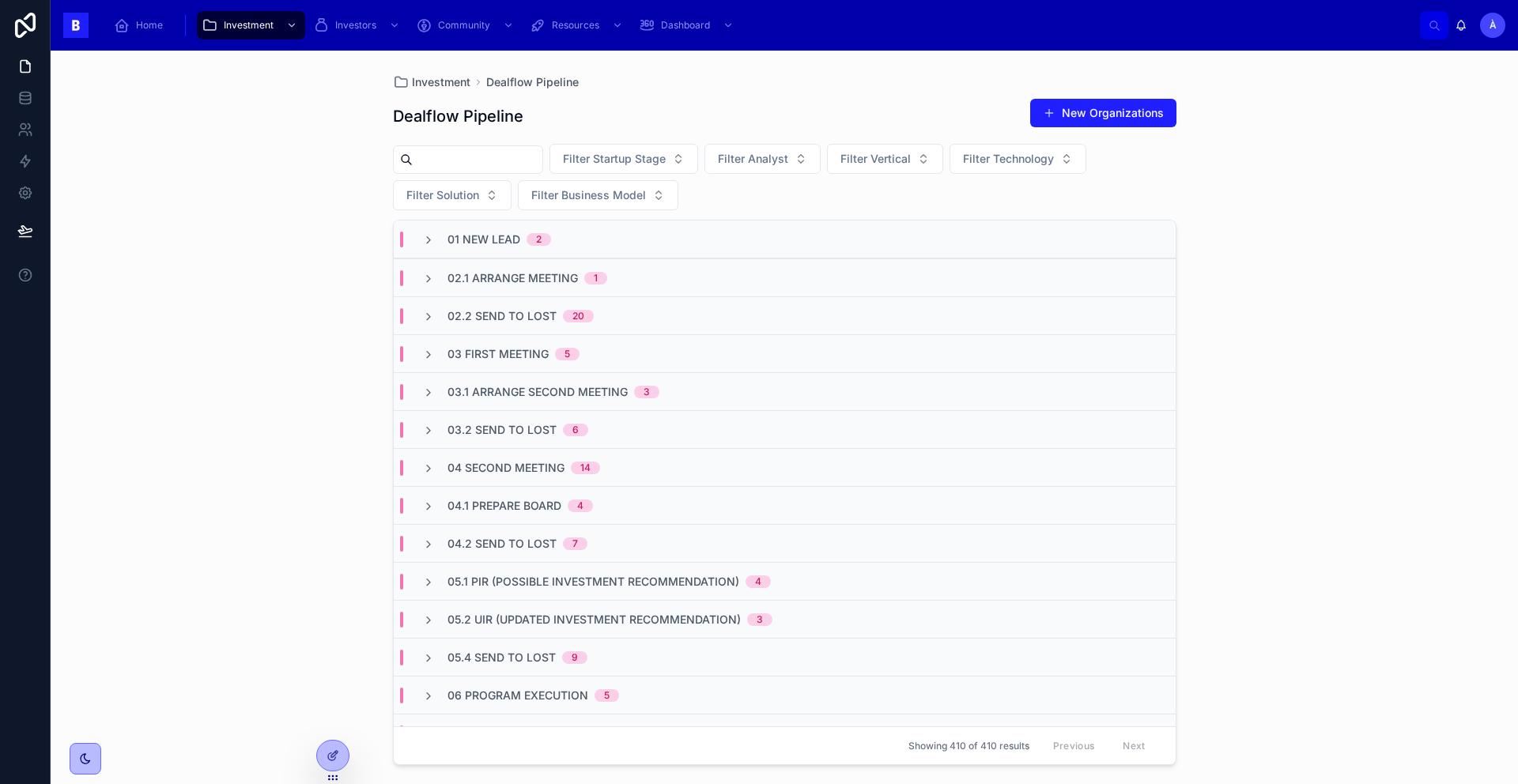
click at [522, 247] on div "01 New Lead 2" at bounding box center [499, 239] width 103 height 16
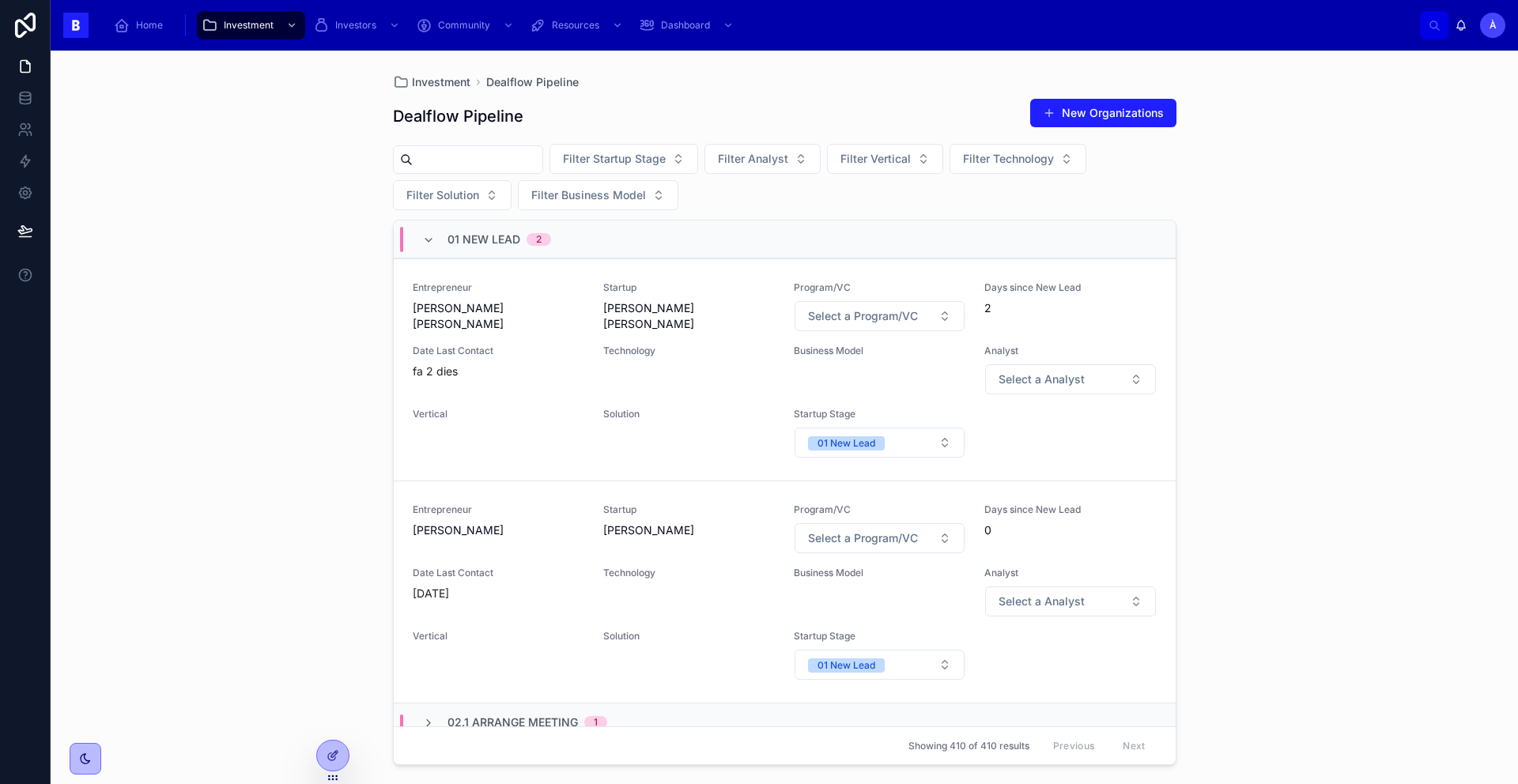
click at [522, 247] on div "01 New Lead 2" at bounding box center [499, 239] width 103 height 25
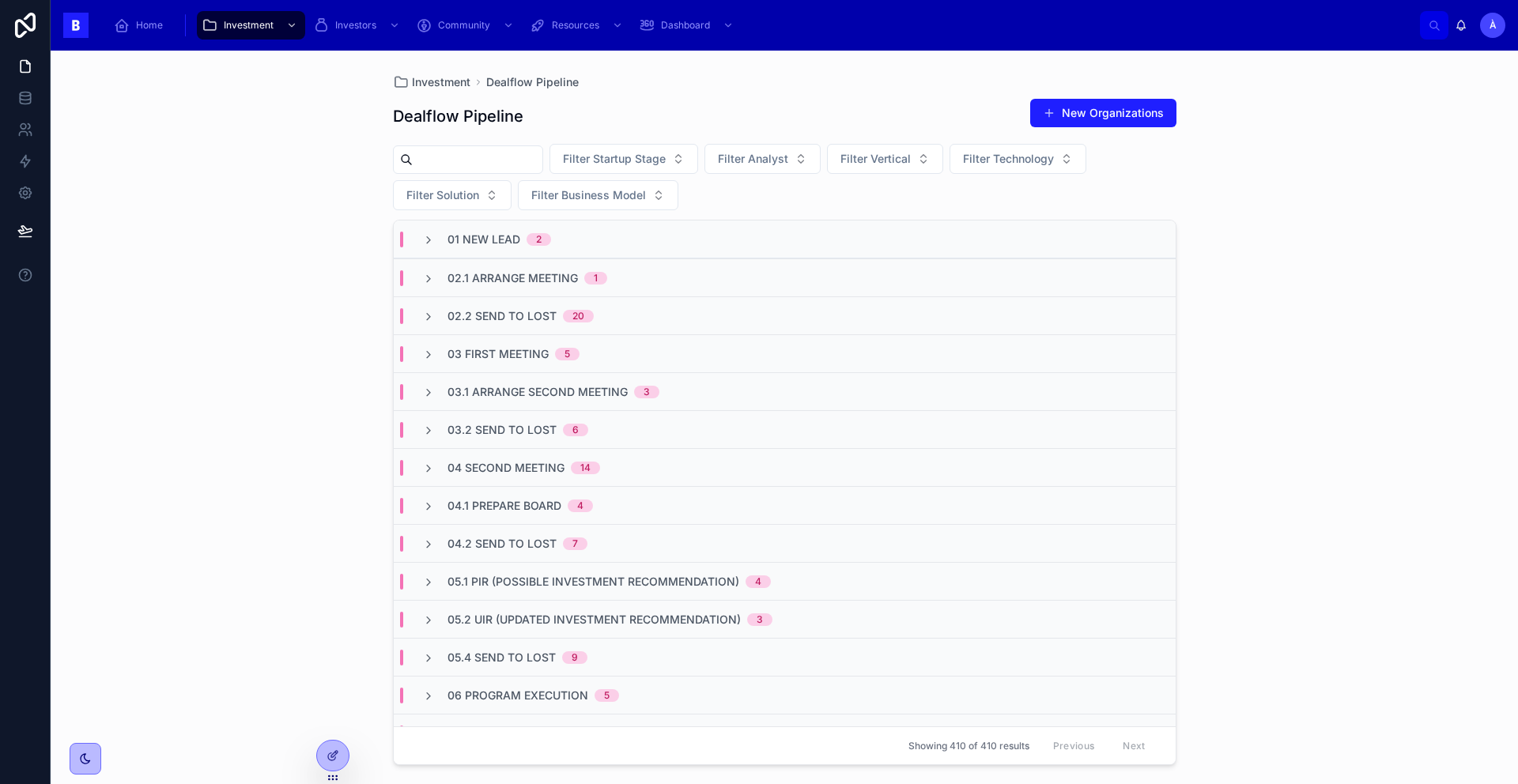
click at [523, 246] on div "01 New Lead 2" at bounding box center [499, 239] width 103 height 16
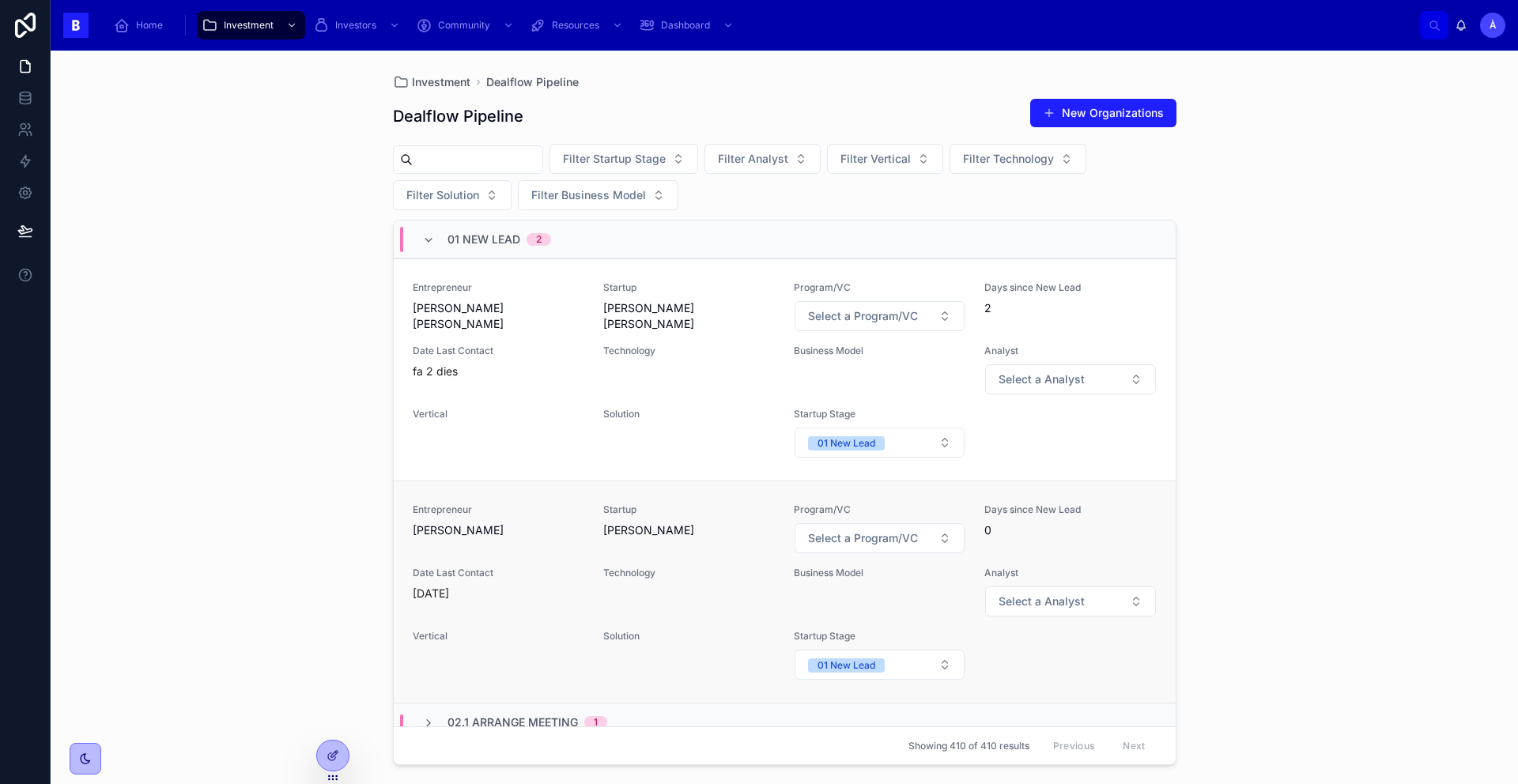
click at [494, 513] on span "Entrepreneur" at bounding box center [498, 509] width 172 height 12
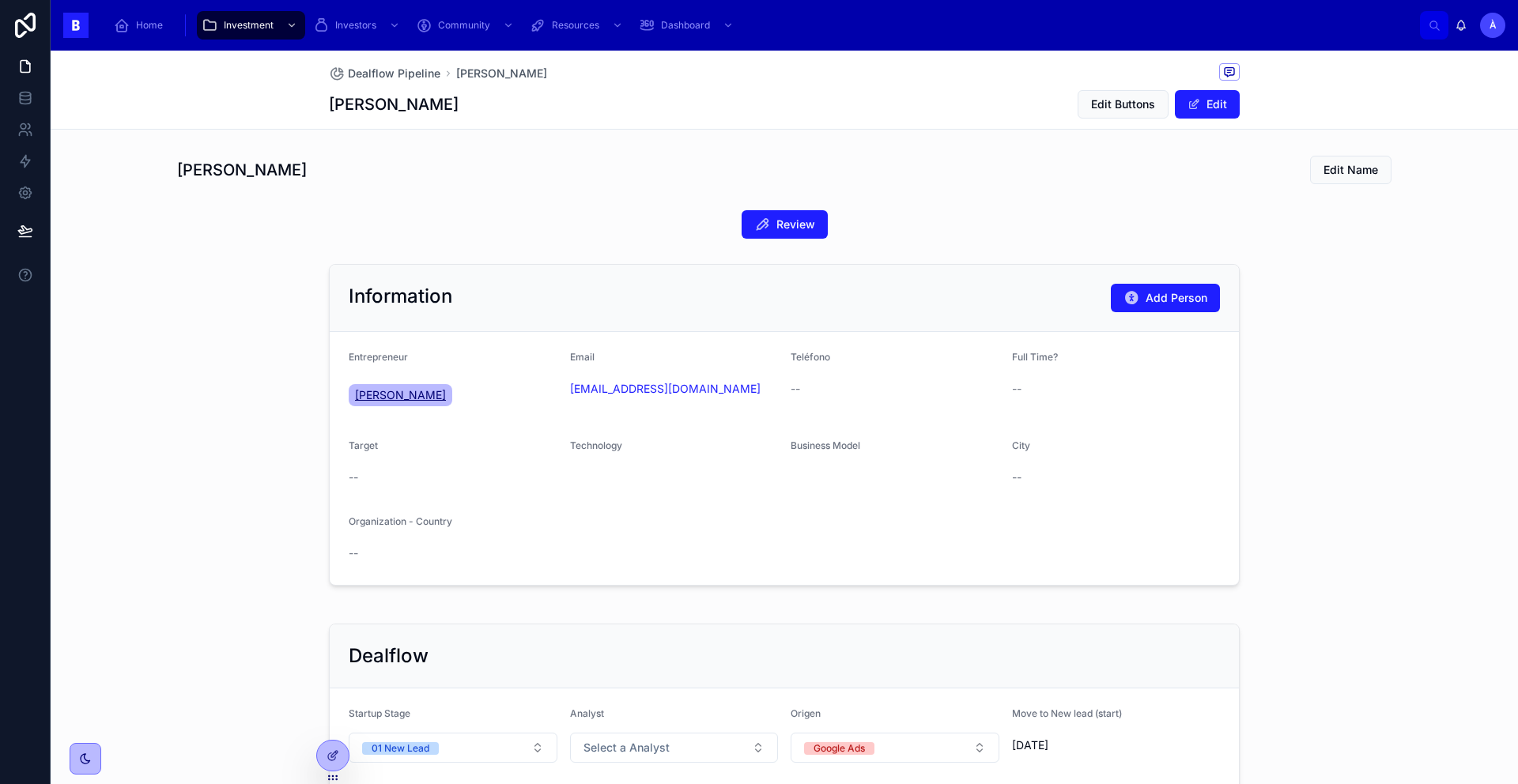
click at [415, 397] on span "[PERSON_NAME]" at bounding box center [400, 395] width 91 height 16
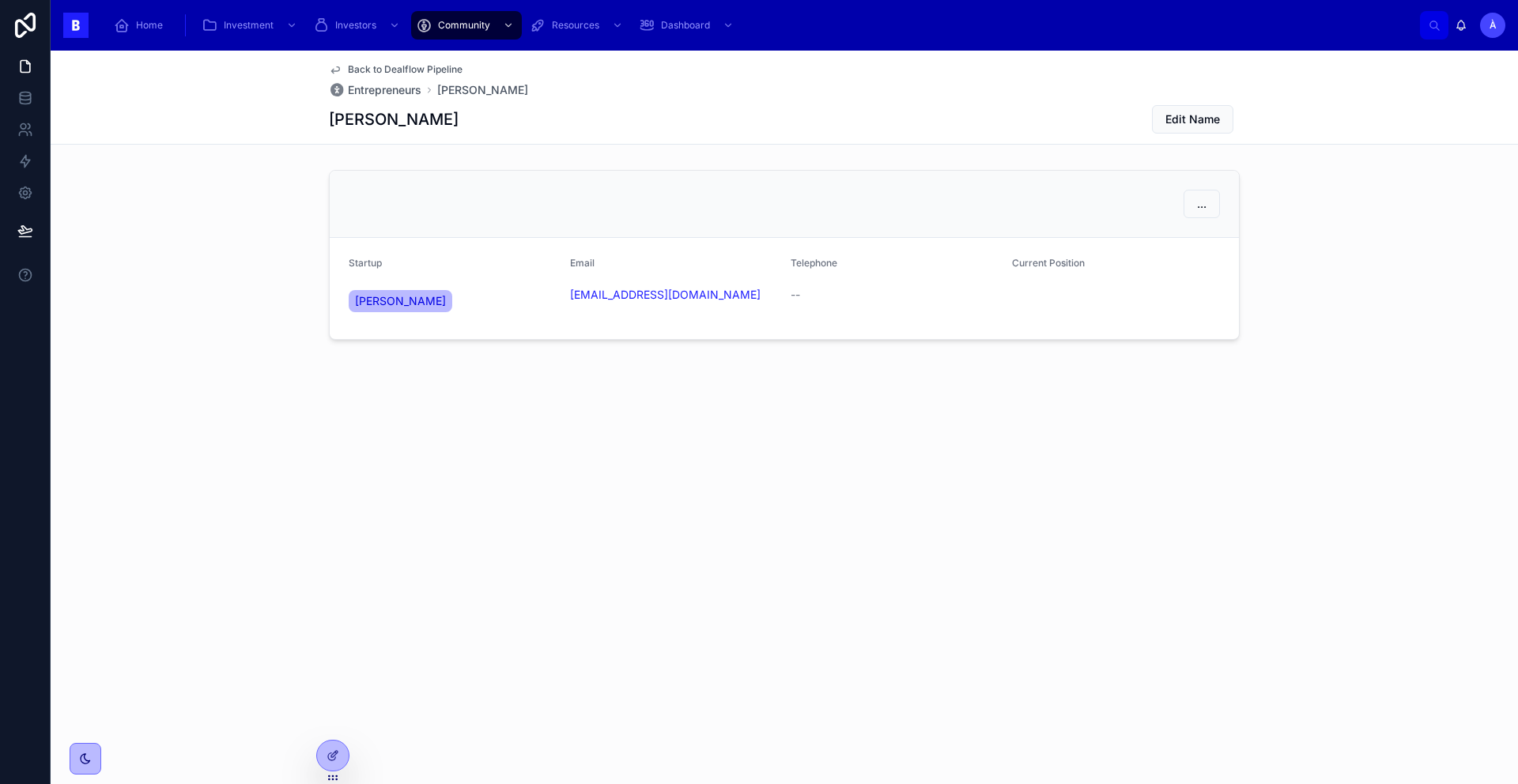
drag, startPoint x: 429, startPoint y: 333, endPoint x: 315, endPoint y: 283, distance: 124.5
click at [315, 283] on div "... Startup [PERSON_NAME] Email [EMAIL_ADDRESS][DOMAIN_NAME] Telephone -- Curre…" at bounding box center [784, 254] width 1467 height 182
copy span "[PERSON_NAME]"
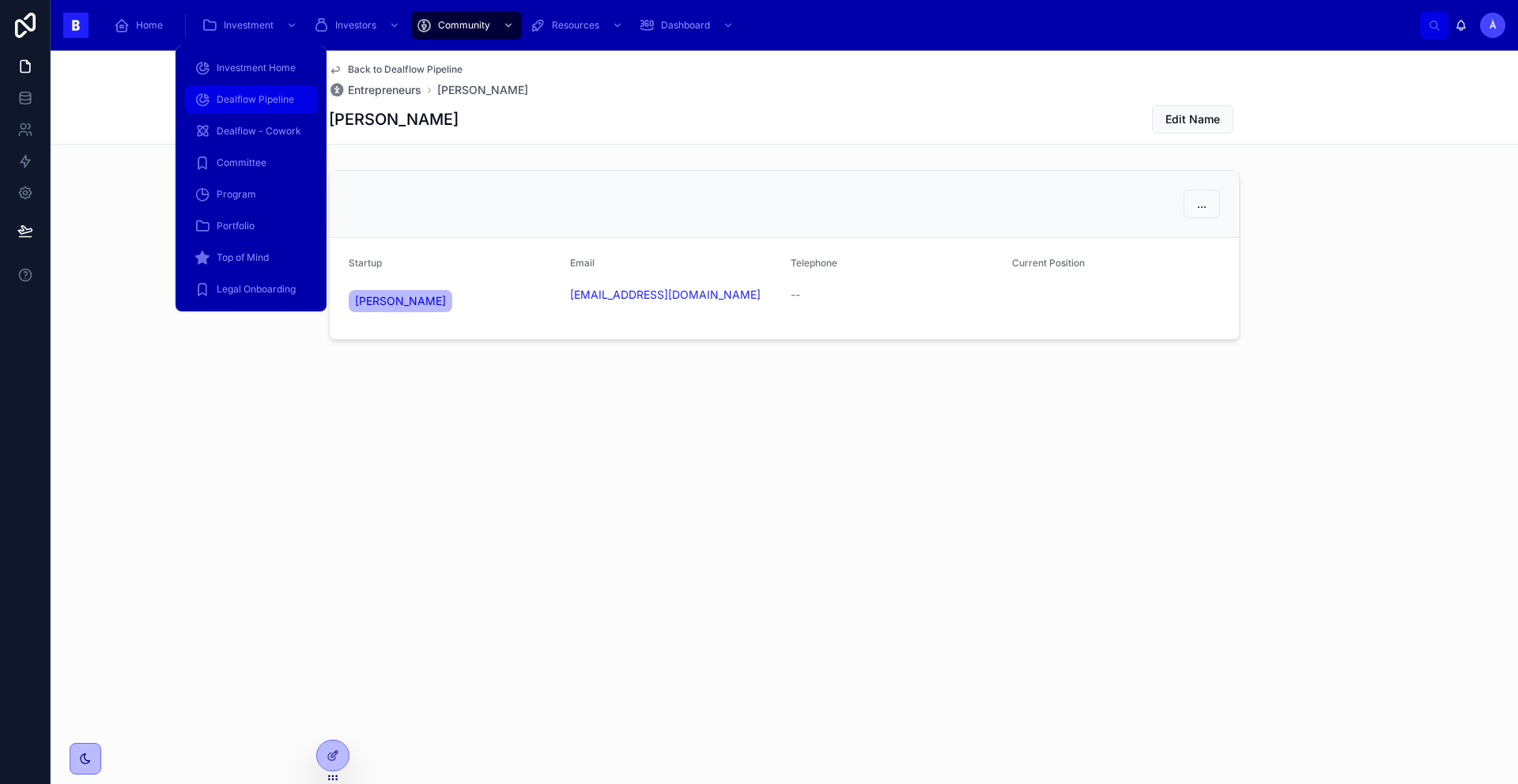
drag, startPoint x: 245, startPoint y: 89, endPoint x: 253, endPoint y: 92, distance: 8.5
click at [246, 89] on div "Dealflow Pipeline" at bounding box center [251, 99] width 113 height 25
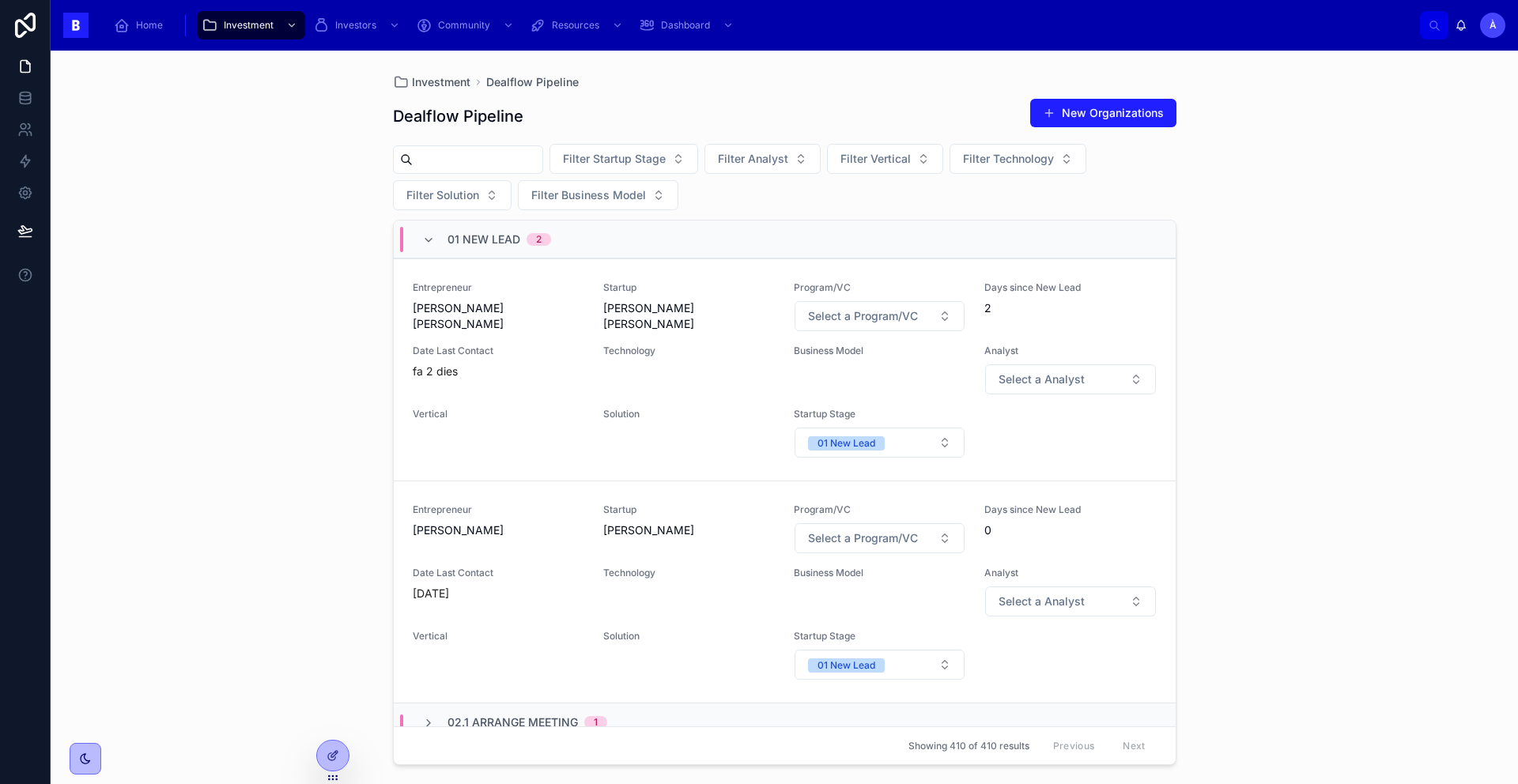
click at [488, 234] on span "01 New Lead" at bounding box center [483, 239] width 73 height 16
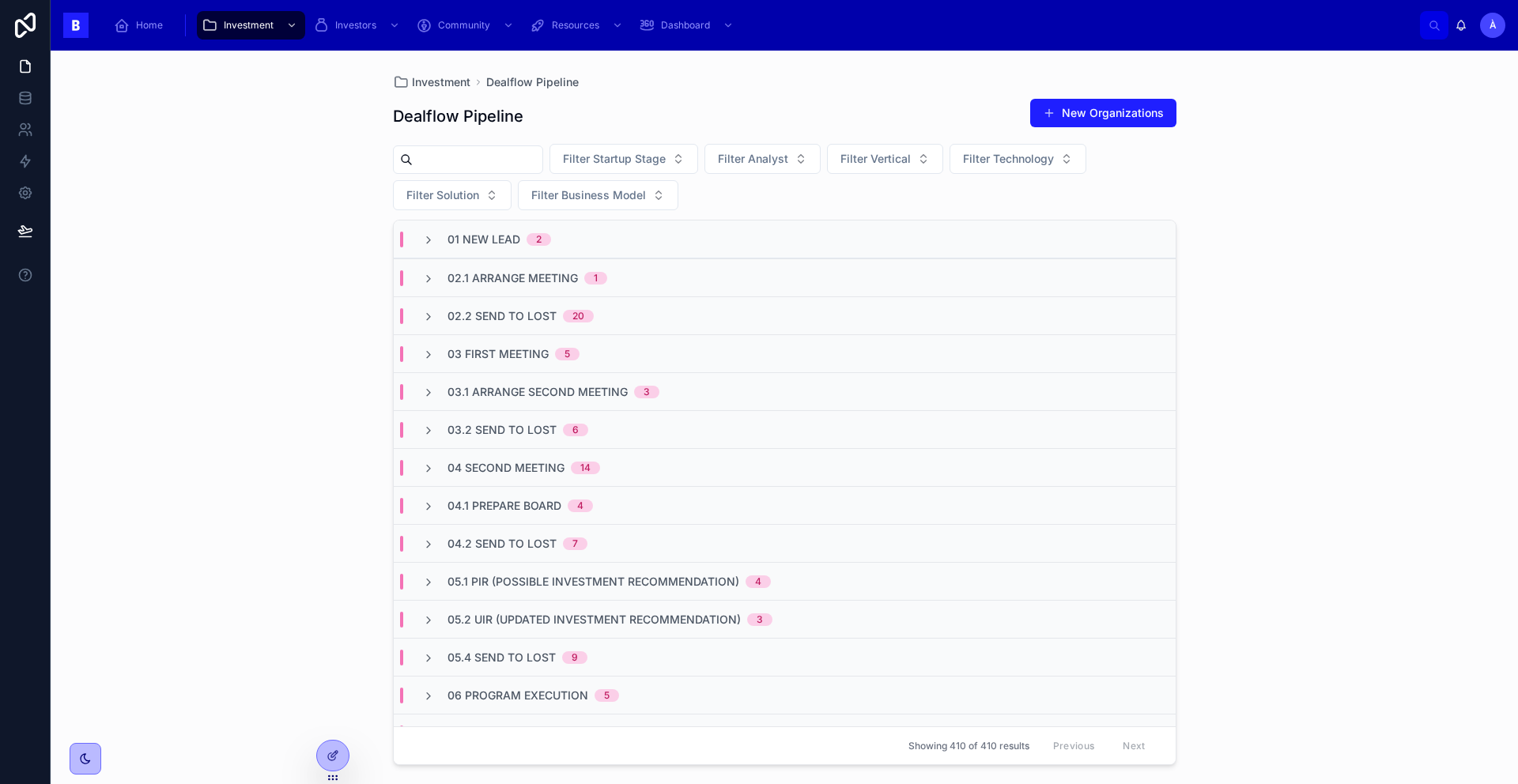
click at [508, 272] on span "02.1 Arrange Meeting" at bounding box center [513, 277] width 130 height 16
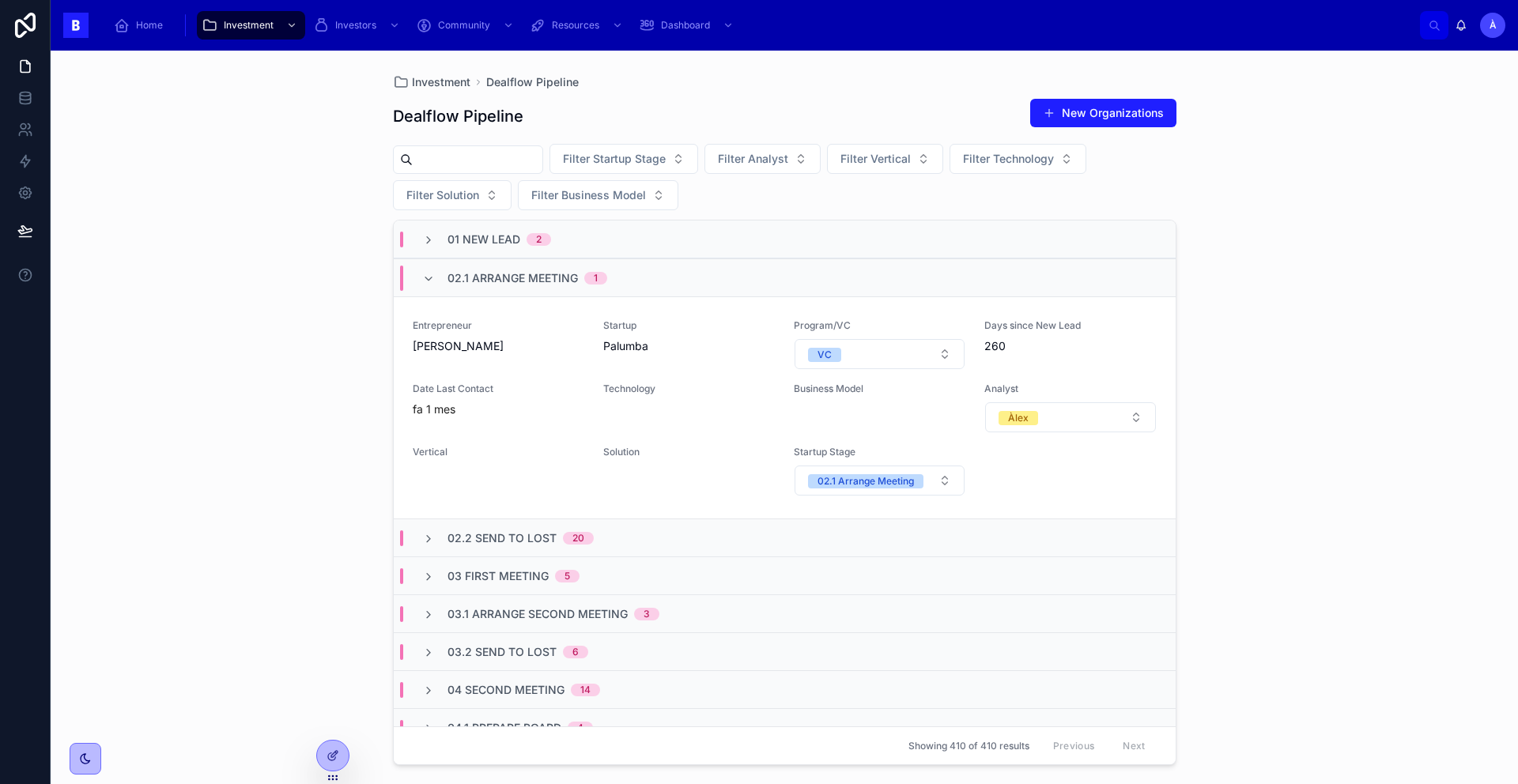
click at [508, 272] on span "02.1 Arrange Meeting" at bounding box center [513, 277] width 130 height 16
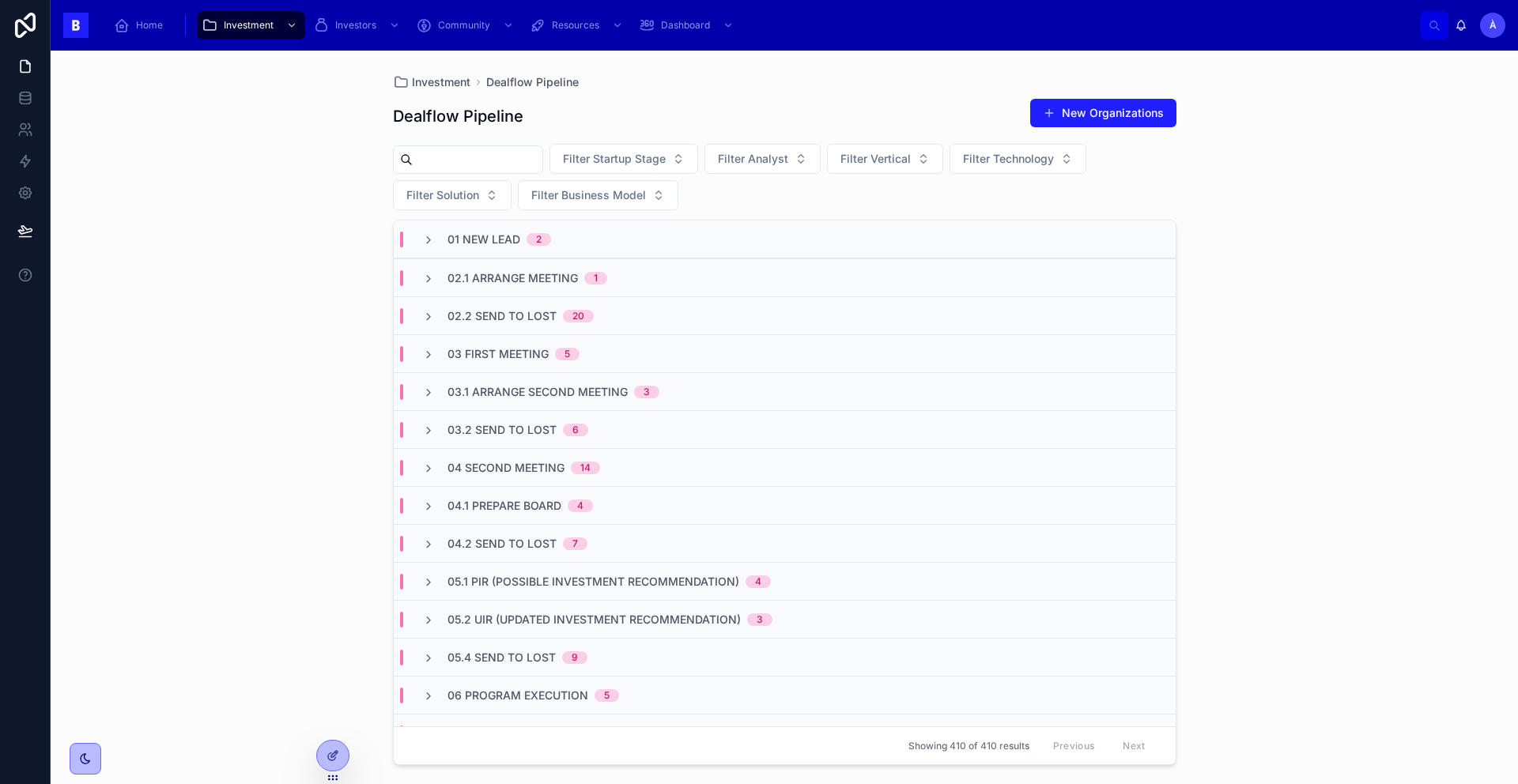
click at [508, 272] on span "02.1 Arrange Meeting" at bounding box center [513, 277] width 130 height 16
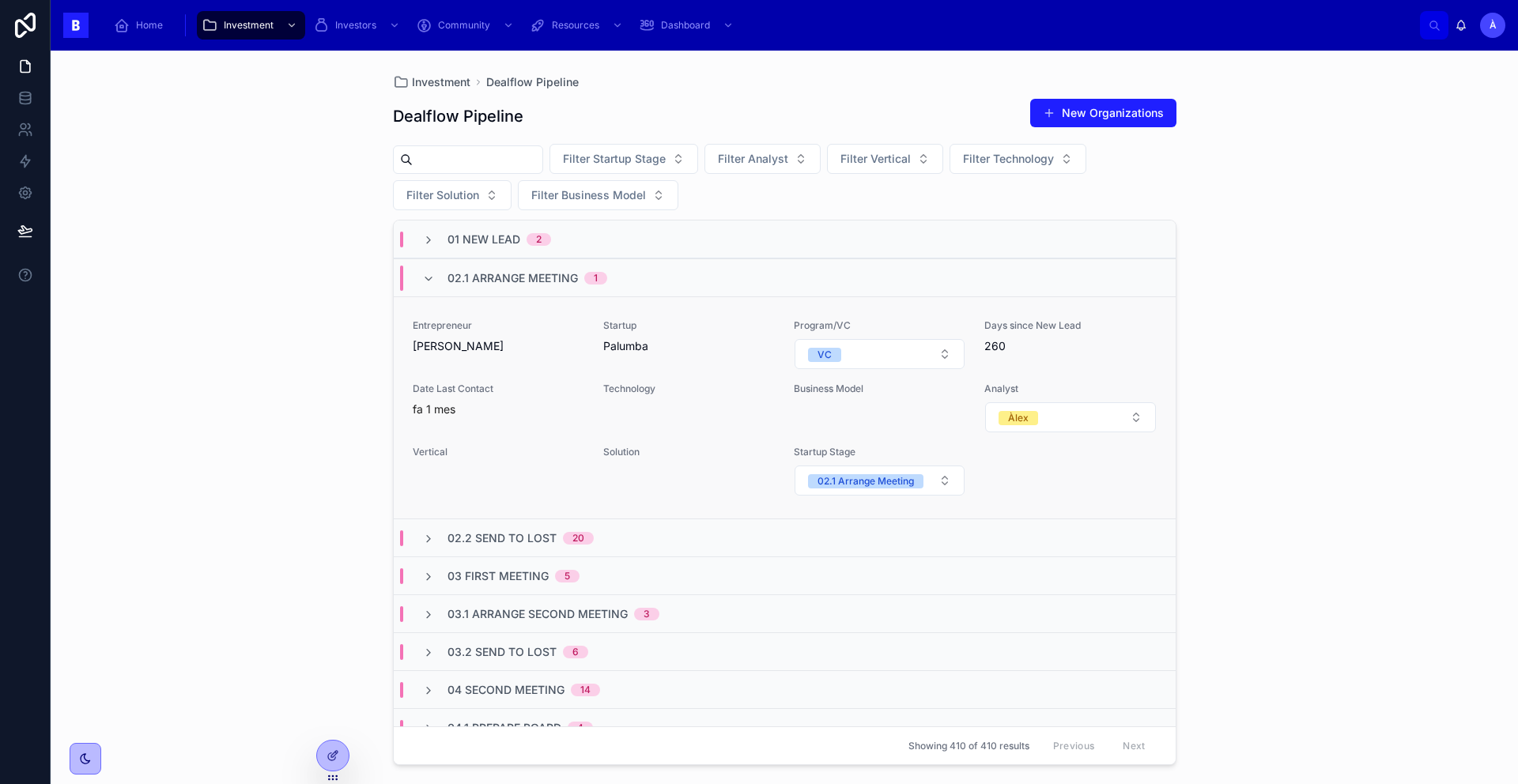
click at [533, 335] on div "Entrepreneur [PERSON_NAME]" at bounding box center [498, 337] width 172 height 35
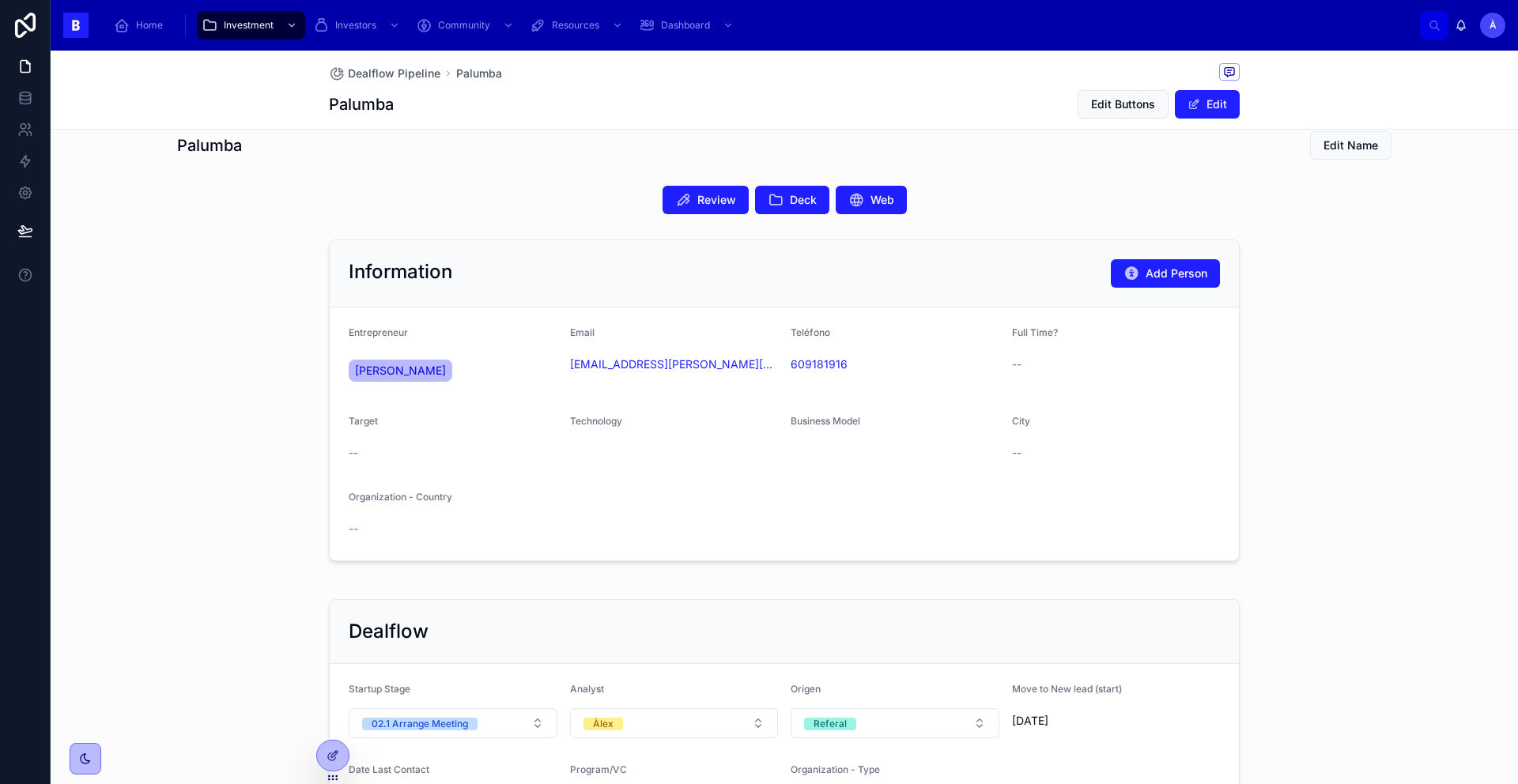
scroll to position [21, 0]
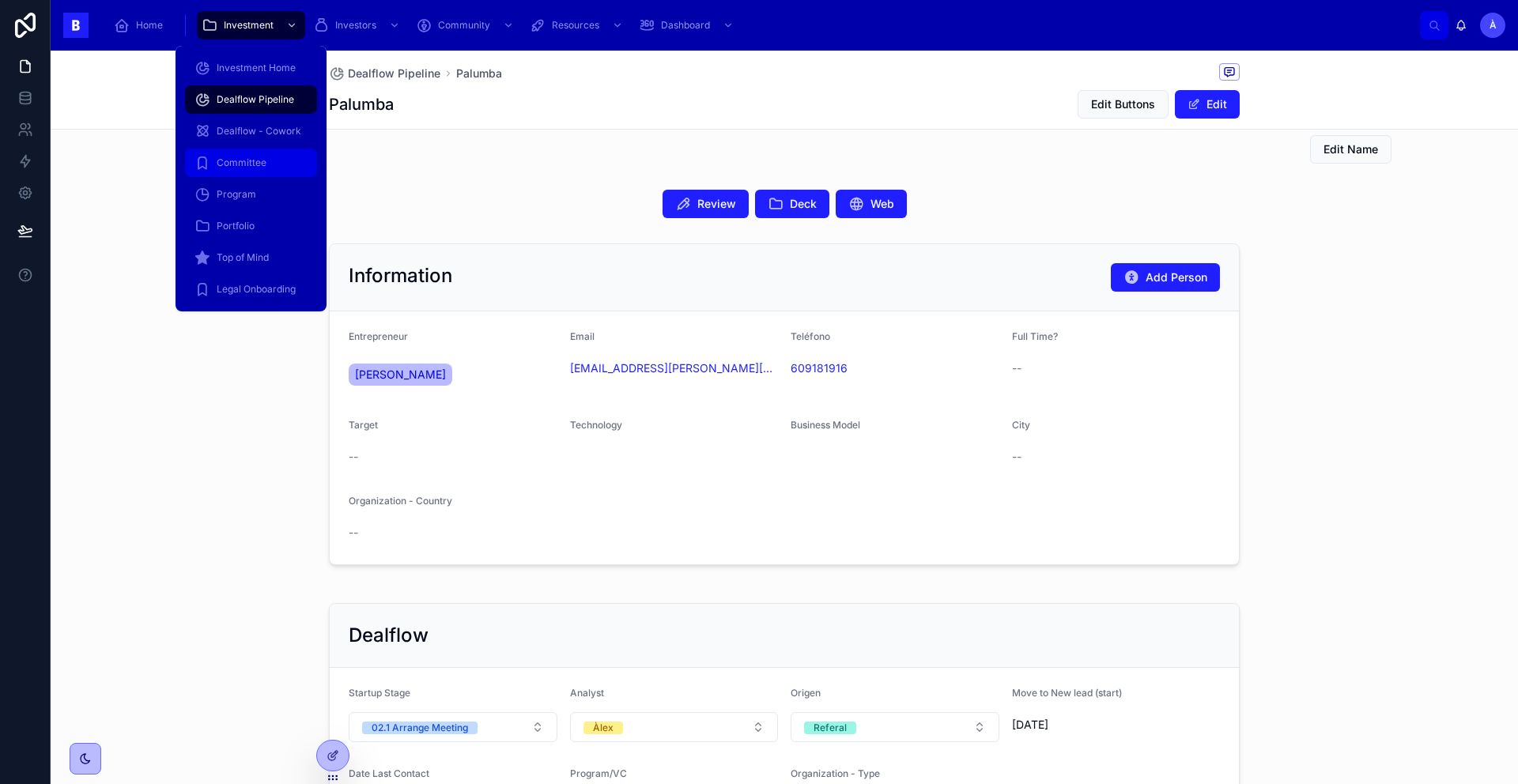
click at [281, 167] on div "Committee" at bounding box center [251, 162] width 113 height 25
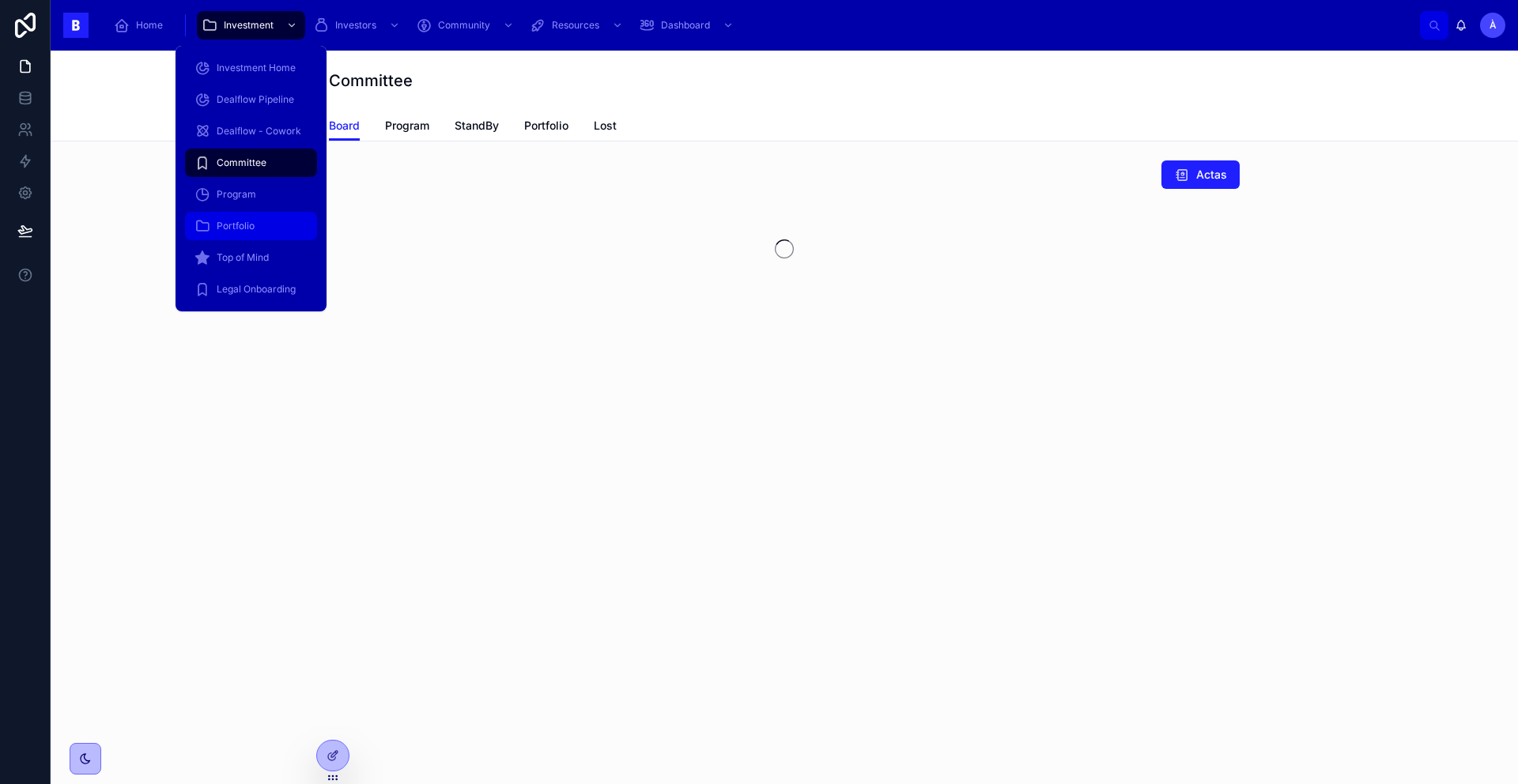
click at [269, 213] on div "Portfolio" at bounding box center [251, 226] width 113 height 25
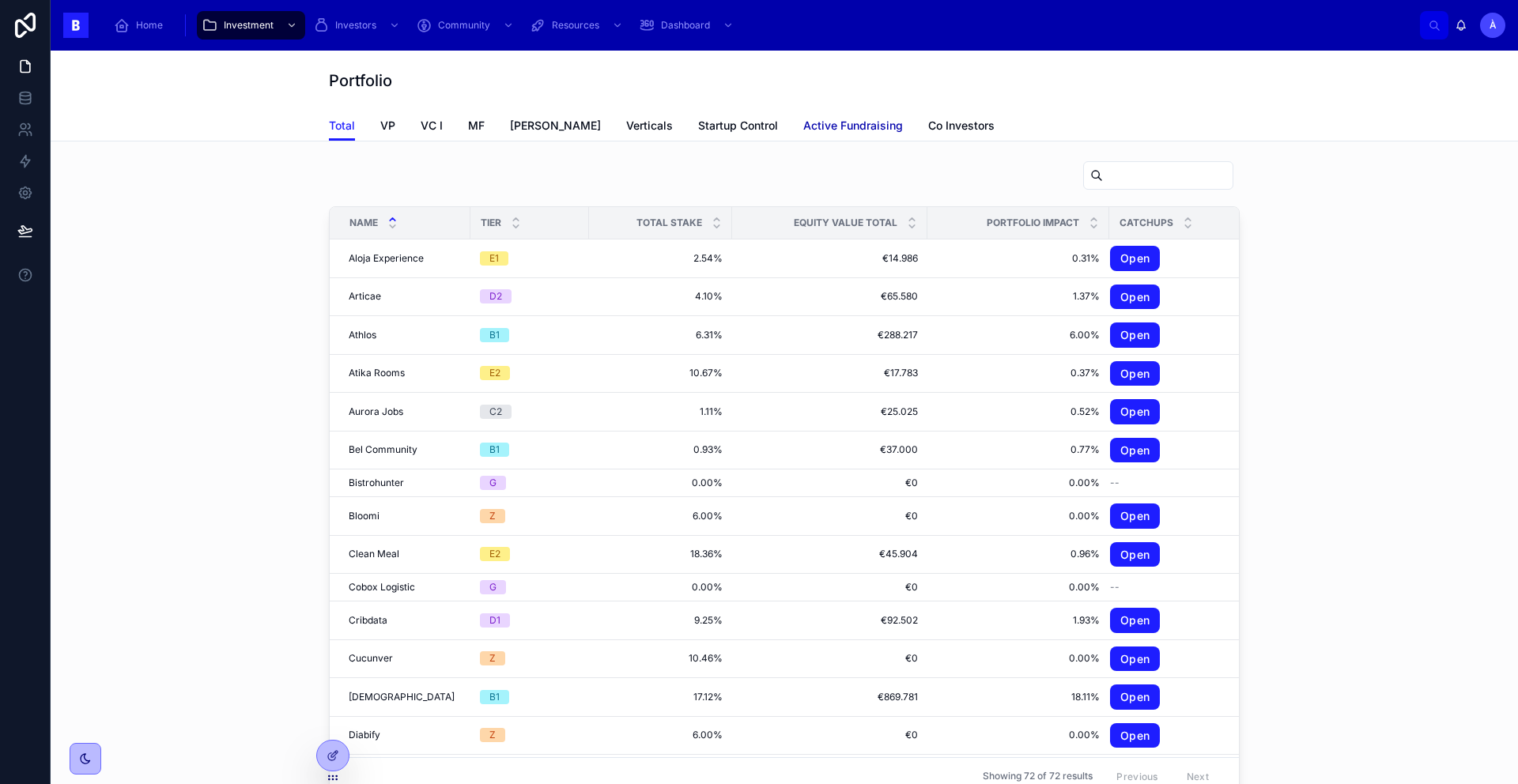
click at [803, 125] on span "Active Fundraising" at bounding box center [852, 125] width 99 height 16
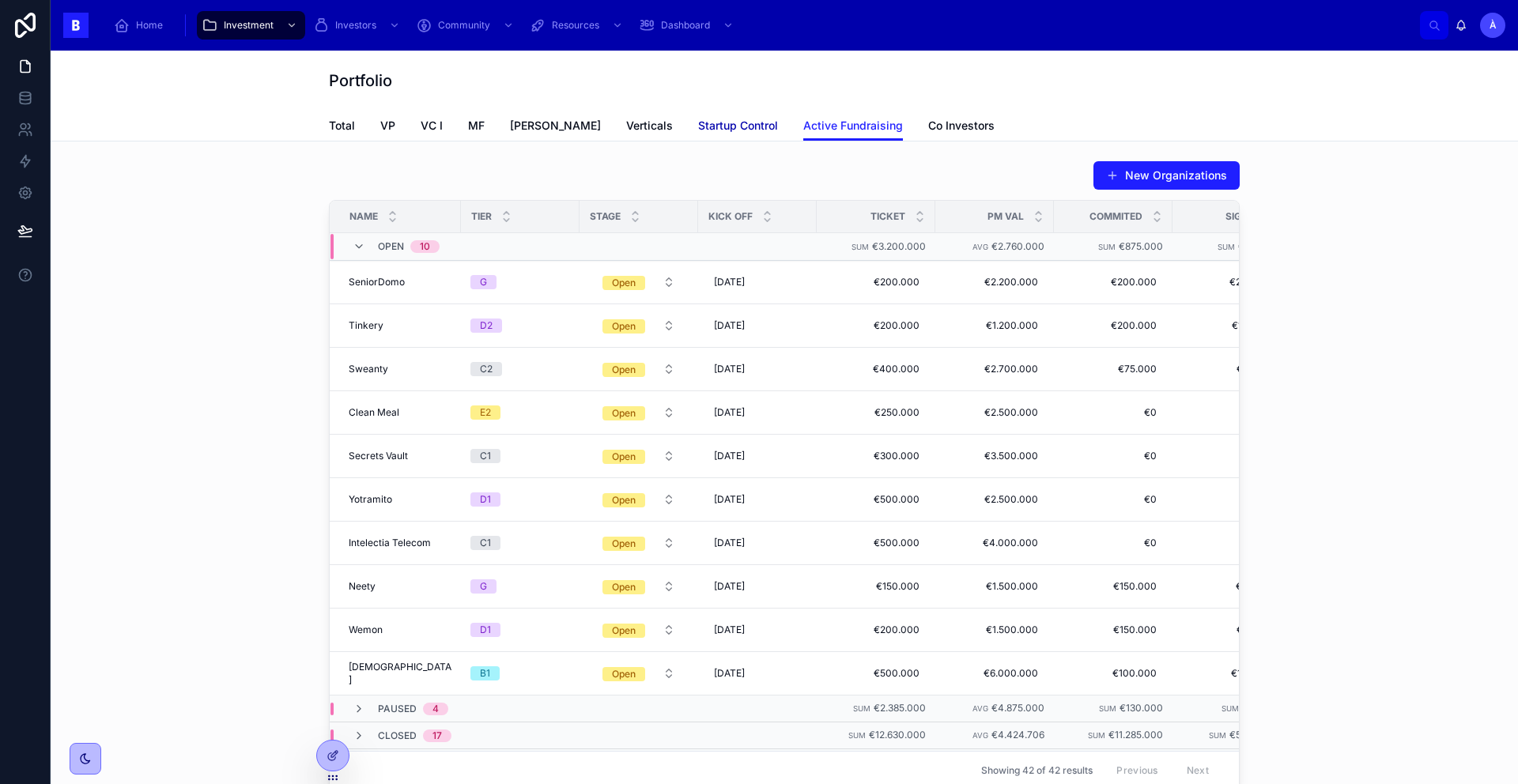
click at [698, 126] on span "Startup Control" at bounding box center [738, 125] width 80 height 16
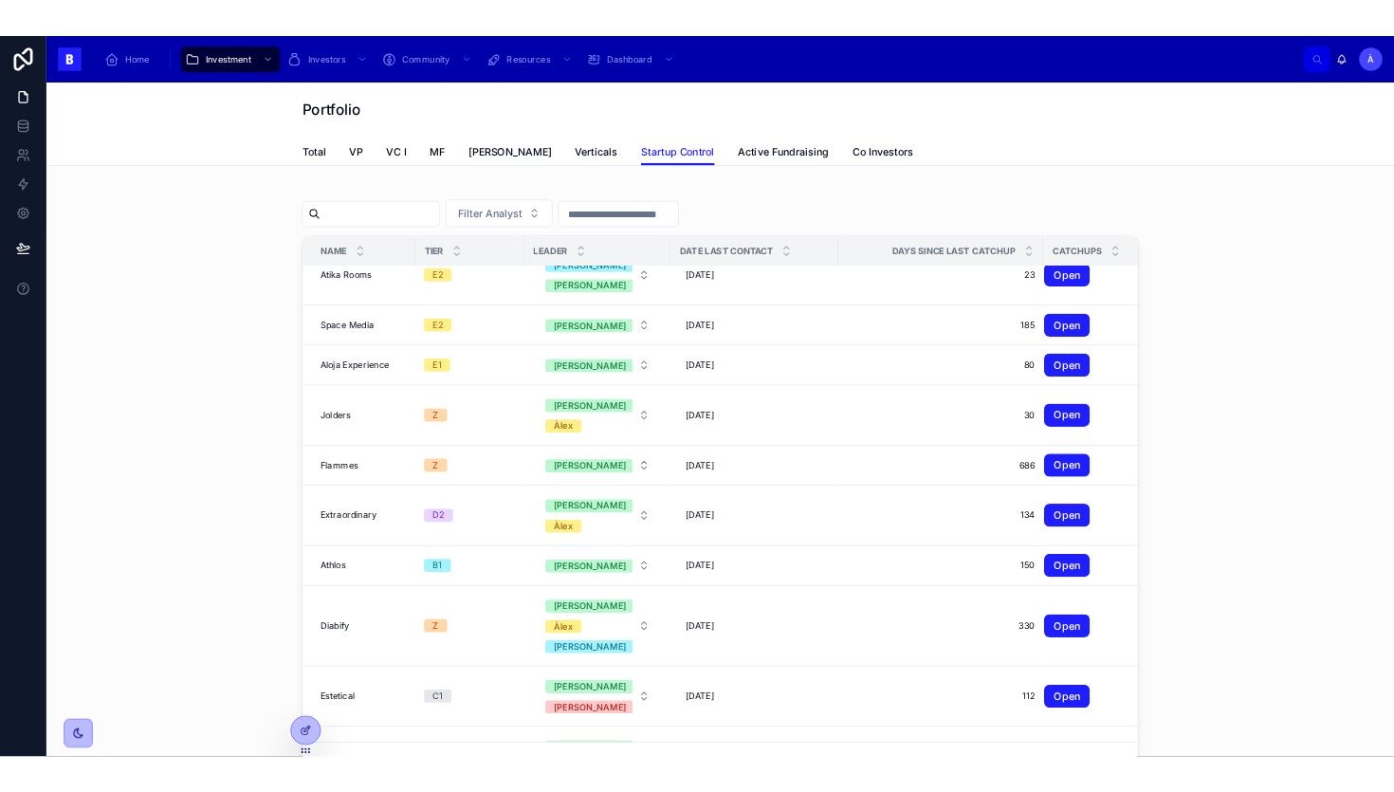
scroll to position [1887, 0]
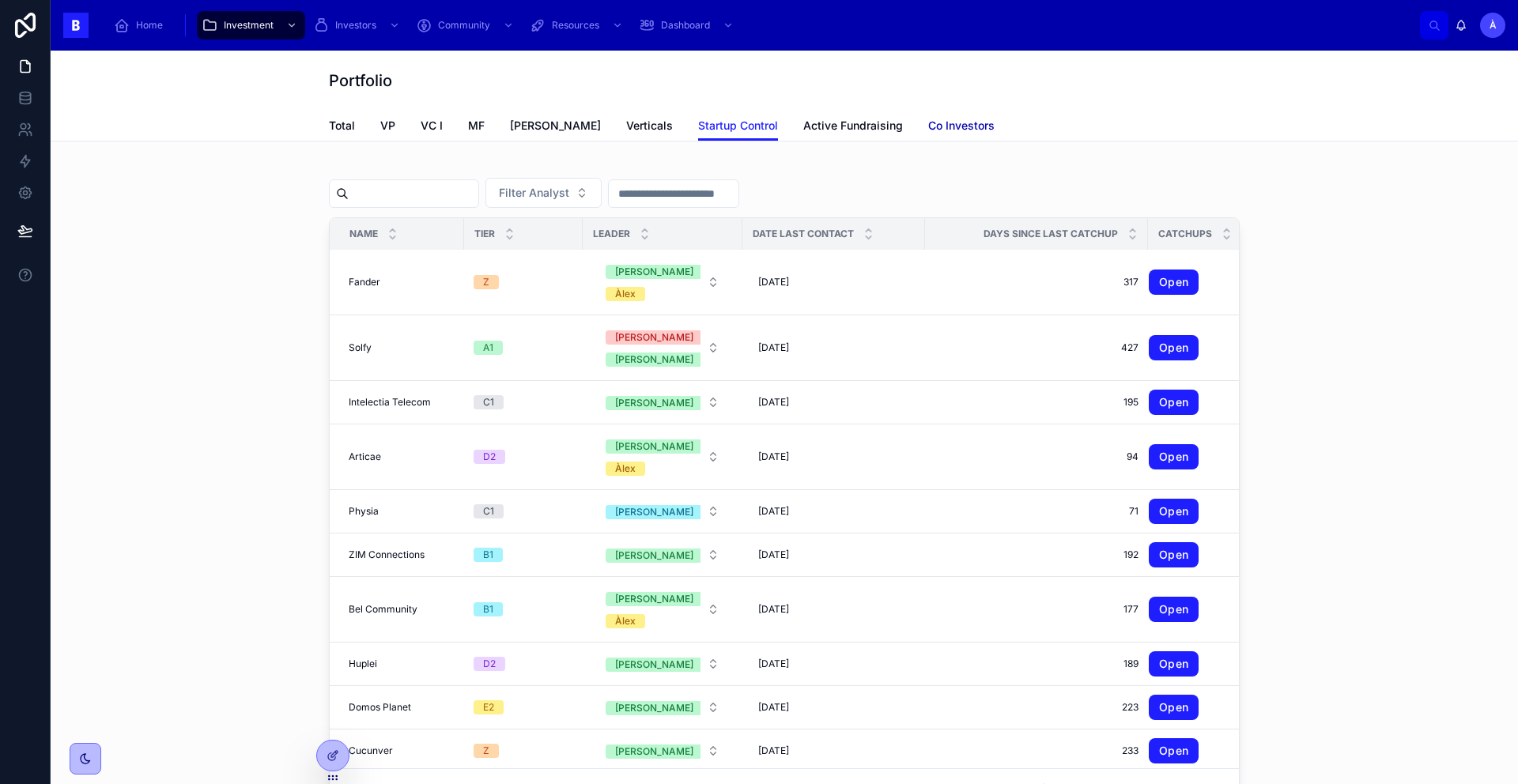
click at [928, 118] on span "Co Investors" at bounding box center [961, 125] width 67 height 16
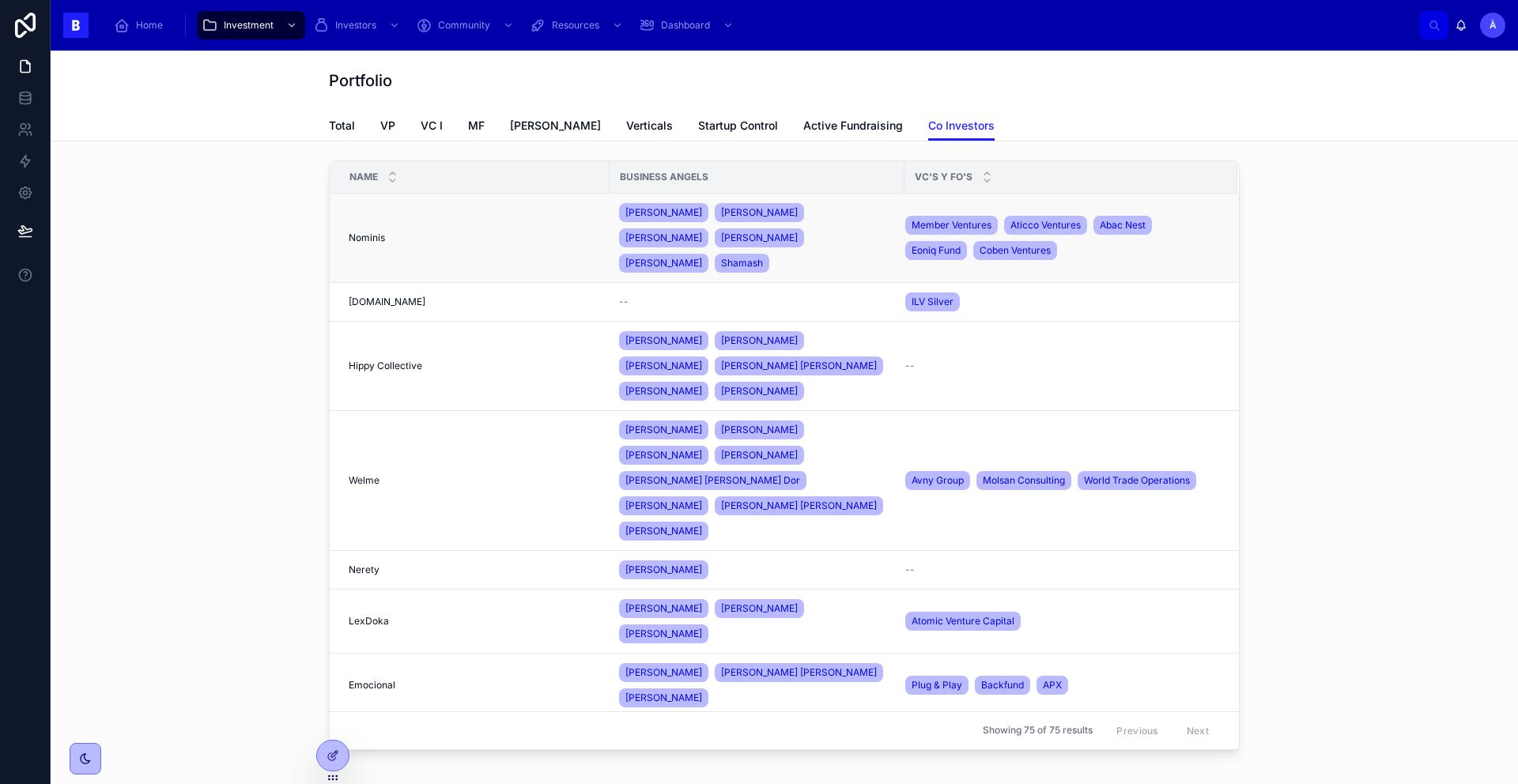
click at [527, 243] on td "Nominis Nominis" at bounding box center [469, 237] width 280 height 89
click at [458, 232] on div "Nominis Nominis" at bounding box center [474, 237] width 252 height 12
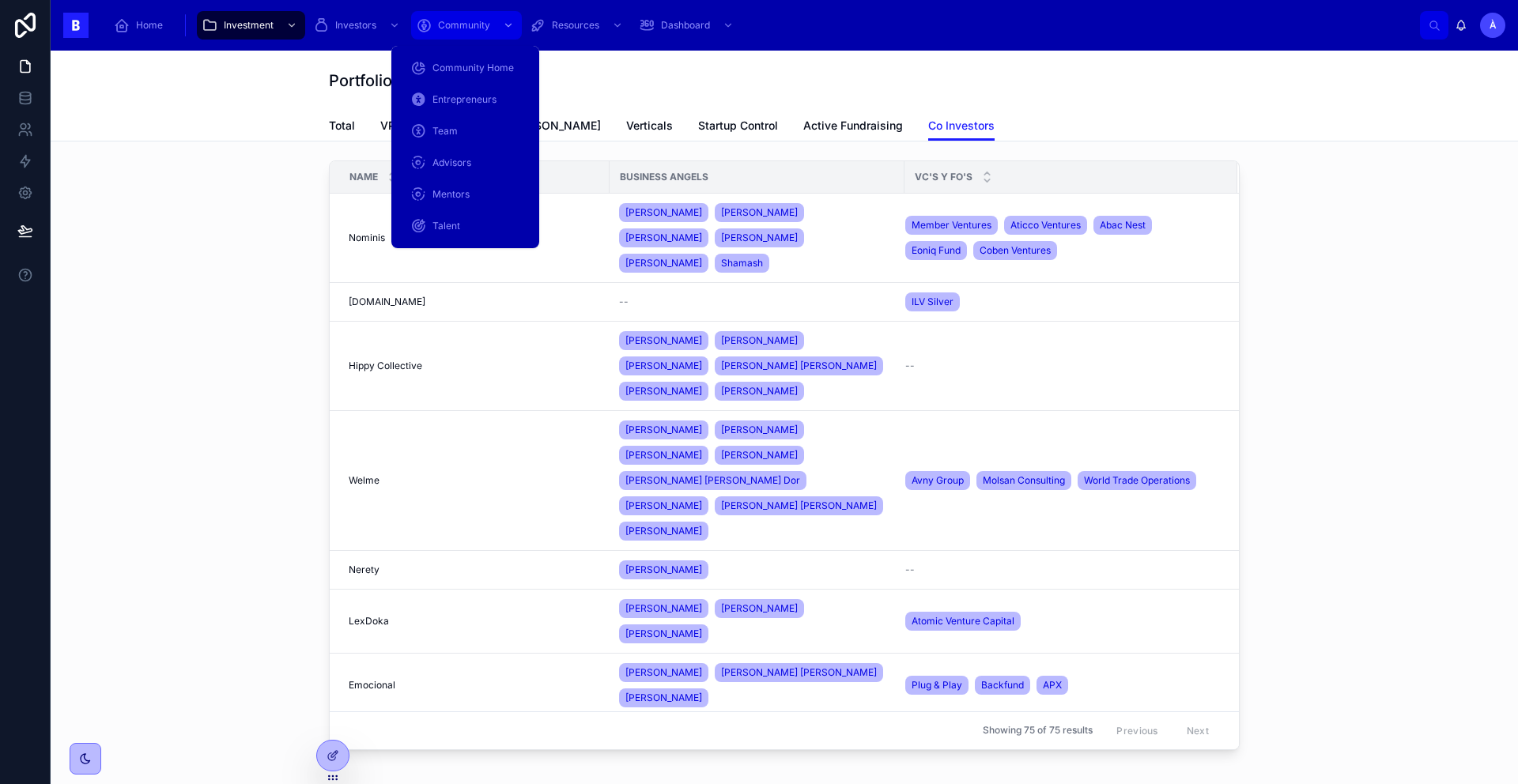
click at [476, 32] on div "Community" at bounding box center [466, 25] width 101 height 25
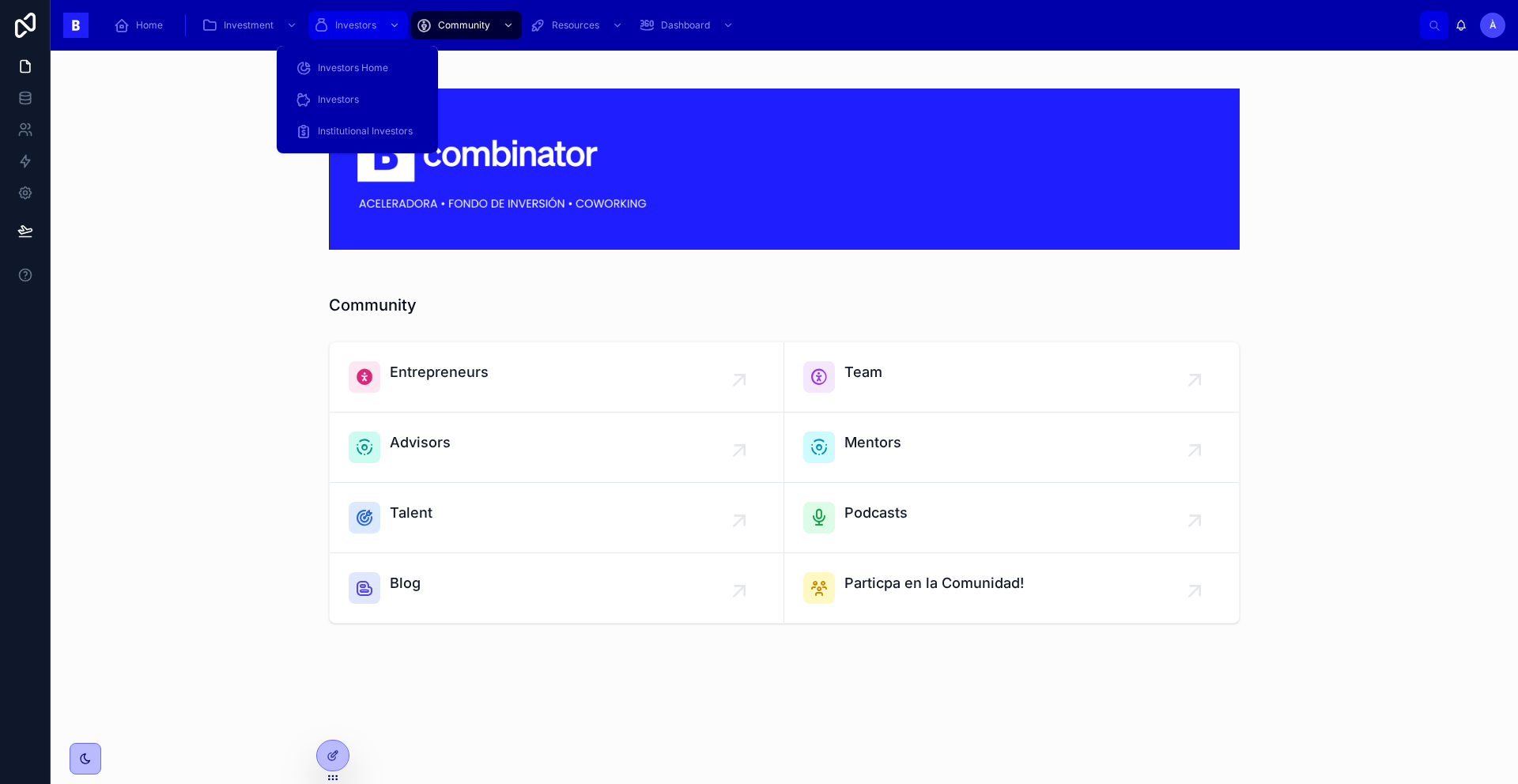
click at [370, 36] on div "Investors" at bounding box center [358, 25] width 90 height 25
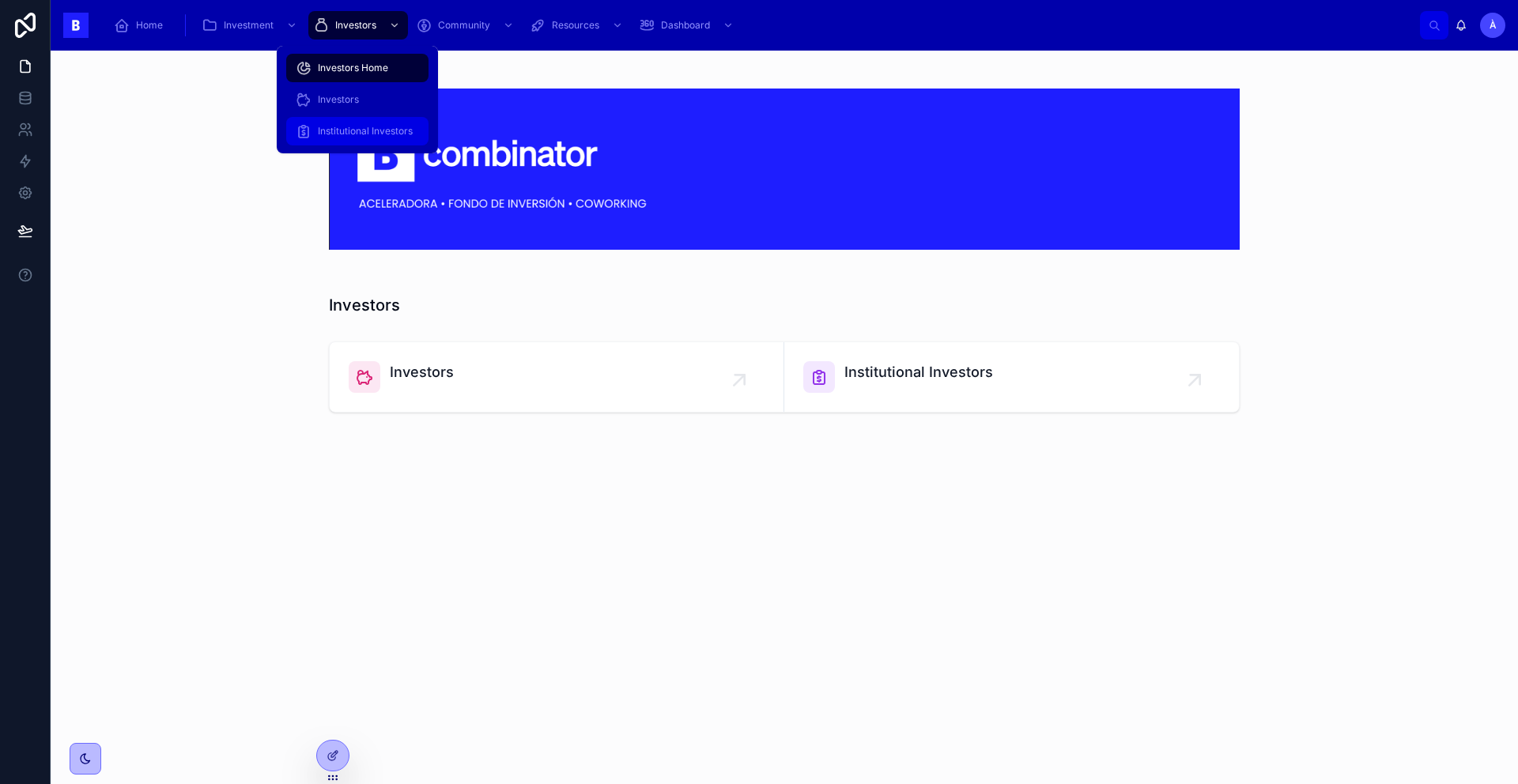
click at [353, 127] on span "Institutional Investors" at bounding box center [365, 131] width 95 height 12
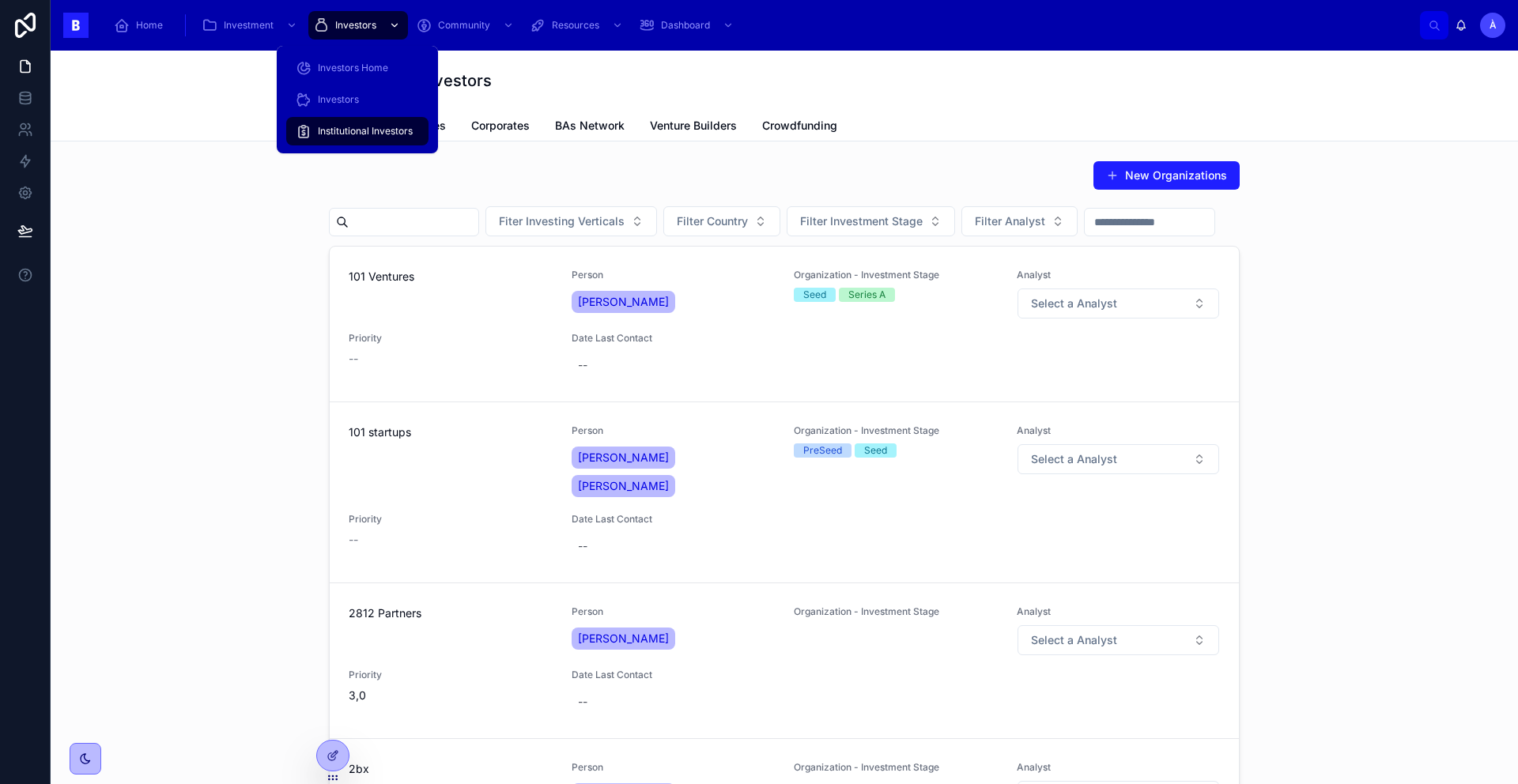
click at [378, 31] on div "Investors" at bounding box center [358, 25] width 90 height 25
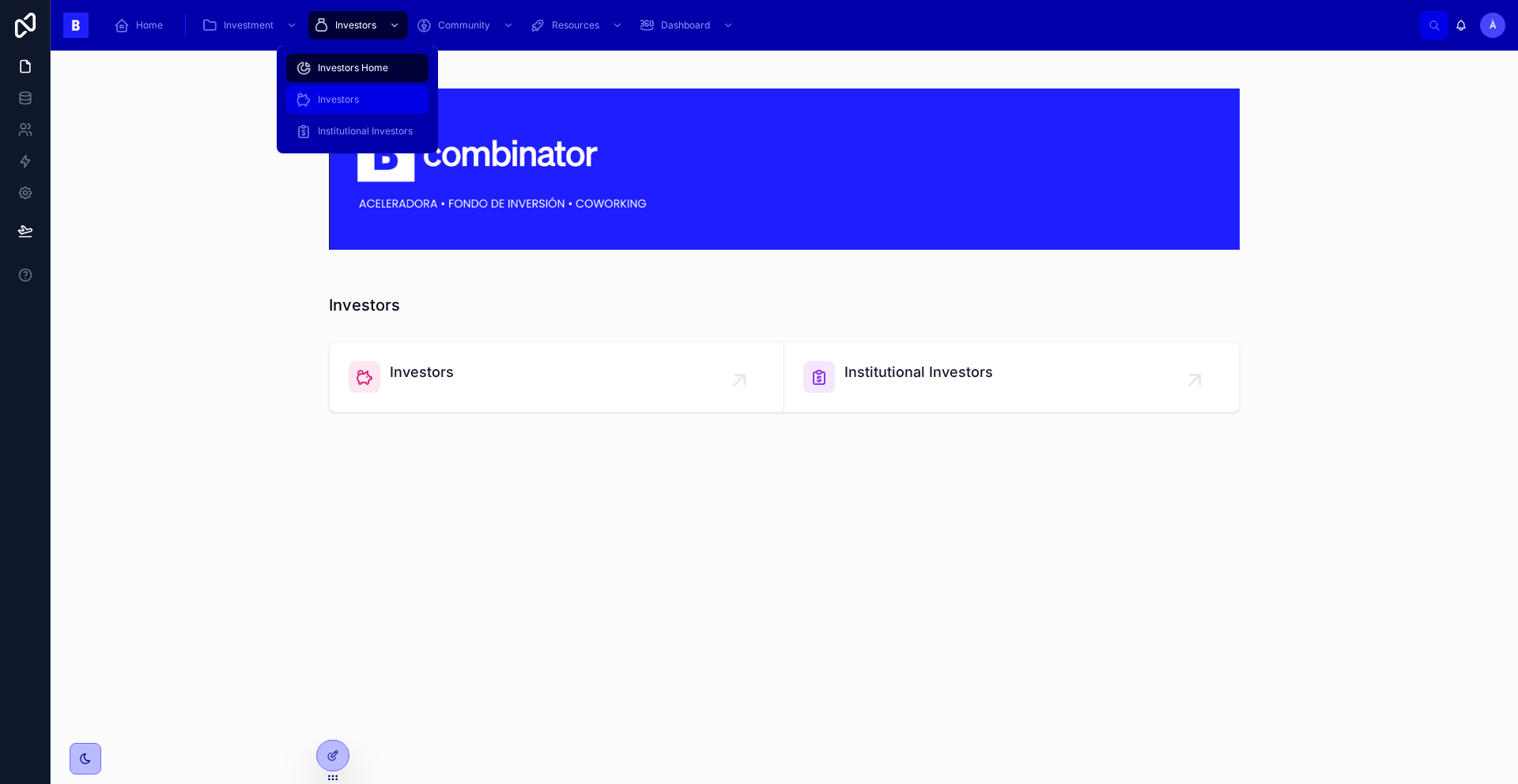
click at [358, 96] on span "Investors" at bounding box center [338, 99] width 41 height 12
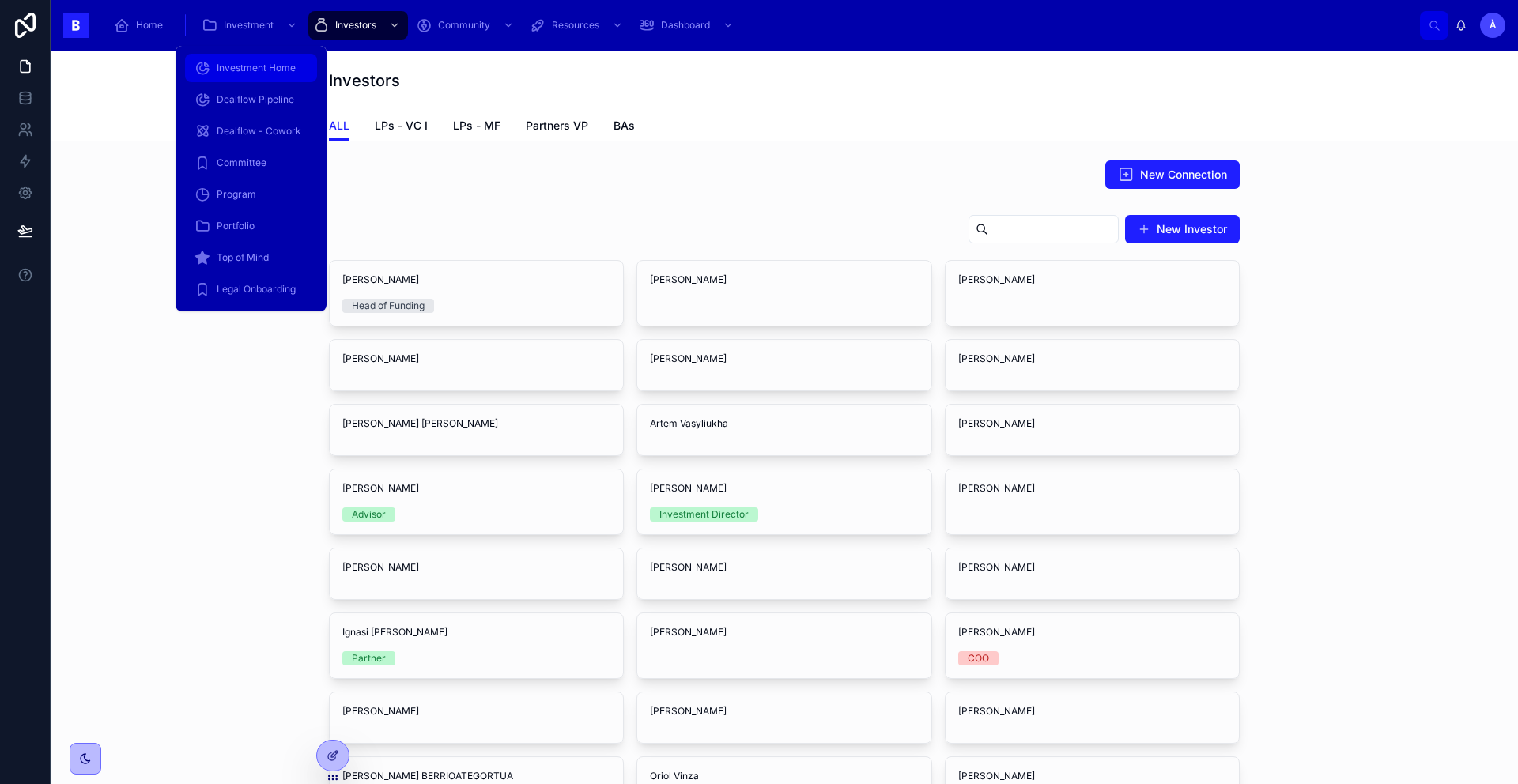
click at [261, 77] on div "Investment Home" at bounding box center [251, 67] width 113 height 25
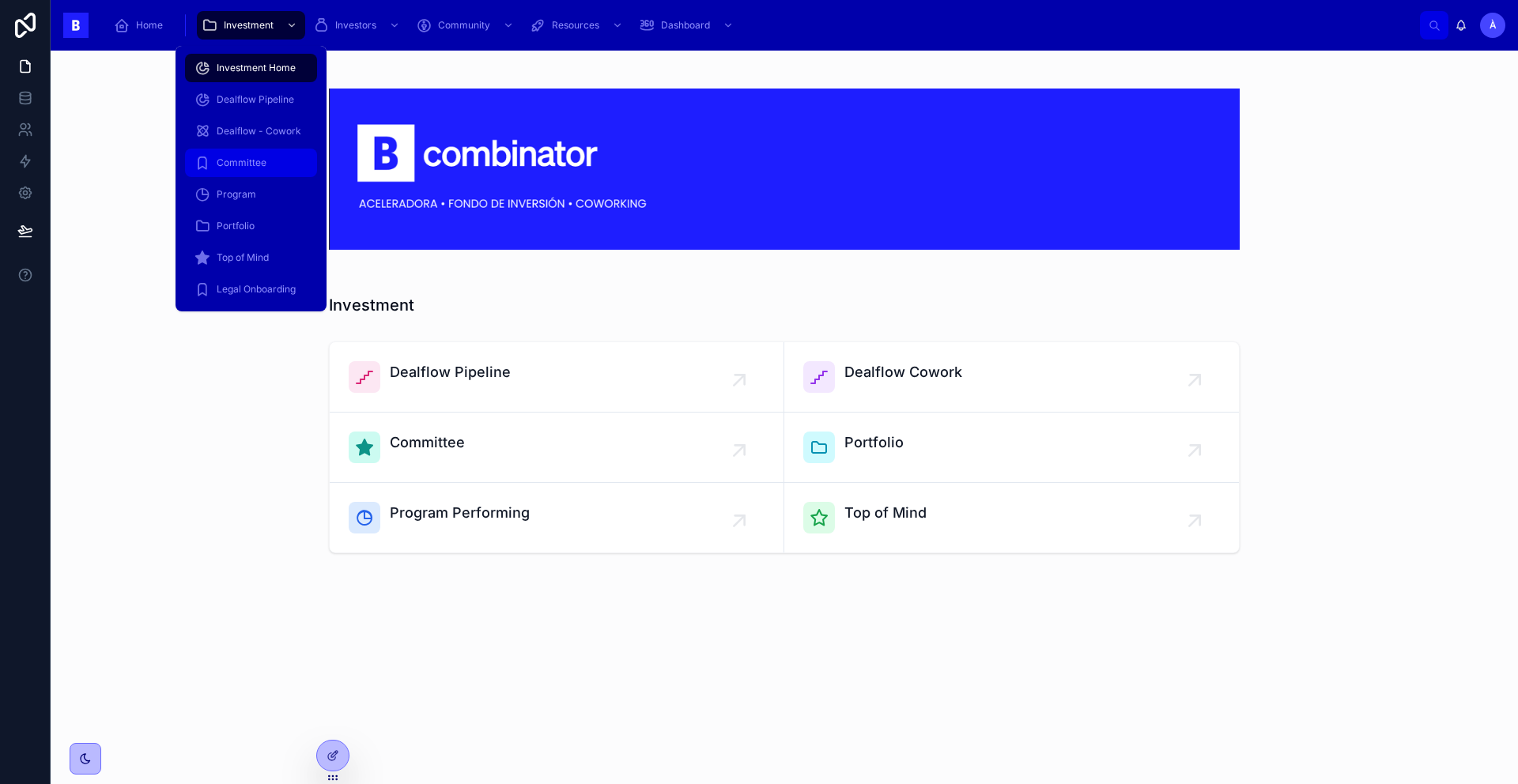
click at [240, 157] on span "Committee" at bounding box center [242, 162] width 50 height 12
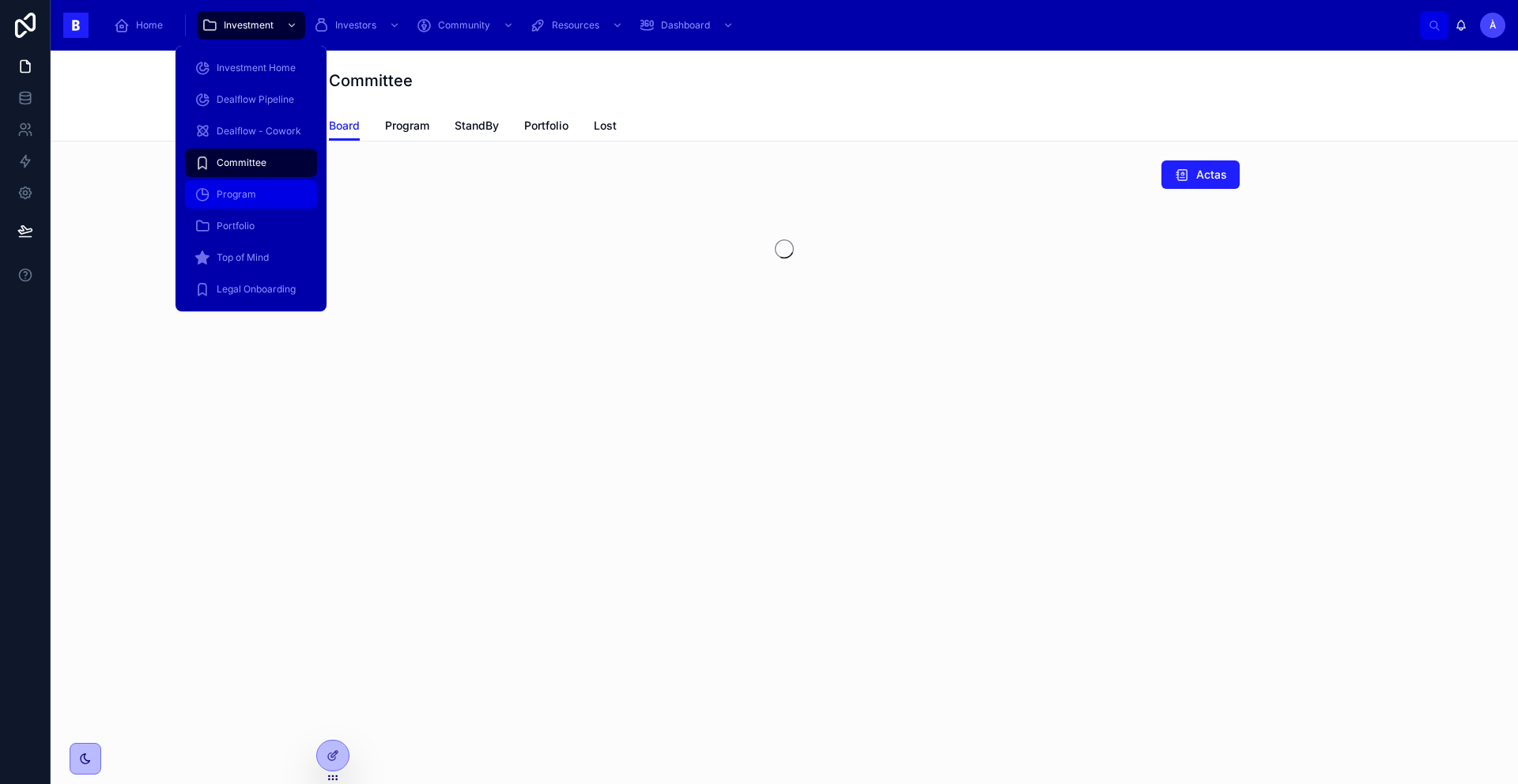
click at [243, 197] on span "Program" at bounding box center [236, 194] width 39 height 12
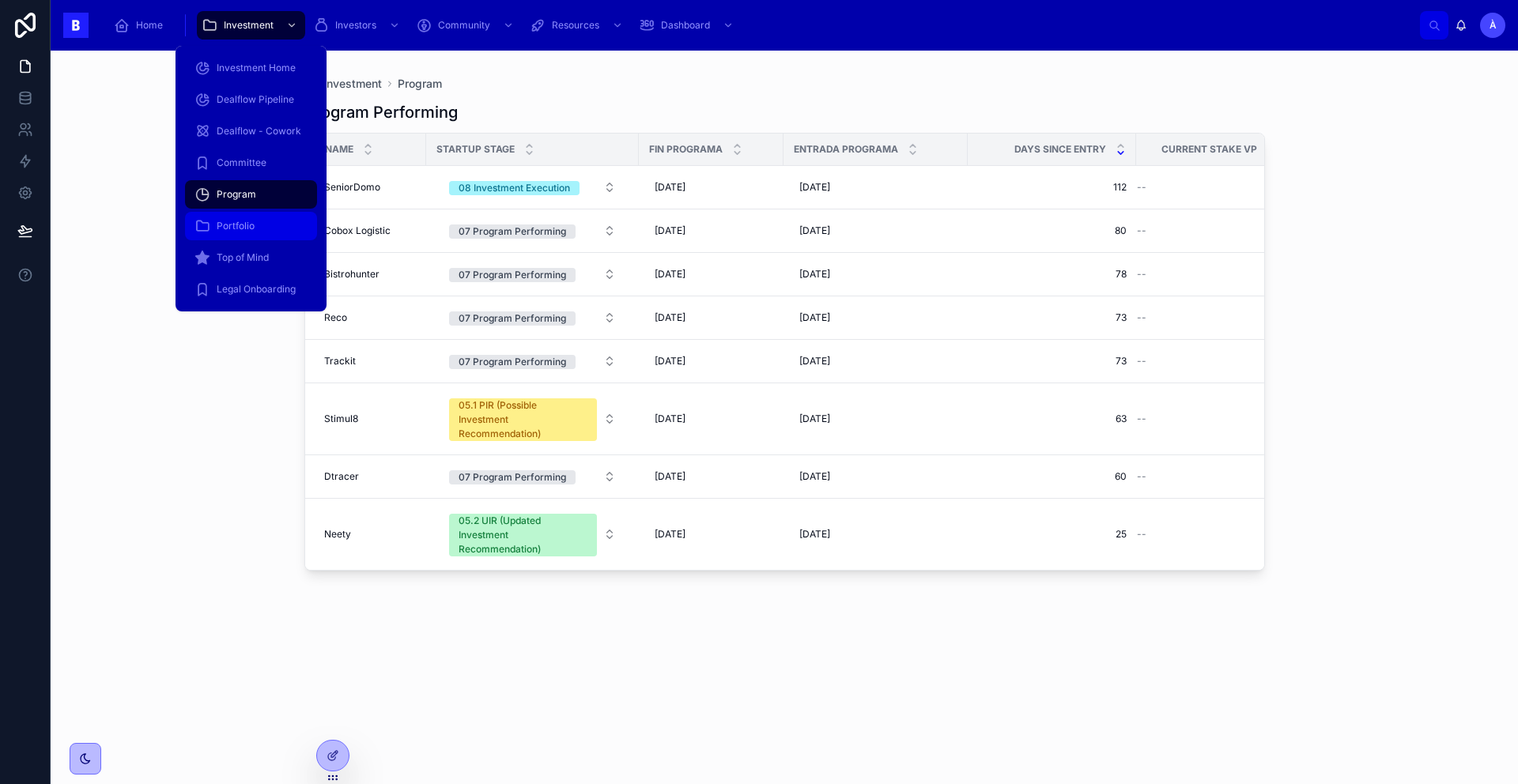
click at [247, 226] on span "Portfolio" at bounding box center [236, 226] width 38 height 12
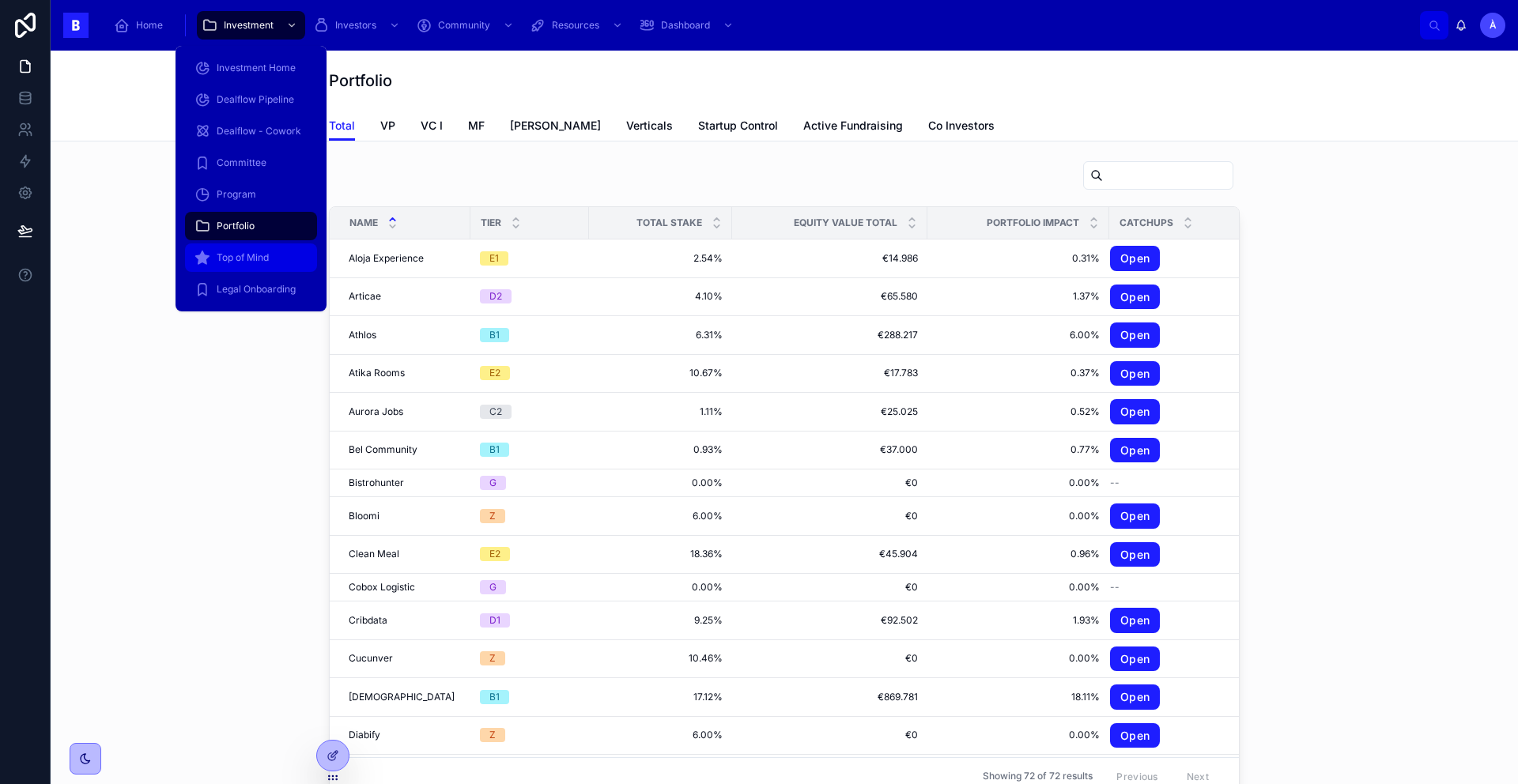
click at [242, 248] on div "Top of Mind" at bounding box center [251, 257] width 113 height 25
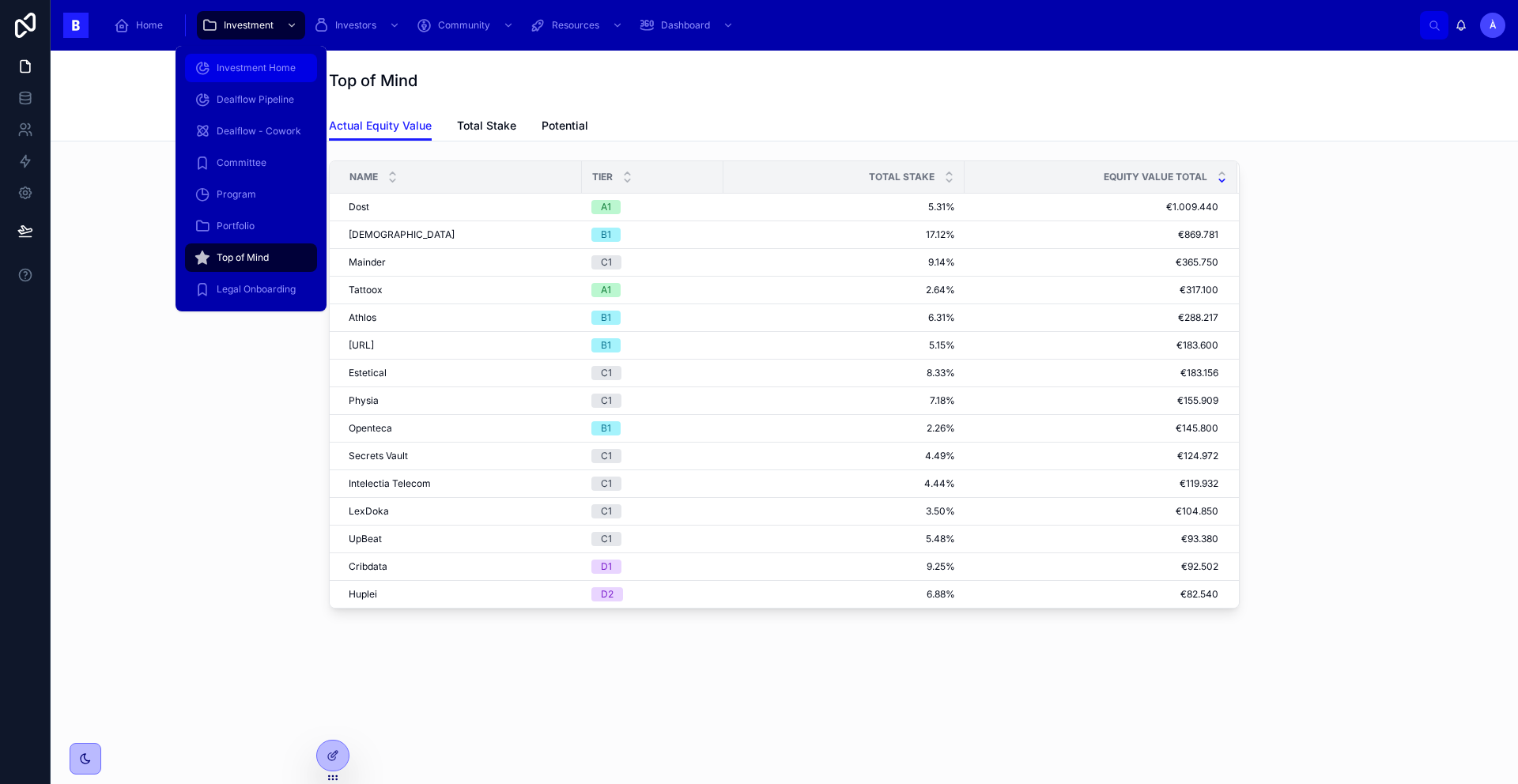
click at [250, 58] on div "Investment Home" at bounding box center [251, 67] width 113 height 25
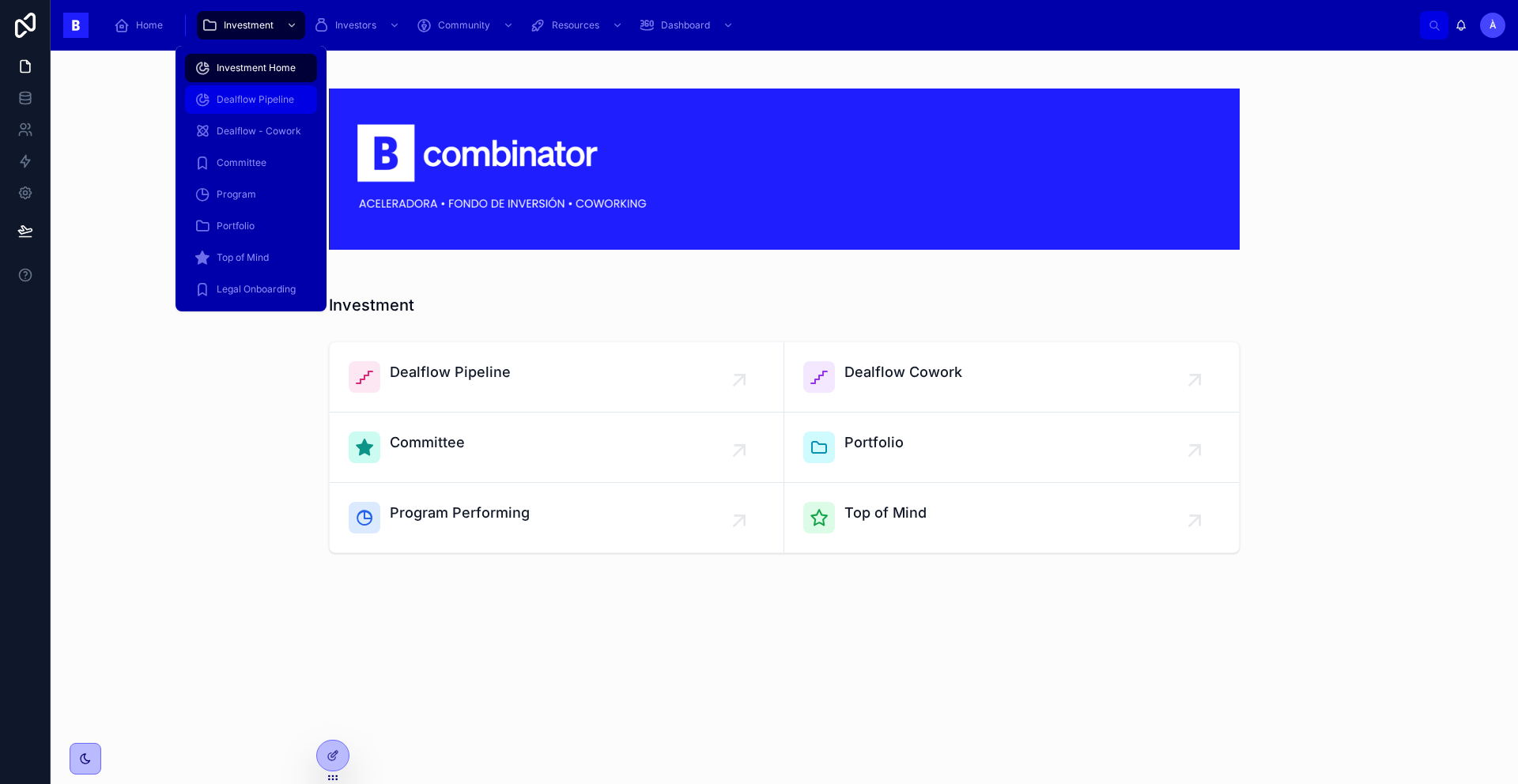
click at [251, 95] on span "Dealflow Pipeline" at bounding box center [255, 99] width 78 height 12
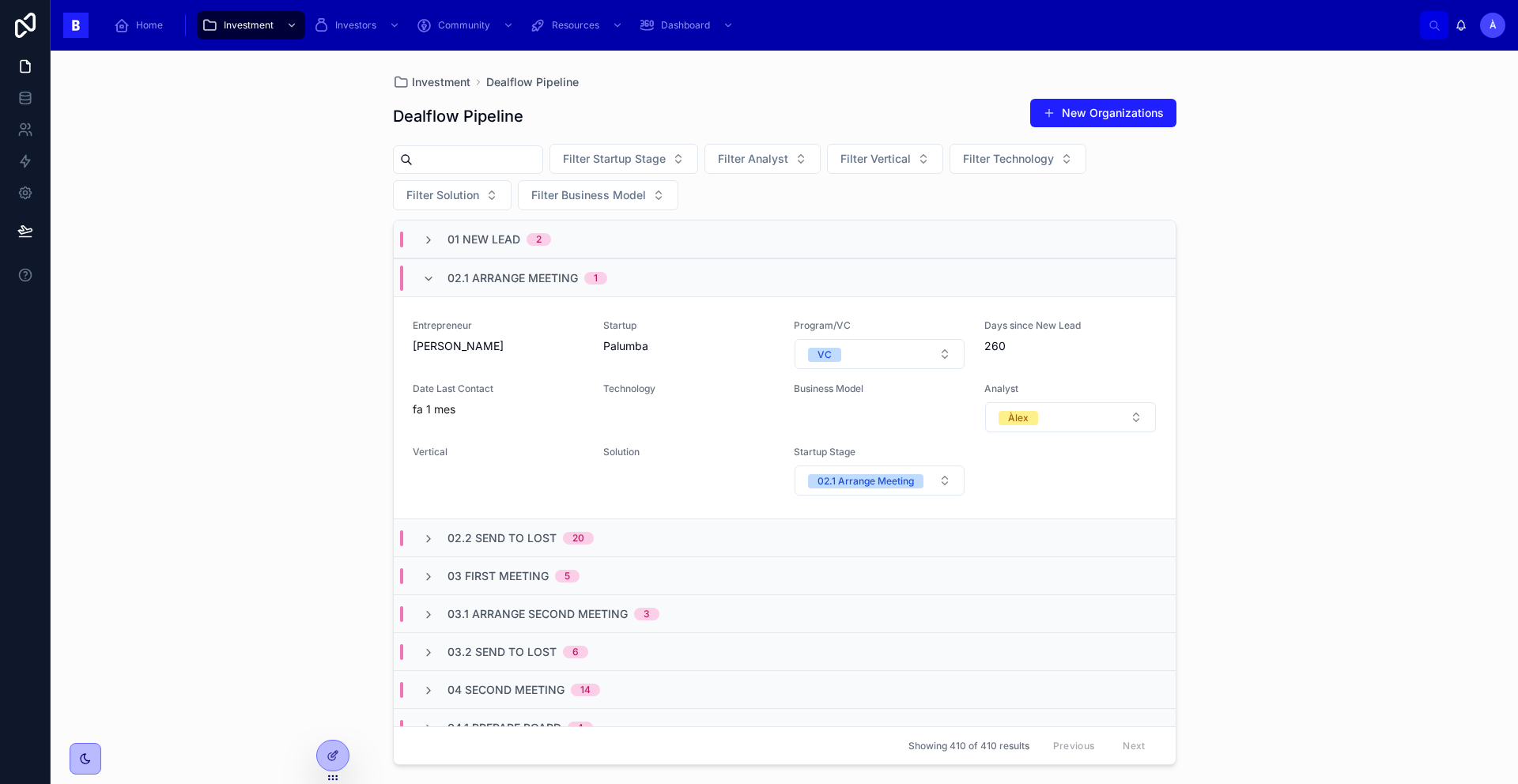
click at [440, 284] on div "02.1 Arrange Meeting 1" at bounding box center [514, 278] width 185 height 25
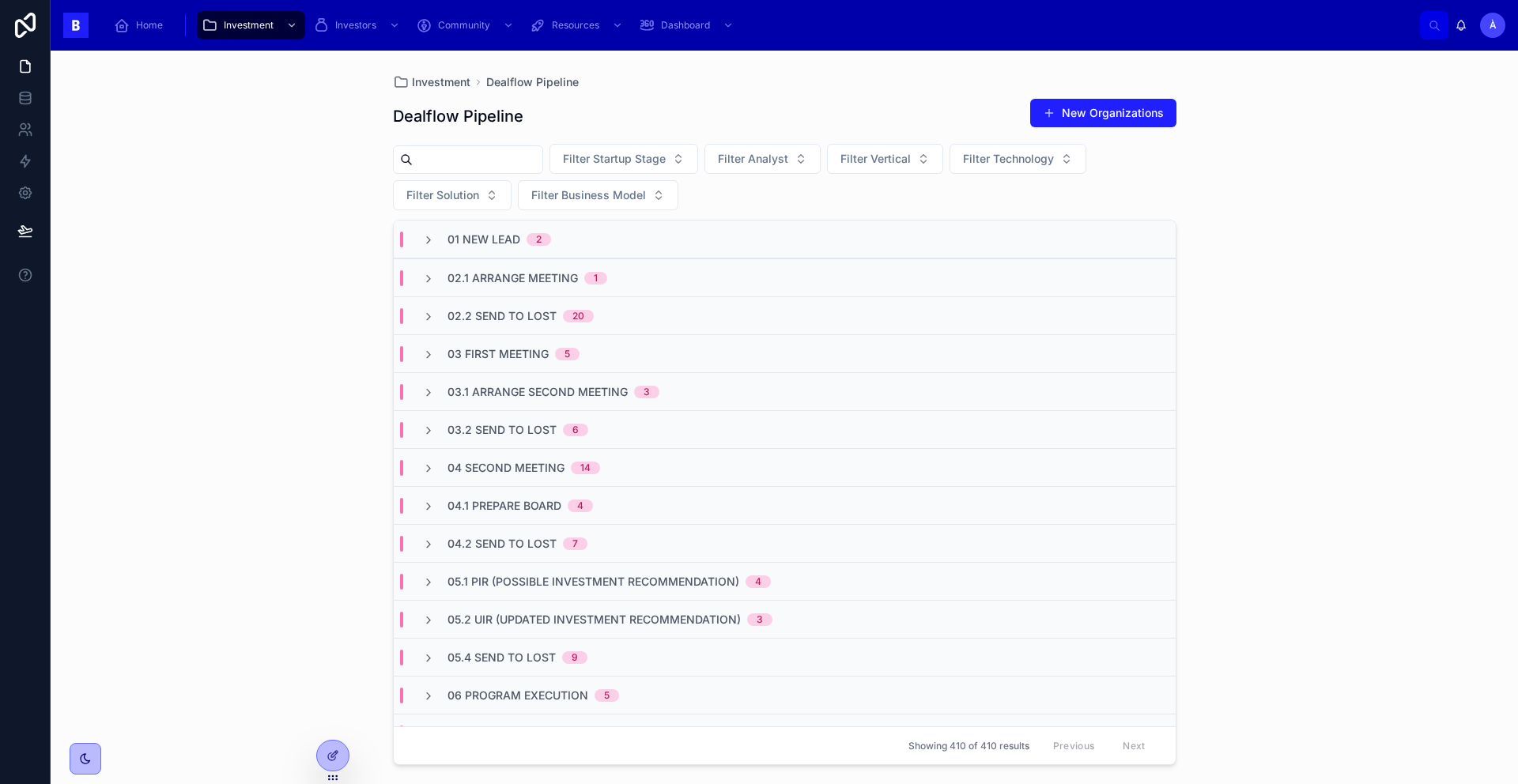
click at [524, 277] on span "02.1 Arrange Meeting" at bounding box center [513, 277] width 130 height 16
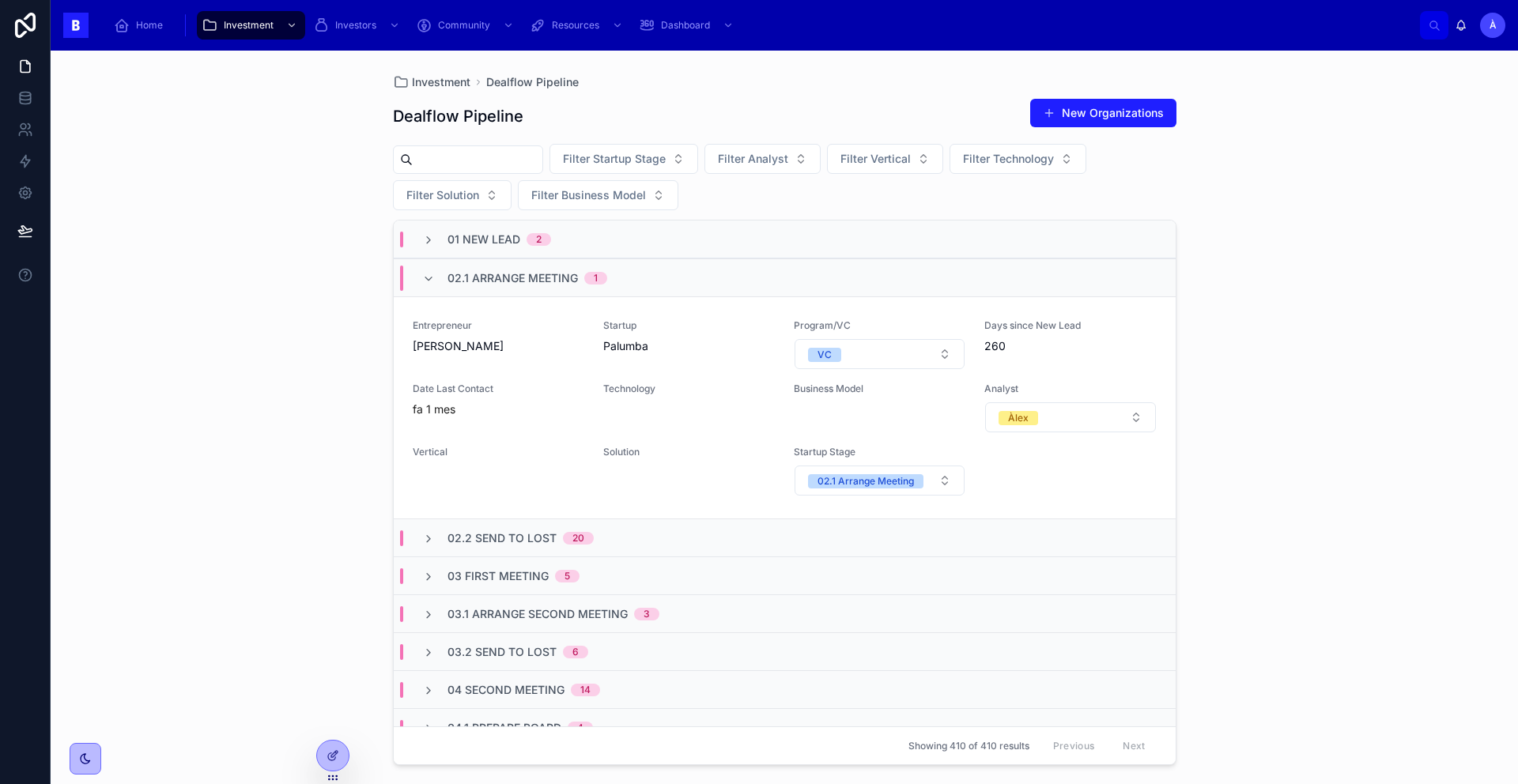
click at [483, 237] on span "01 New Lead" at bounding box center [483, 239] width 73 height 16
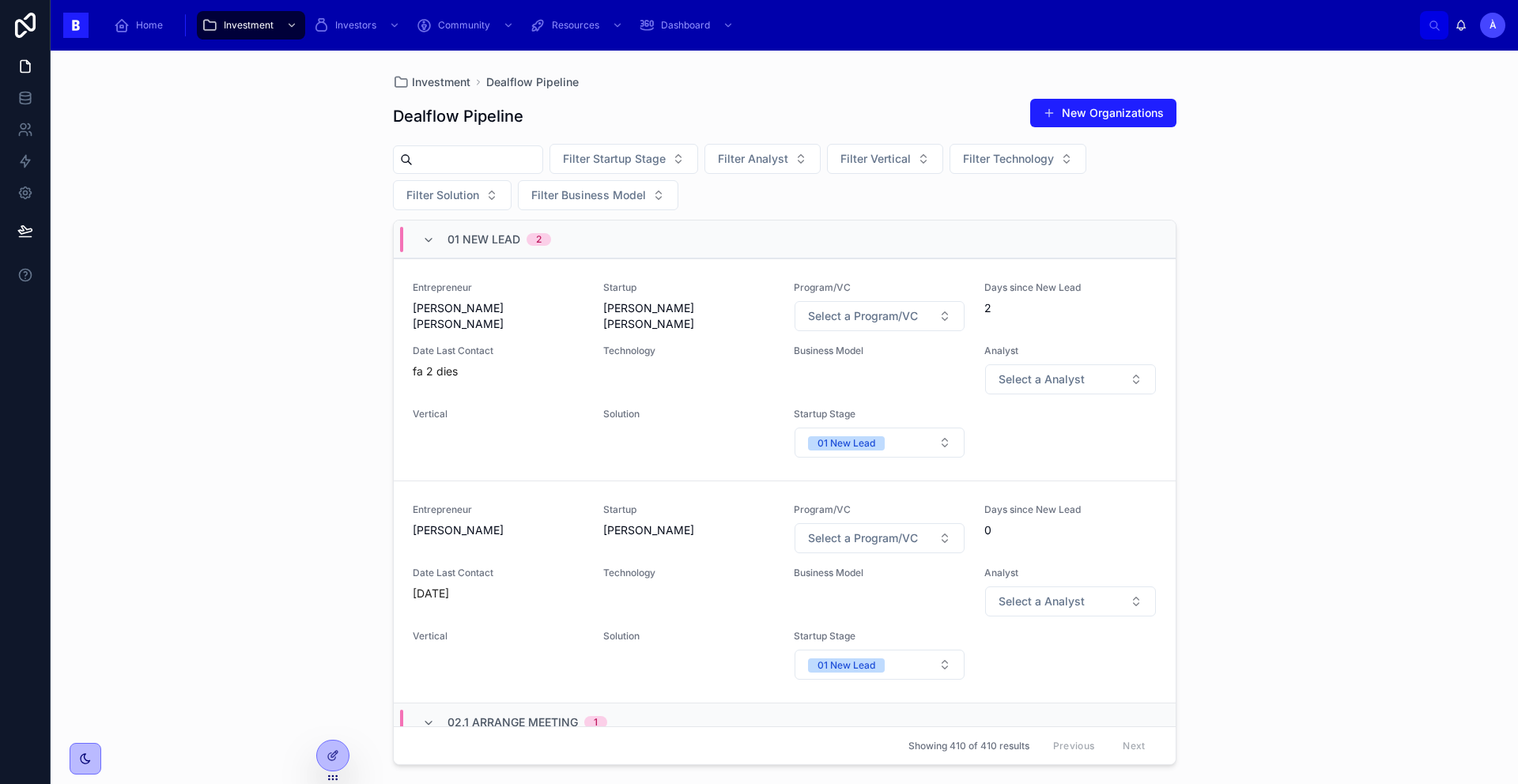
click at [482, 237] on span "01 New Lead" at bounding box center [483, 239] width 73 height 16
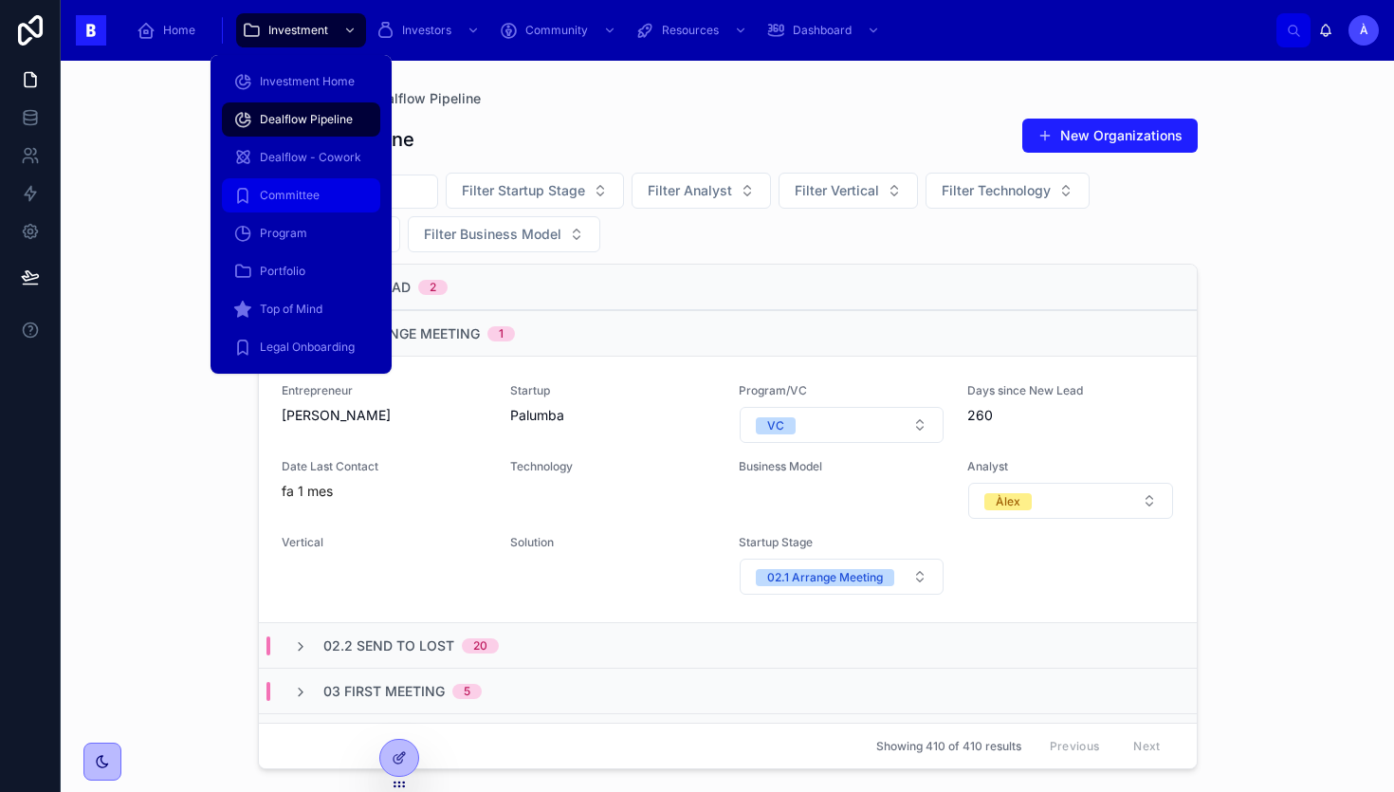
click at [311, 195] on span "Committee" at bounding box center [290, 195] width 60 height 15
